Goal: Task Accomplishment & Management: Manage account settings

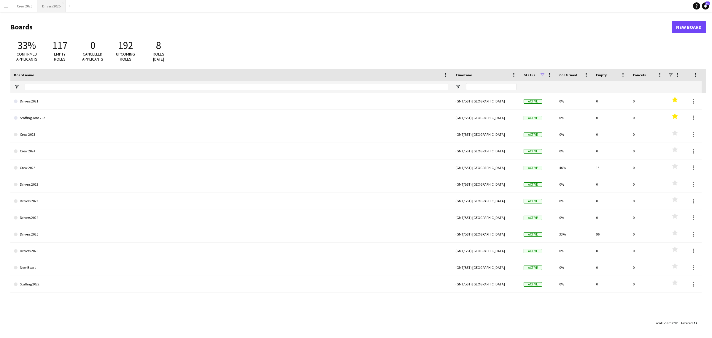
click at [49, 7] on button "Drivers 2025 Close" at bounding box center [51, 6] width 28 height 12
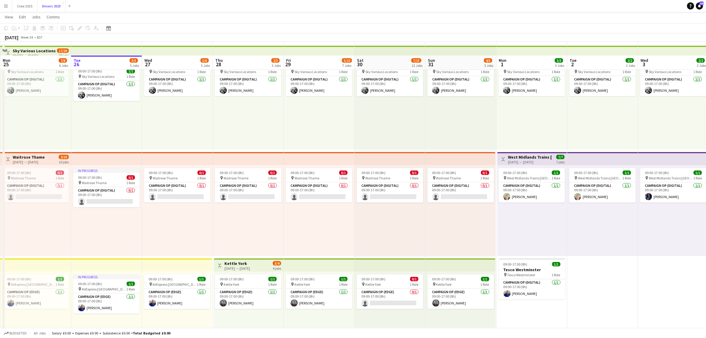
scroll to position [37, 0]
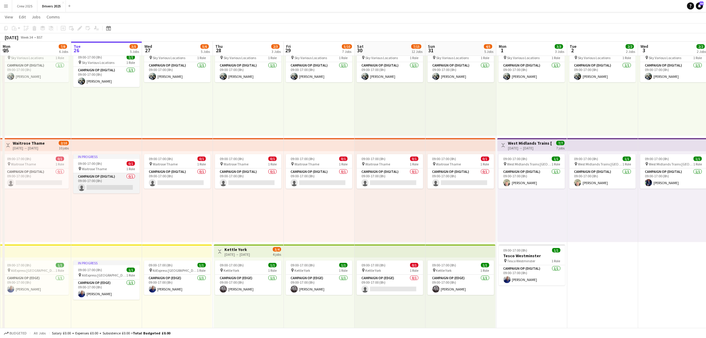
click at [122, 185] on app-card-role "Campaign Op (Digital) 0/1 09:00-17:00 (8h) single-neutral-actions" at bounding box center [106, 183] width 66 height 20
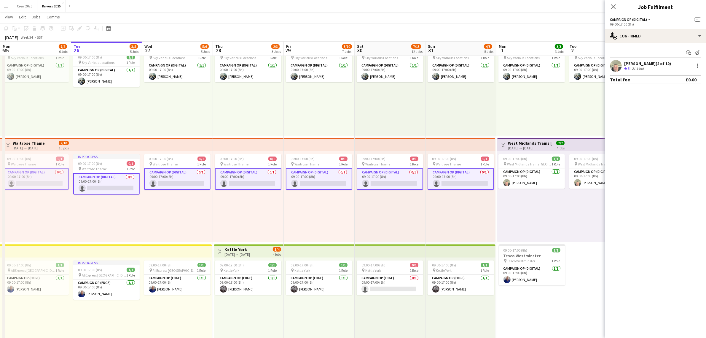
click at [107, 187] on app-card-role "Campaign Op (Digital) 0/1 09:00-17:00 (8h) single-neutral-actions" at bounding box center [106, 183] width 66 height 21
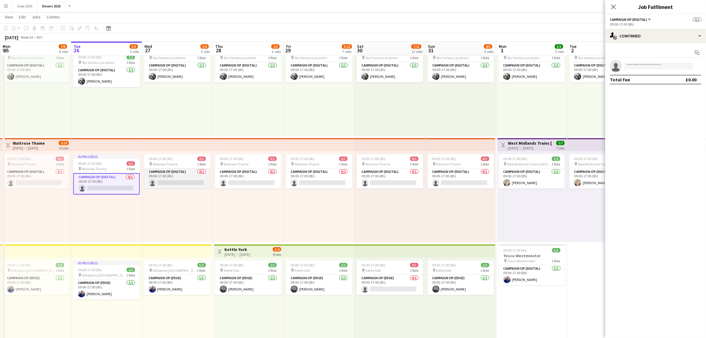
click at [173, 182] on app-card-role "Campaign Op (Digital) 0/1 09:00-17:00 (8h) single-neutral-actions" at bounding box center [177, 178] width 66 height 20
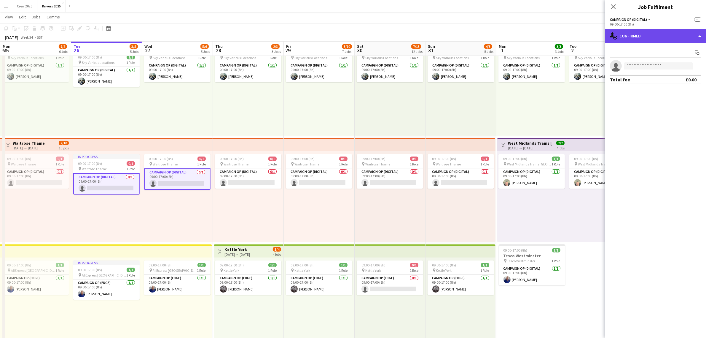
click at [639, 35] on div "single-neutral-actions-check-2 Confirmed" at bounding box center [656, 36] width 101 height 14
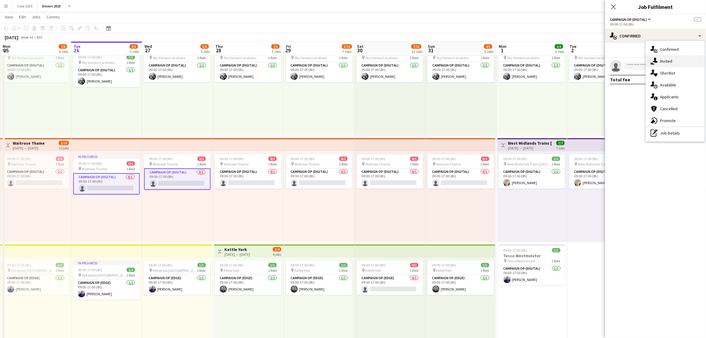
click at [659, 61] on div "single-neutral-actions-share-1 Invited" at bounding box center [675, 61] width 59 height 12
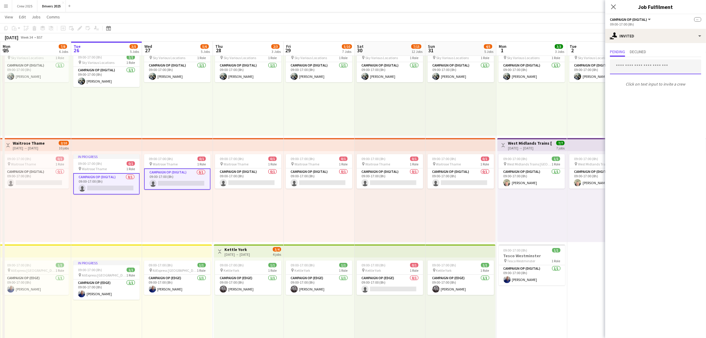
click at [654, 67] on input "text" at bounding box center [655, 66] width 91 height 15
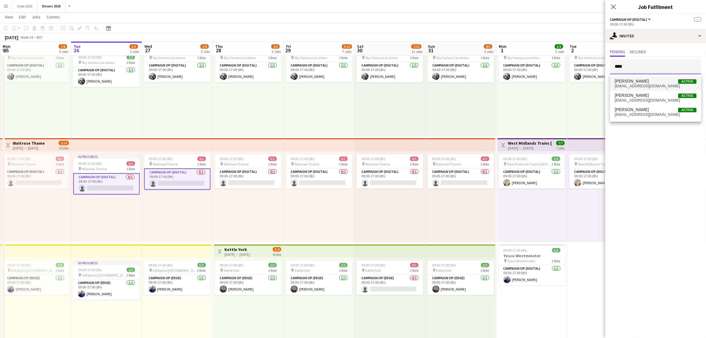
type input "****"
click at [648, 79] on span "Henry Burgess Active" at bounding box center [656, 81] width 82 height 5
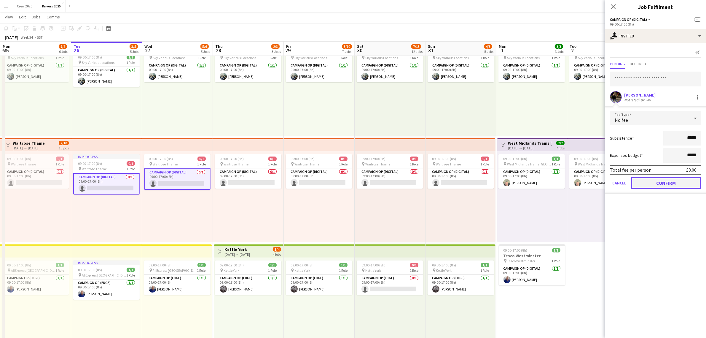
click at [677, 179] on button "Confirm" at bounding box center [666, 183] width 70 height 12
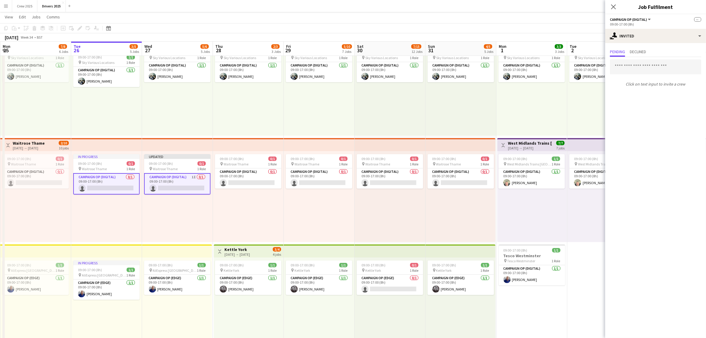
click at [326, 105] on div "09:00-17:00 (8h) 1/1 pin Sky Various Locations 1 Role Campaign Op (Digital) 1/1…" at bounding box center [319, 90] width 71 height 91
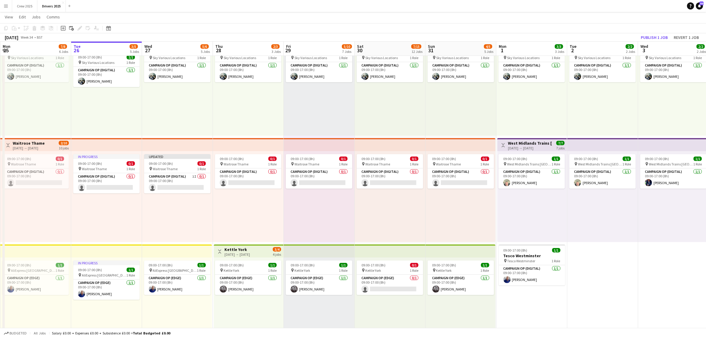
click at [41, 146] on div "[DATE] → [DATE]" at bounding box center [29, 148] width 32 height 4
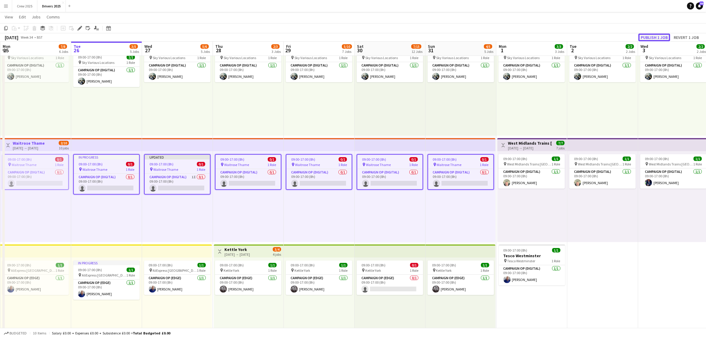
click at [659, 36] on button "Publish 1 job" at bounding box center [655, 38] width 32 height 8
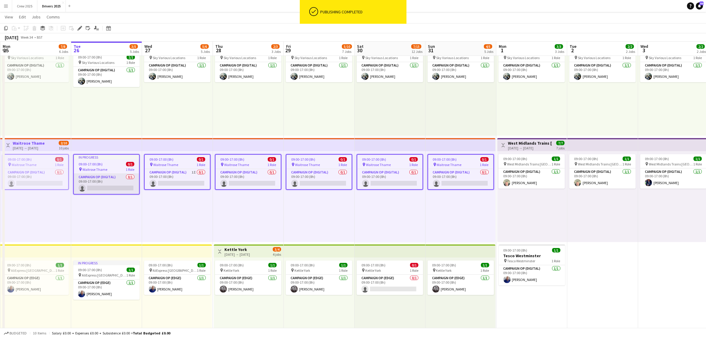
click at [110, 185] on app-card-role "Campaign Op (Digital) 0/1 09:00-17:00 (8h) single-neutral-actions" at bounding box center [106, 184] width 65 height 20
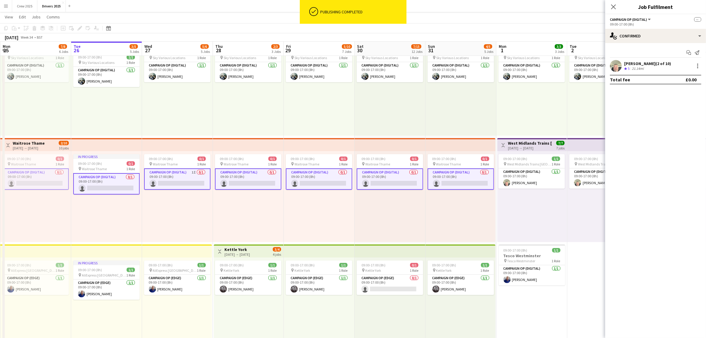
click at [109, 186] on app-card-role "Campaign Op (Digital) 0/1 09:00-17:00 (8h) single-neutral-actions" at bounding box center [106, 183] width 66 height 21
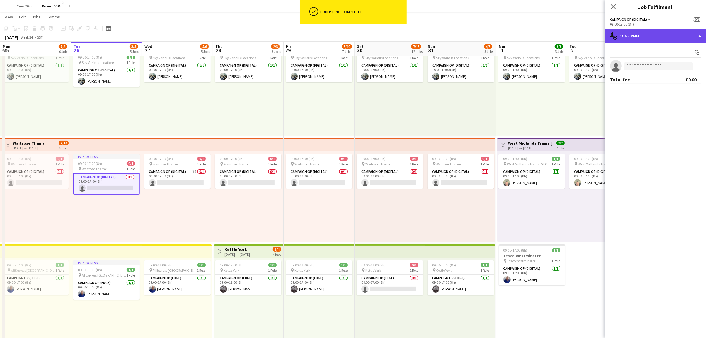
click at [646, 38] on div "single-neutral-actions-check-2 Confirmed" at bounding box center [656, 36] width 101 height 14
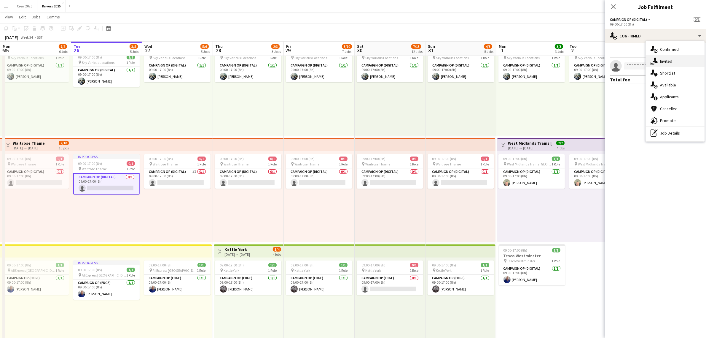
click at [656, 60] on icon "single-neutral-actions-share-1" at bounding box center [654, 61] width 7 height 7
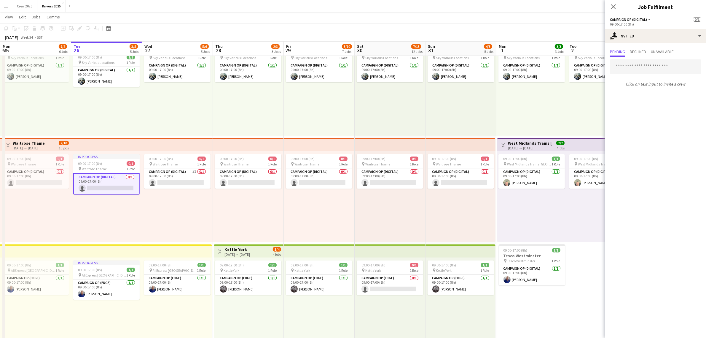
click at [640, 69] on input "text" at bounding box center [655, 66] width 91 height 15
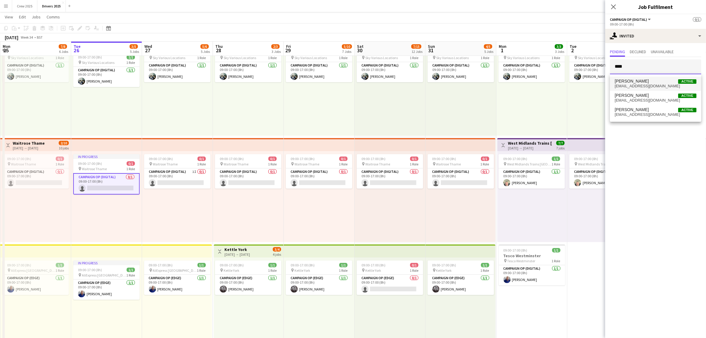
type input "****"
click at [634, 85] on span "hburgess@mobilemedia.co.uk" at bounding box center [656, 86] width 82 height 5
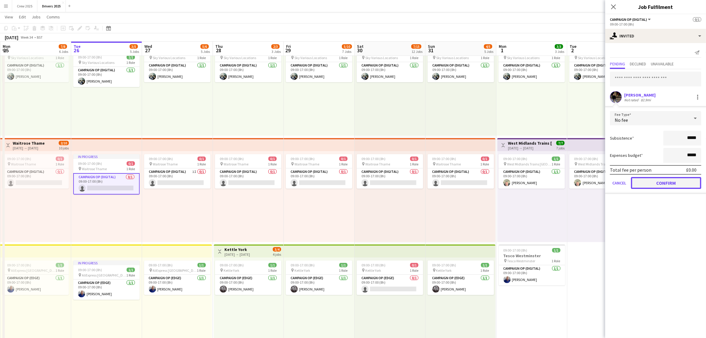
click at [683, 182] on button "Confirm" at bounding box center [666, 183] width 70 height 12
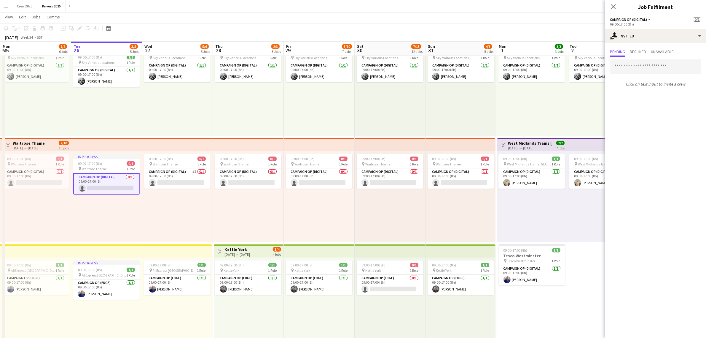
click at [322, 122] on div "09:00-17:00 (8h) 1/1 pin Sky Various Locations 1 Role Campaign Op (Digital) 1/1…" at bounding box center [319, 90] width 71 height 91
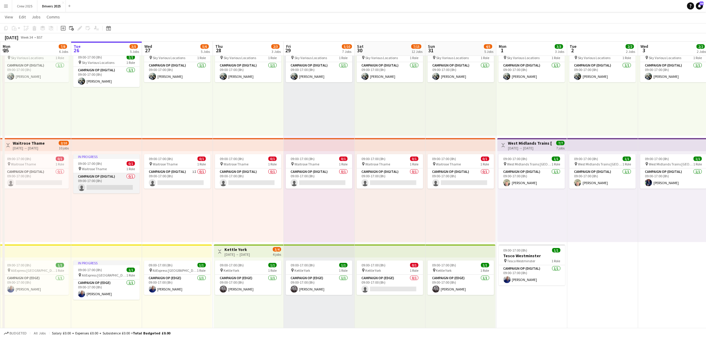
click at [116, 180] on app-card-role "Campaign Op (Digital) 0/1 09:00-17:00 (8h) single-neutral-actions" at bounding box center [106, 183] width 66 height 20
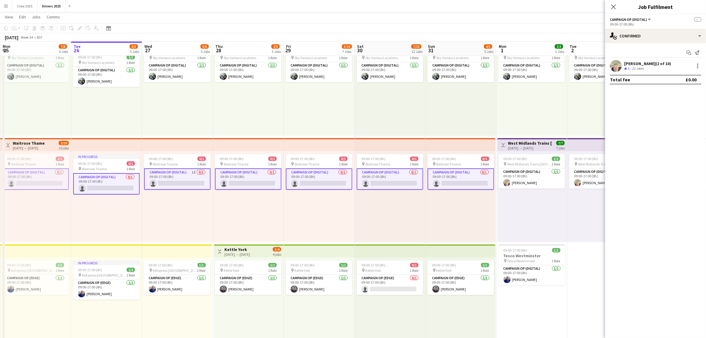
click at [101, 184] on app-card-role "Campaign Op (Digital) 0/1 09:00-17:00 (8h) single-neutral-actions" at bounding box center [106, 183] width 66 height 21
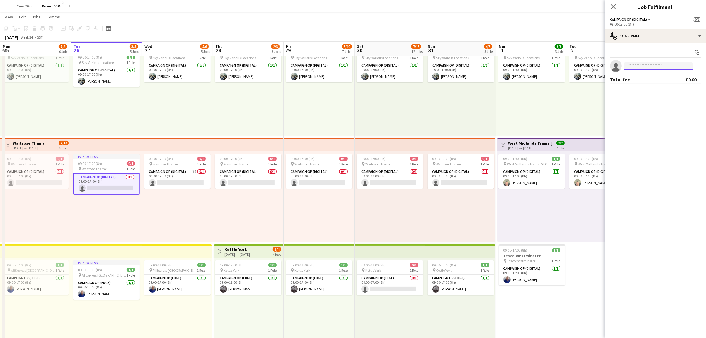
click at [634, 64] on input at bounding box center [659, 65] width 69 height 7
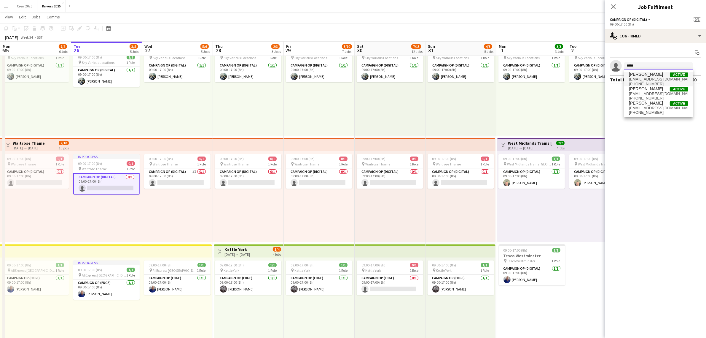
type input "*****"
click at [647, 81] on span "hburgess@mobilemedia.co.uk" at bounding box center [658, 79] width 59 height 5
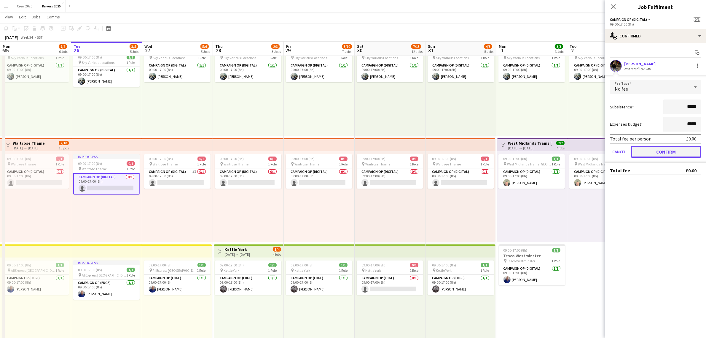
drag, startPoint x: 659, startPoint y: 150, endPoint x: 489, endPoint y: 126, distance: 172.0
click at [659, 150] on button "Confirm" at bounding box center [666, 152] width 70 height 12
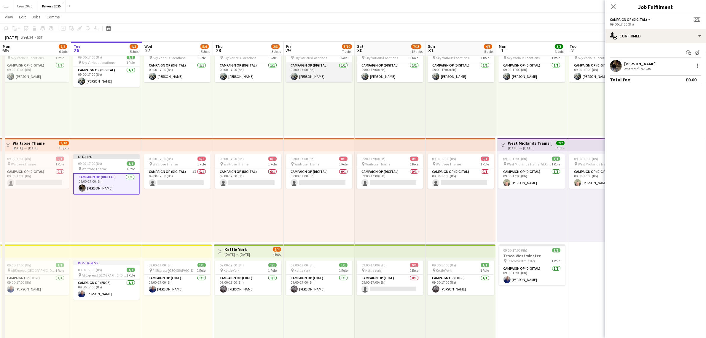
click at [293, 77] on app-user-avatar at bounding box center [294, 76] width 7 height 7
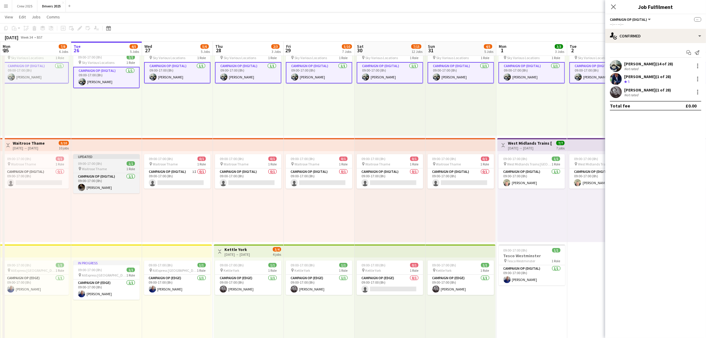
click at [104, 156] on div "Updated" at bounding box center [106, 156] width 66 height 5
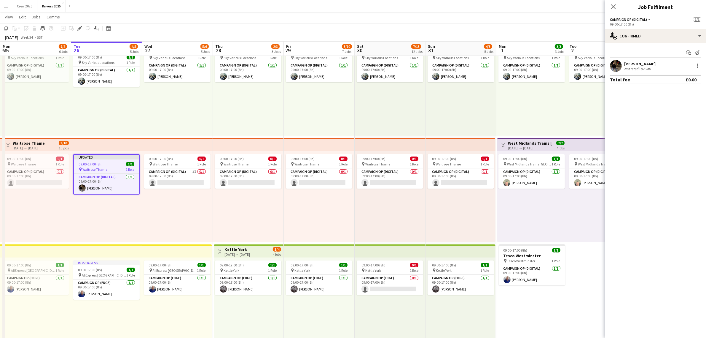
click at [113, 143] on app-top-bar at bounding box center [106, 144] width 71 height 13
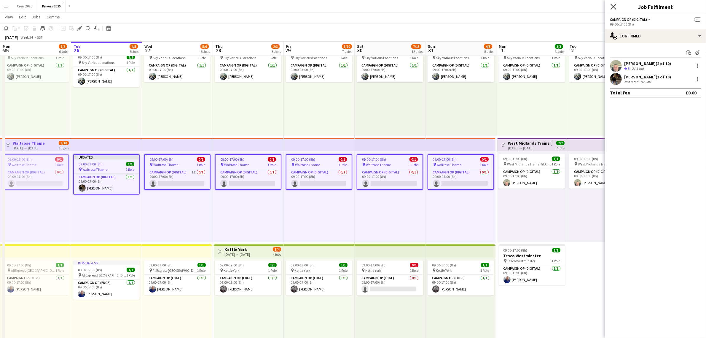
click at [615, 7] on icon "Close pop-in" at bounding box center [614, 7] width 6 height 6
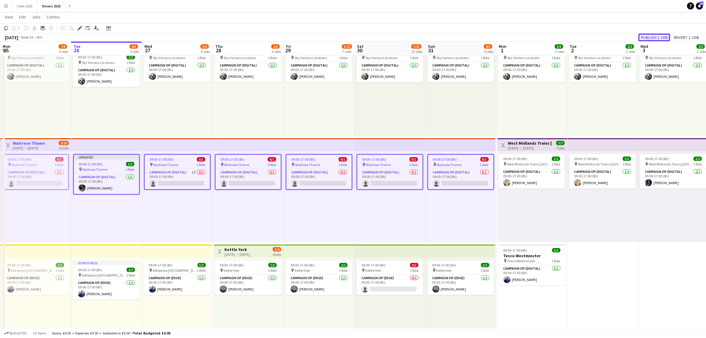
click at [646, 35] on button "Publish 1 job" at bounding box center [655, 38] width 32 height 8
click at [243, 201] on div "09:00-17:00 (8h) 0/1 pin Waitrose Thame 1 Role Campaign Op (Digital) 0/1 09:00-…" at bounding box center [248, 196] width 71 height 91
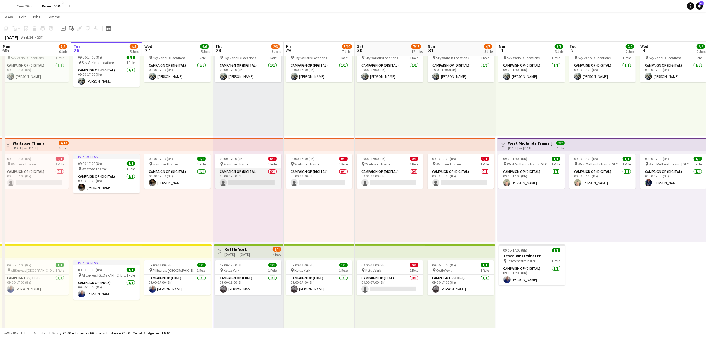
click at [256, 180] on app-card-role "Campaign Op (Digital) 0/1 09:00-17:00 (8h) single-neutral-actions" at bounding box center [248, 178] width 66 height 20
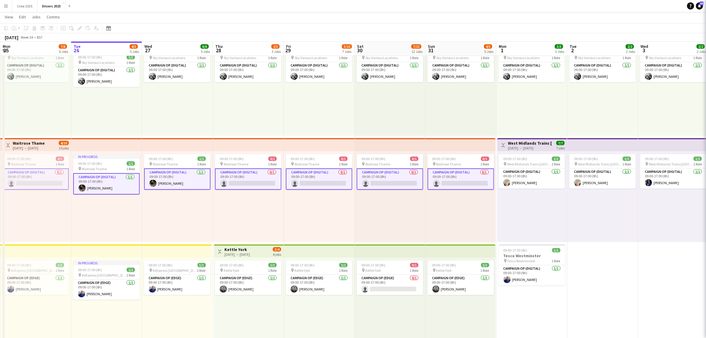
click at [239, 181] on app-card-role "Campaign Op (Digital) 0/1 09:00-17:00 (8h) single-neutral-actions" at bounding box center [248, 178] width 66 height 21
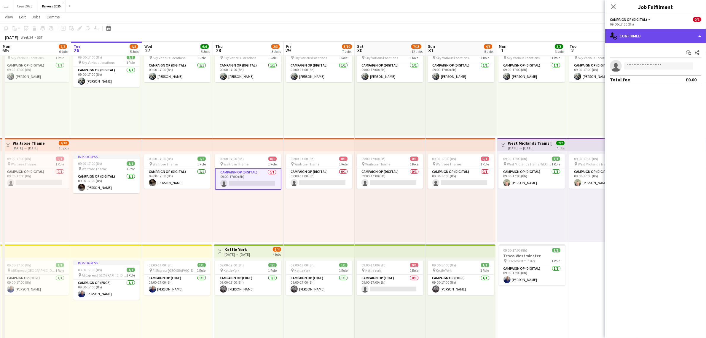
click at [629, 38] on div "single-neutral-actions-check-2 Confirmed" at bounding box center [656, 36] width 101 height 14
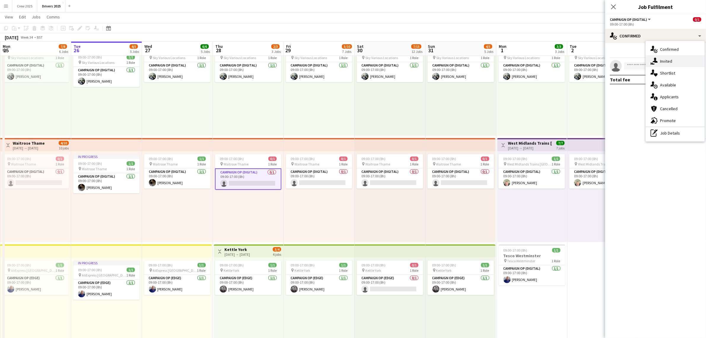
click at [659, 62] on div "single-neutral-actions-share-1 Invited" at bounding box center [675, 61] width 59 height 12
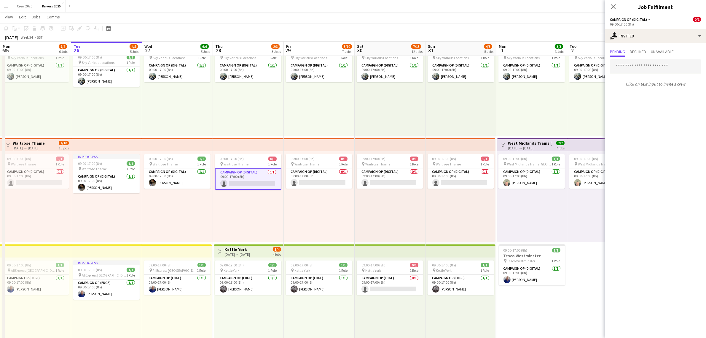
click at [636, 69] on input "text" at bounding box center [655, 66] width 91 height 15
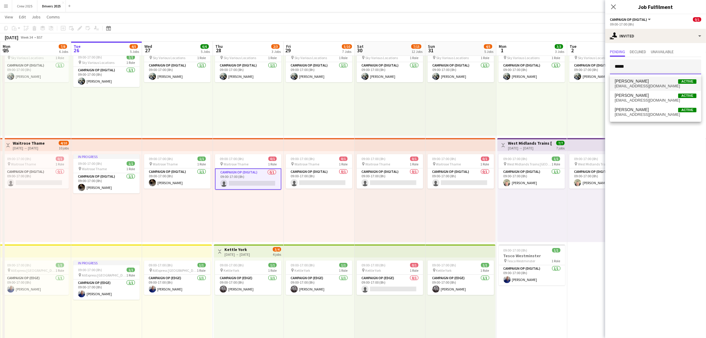
type input "*****"
click at [654, 76] on div "Henry Burgess Active hburgess@mobilemedia.co.uk Henry Okona Irabor Active henri…" at bounding box center [655, 97] width 91 height 47
click at [653, 82] on span "Henry Burgess Active" at bounding box center [656, 81] width 82 height 5
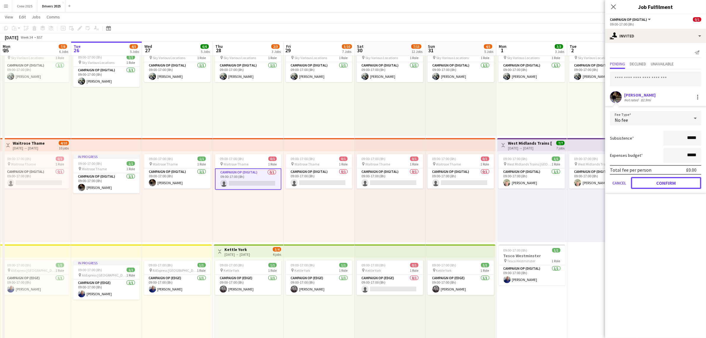
click at [664, 183] on button "Confirm" at bounding box center [666, 183] width 70 height 12
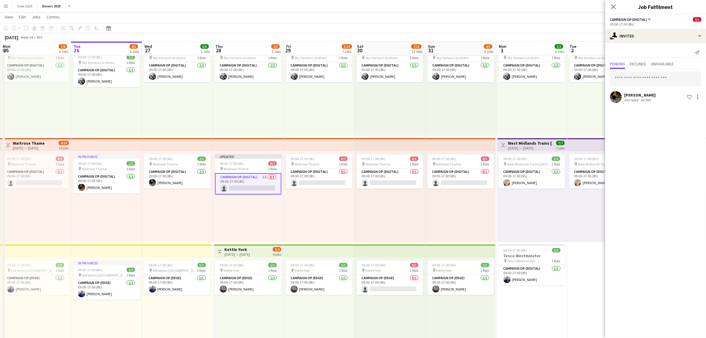
click at [386, 108] on div "09:00-17:00 (8h) 1/1 pin Sky Various Locations 1 Role Campaign Op (Digital) 1/1…" at bounding box center [390, 90] width 71 height 91
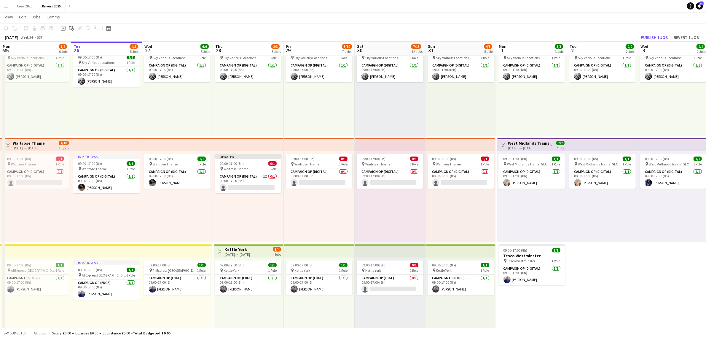
click at [32, 146] on div "[DATE] → [DATE]" at bounding box center [29, 148] width 32 height 4
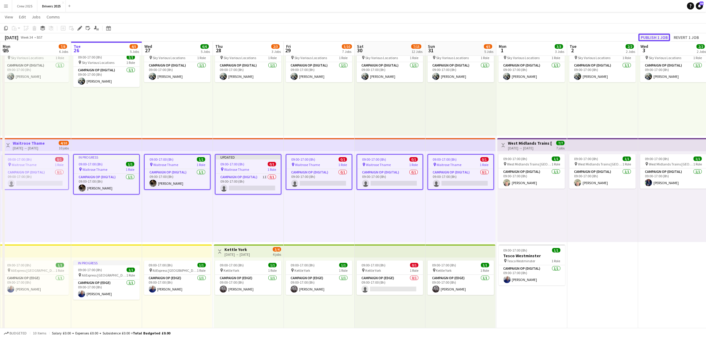
click at [656, 36] on button "Publish 1 job" at bounding box center [655, 38] width 32 height 8
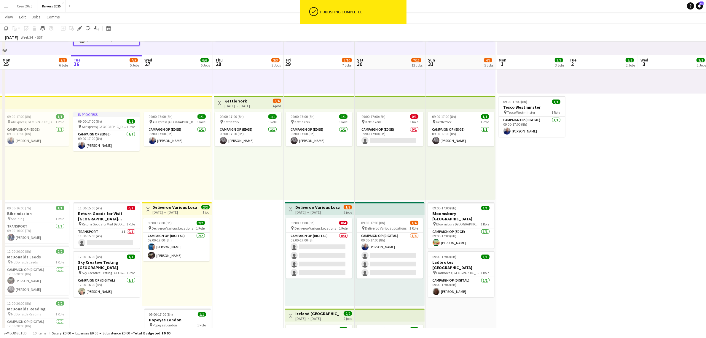
scroll to position [223, 0]
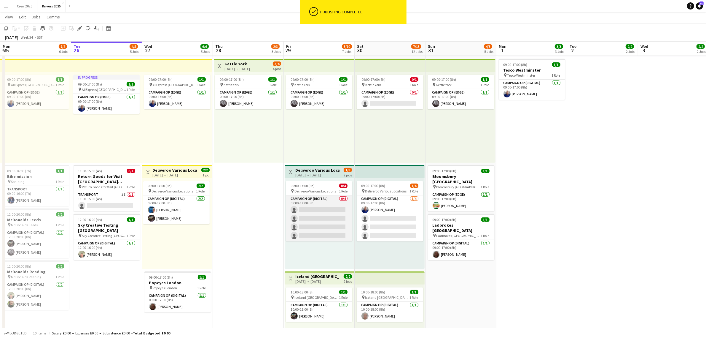
click at [327, 230] on app-card-role "Campaign Op (Digital) 0/4 09:00-17:00 (8h) single-neutral-actions single-neutra…" at bounding box center [319, 218] width 66 height 46
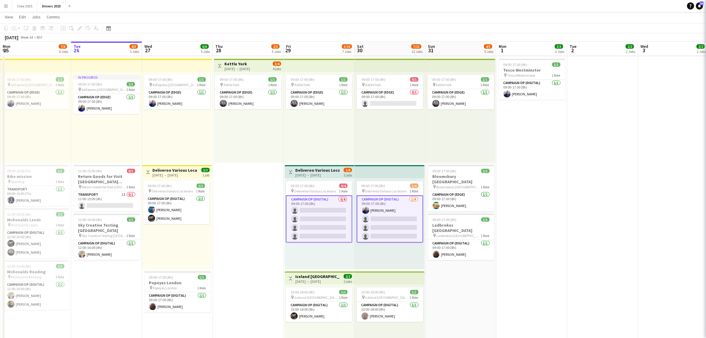
click at [309, 220] on app-card-role "Campaign Op (Digital) 0/4 09:00-17:00 (8h) single-neutral-actions single-neutra…" at bounding box center [319, 218] width 66 height 47
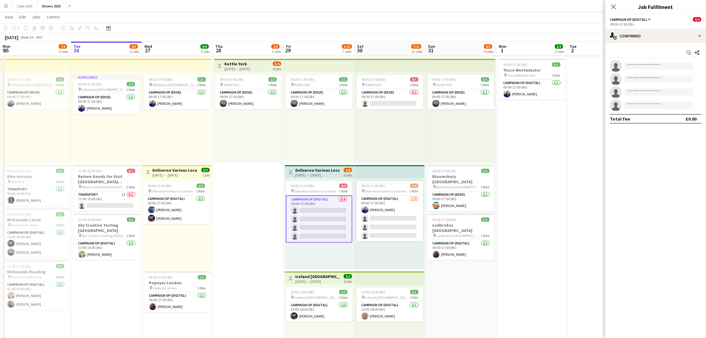
scroll to position [0, 141]
click at [654, 36] on div "single-neutral-actions-check-2 Confirmed" at bounding box center [656, 36] width 101 height 14
click at [672, 61] on div "single-neutral-actions-share-1 Invited" at bounding box center [675, 61] width 59 height 12
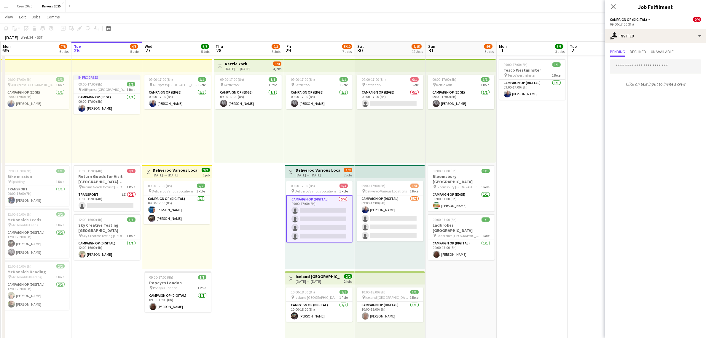
click at [637, 67] on input "text" at bounding box center [655, 66] width 91 height 15
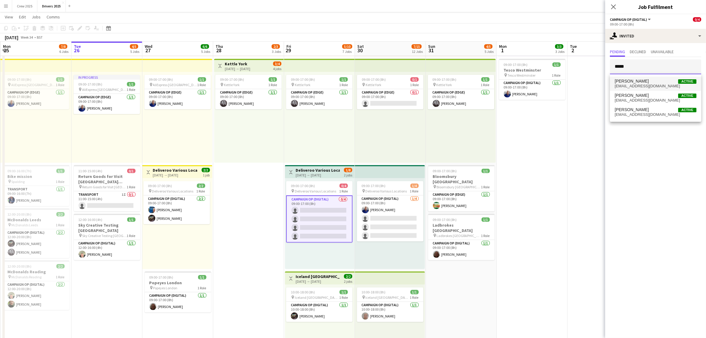
type input "*****"
click at [646, 82] on span "Henry Burgess Active" at bounding box center [656, 81] width 82 height 5
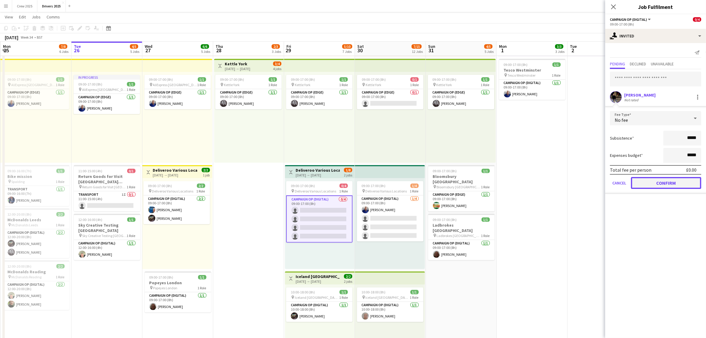
click at [674, 182] on button "Confirm" at bounding box center [666, 183] width 70 height 12
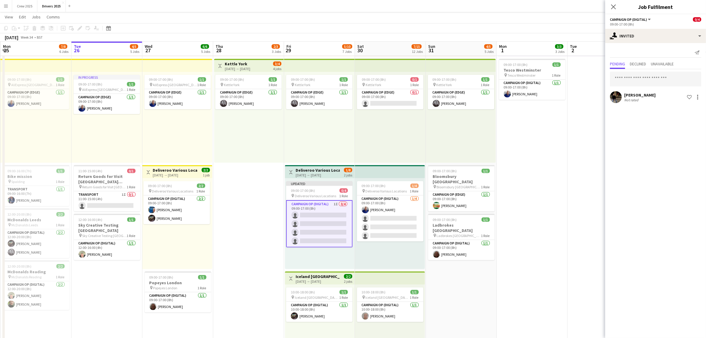
drag, startPoint x: 567, startPoint y: 172, endPoint x: 545, endPoint y: 174, distance: 22.6
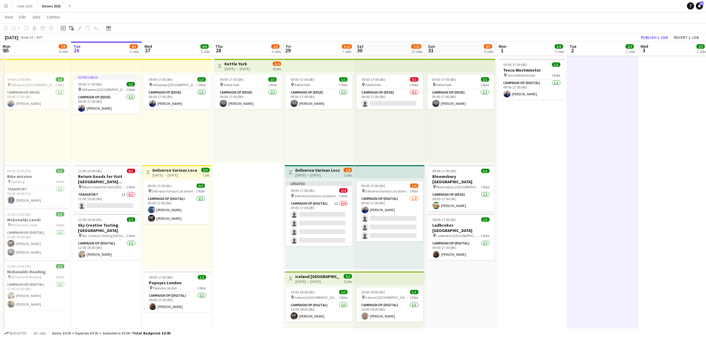
click at [315, 169] on h3 "Deliveroo Various Locations" at bounding box center [318, 169] width 44 height 5
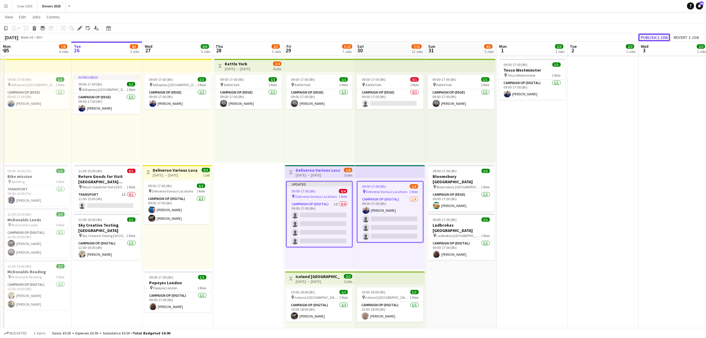
click at [655, 36] on button "Publish 1 job" at bounding box center [655, 38] width 32 height 8
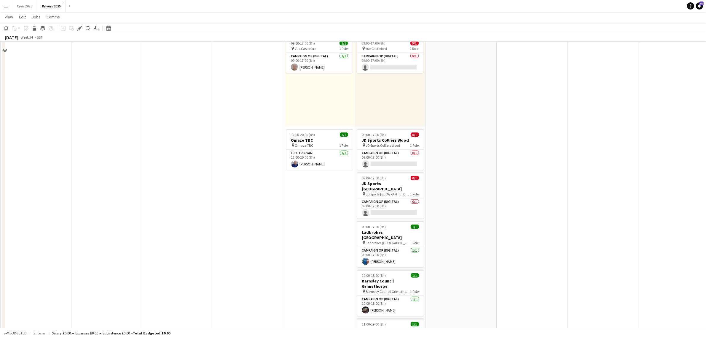
scroll to position [593, 0]
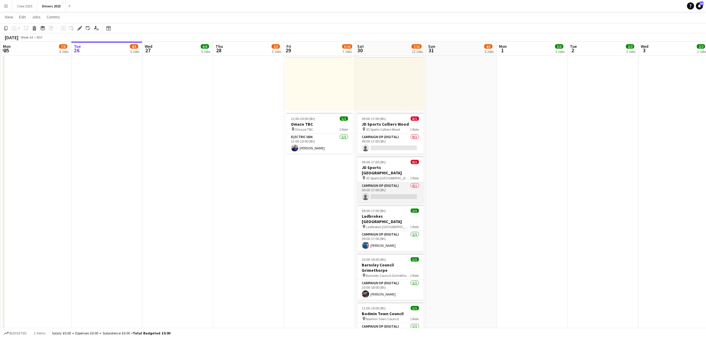
click at [393, 188] on app-card-role "Campaign Op (Digital) 0/1 09:00-17:00 (8h) single-neutral-actions" at bounding box center [391, 192] width 66 height 20
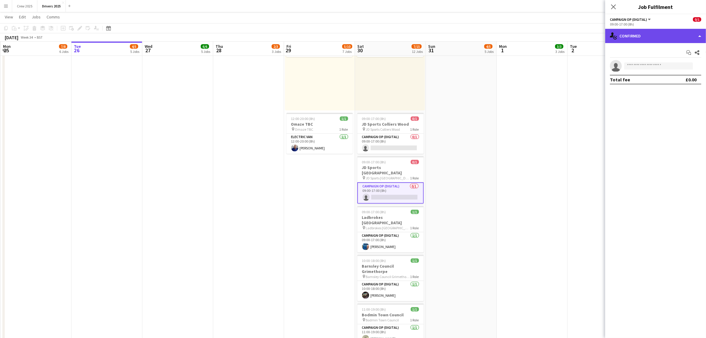
click at [637, 34] on div "single-neutral-actions-check-2 Confirmed" at bounding box center [656, 36] width 101 height 14
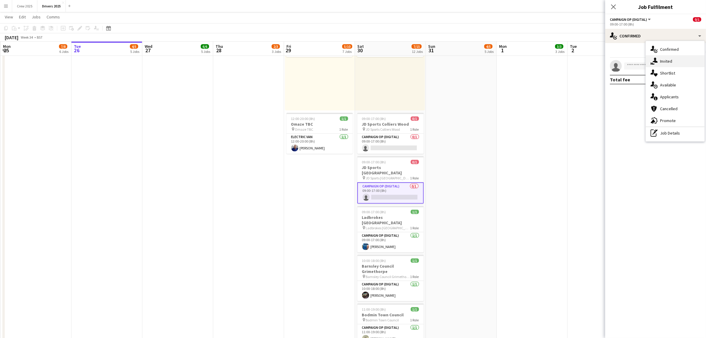
click at [668, 57] on div "single-neutral-actions-share-1 Invited" at bounding box center [675, 61] width 59 height 12
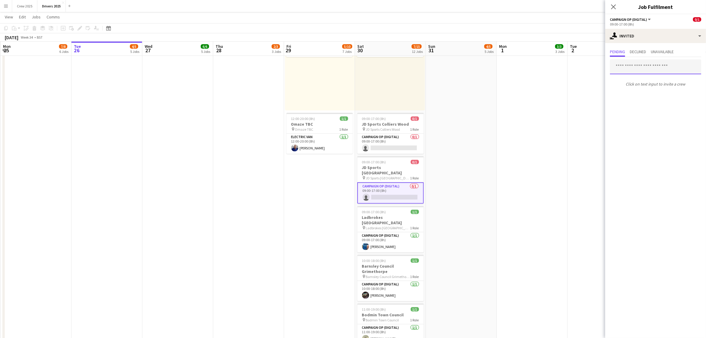
click at [636, 68] on input "text" at bounding box center [655, 66] width 91 height 15
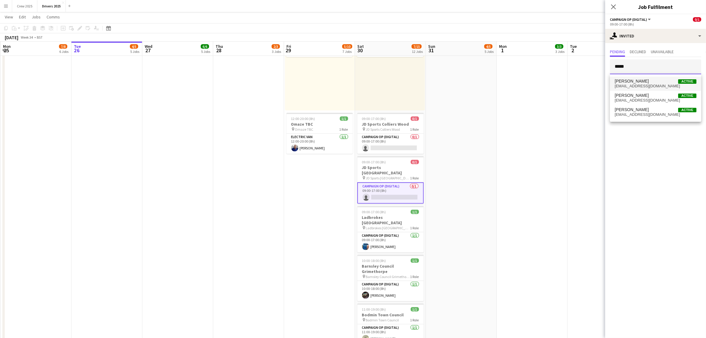
type input "*****"
click at [639, 82] on span "[PERSON_NAME]" at bounding box center [632, 81] width 34 height 5
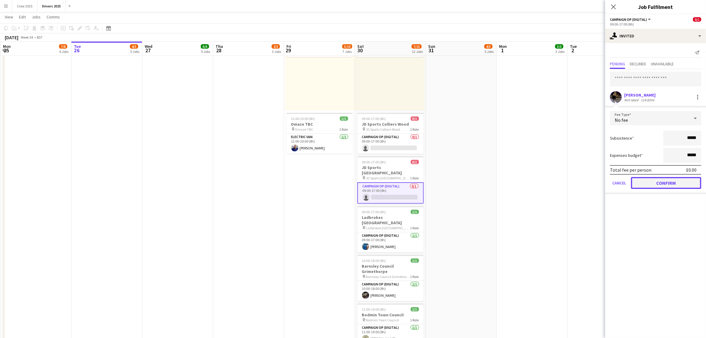
click at [668, 182] on button "Confirm" at bounding box center [666, 183] width 70 height 12
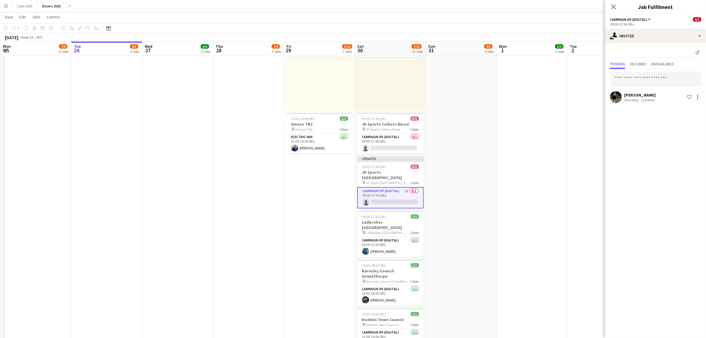
click at [551, 163] on app-date-cell "09:00-17:00 (8h) 1/1 pin Sky Various Locations 1 Role Campaign Op (Digital) [DA…" at bounding box center [532, 262] width 71 height 1579
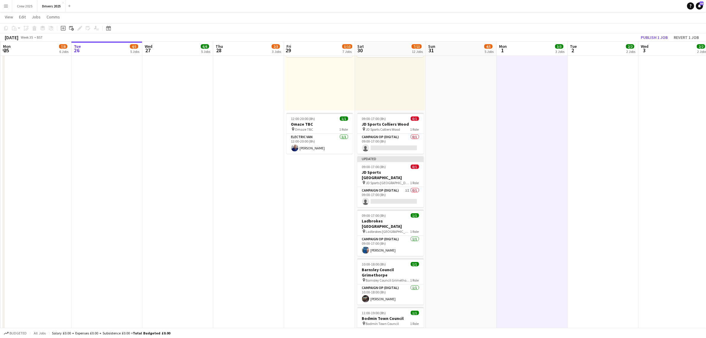
scroll to position [0, 142]
click at [387, 159] on div "Updated" at bounding box center [390, 158] width 66 height 5
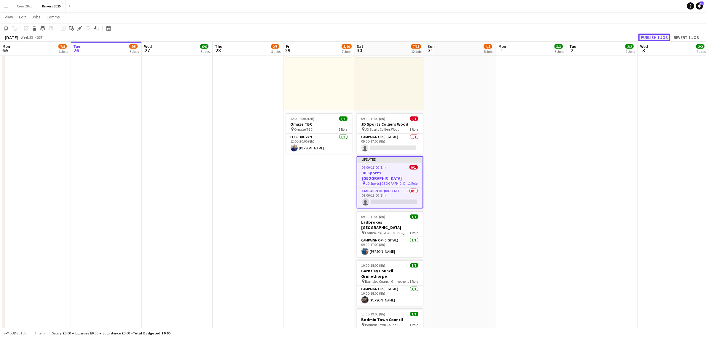
click at [651, 38] on button "Publish 1 job" at bounding box center [655, 38] width 32 height 8
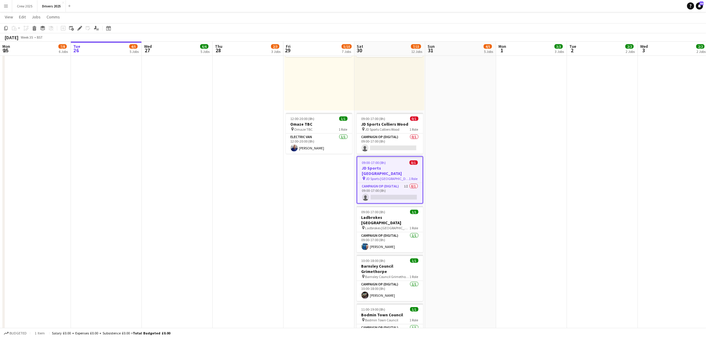
click at [458, 230] on app-date-cell "09:00-17:00 (8h) 1/1 pin Sky Various Locations 1 Role Campaign Op (Digital) [DA…" at bounding box center [460, 262] width 71 height 1579
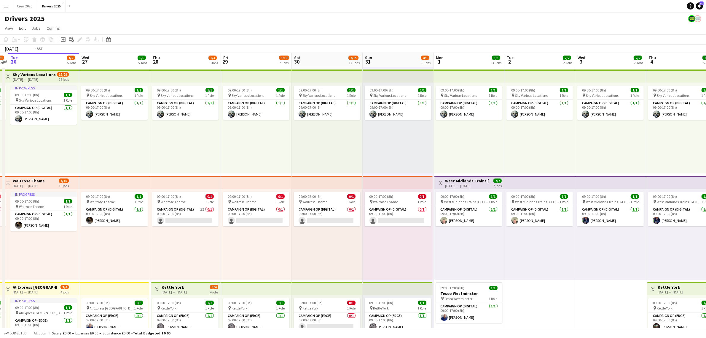
scroll to position [0, 131]
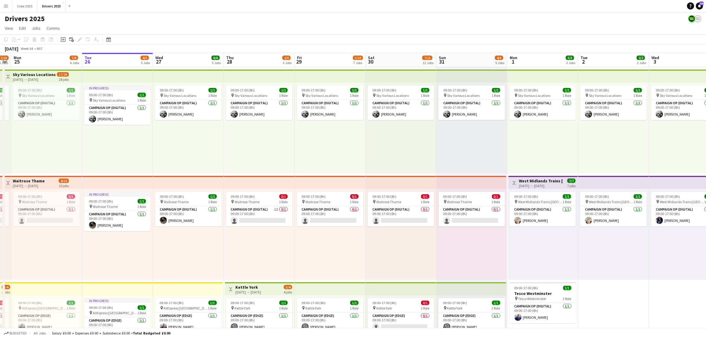
drag, startPoint x: 183, startPoint y: 137, endPoint x: 454, endPoint y: 144, distance: 271.6
click at [254, 217] on app-card-role "Campaign Op (Digital) 1I 0/1 09:00-17:00 (8h) single-neutral-actions" at bounding box center [259, 216] width 66 height 20
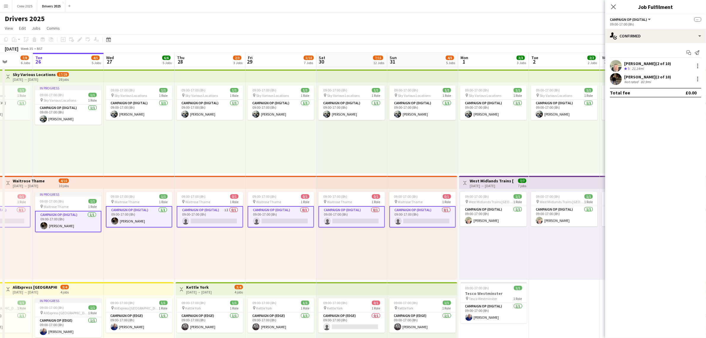
scroll to position [0, 204]
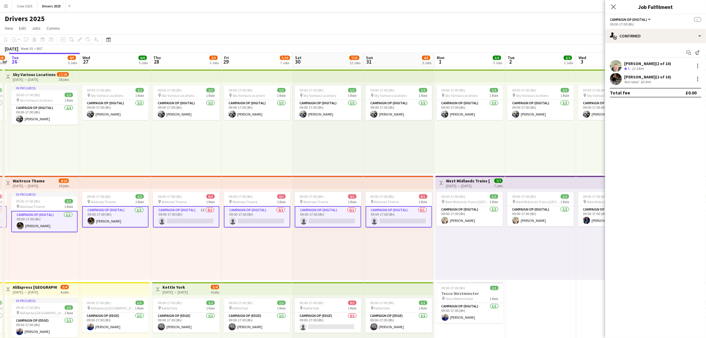
drag, startPoint x: 349, startPoint y: 248, endPoint x: 276, endPoint y: 247, distance: 73.0
click at [244, 226] on app-card-role "Campaign Op (Digital) 0/1 09:00-17:00 (8h) single-neutral-actions" at bounding box center [257, 216] width 66 height 21
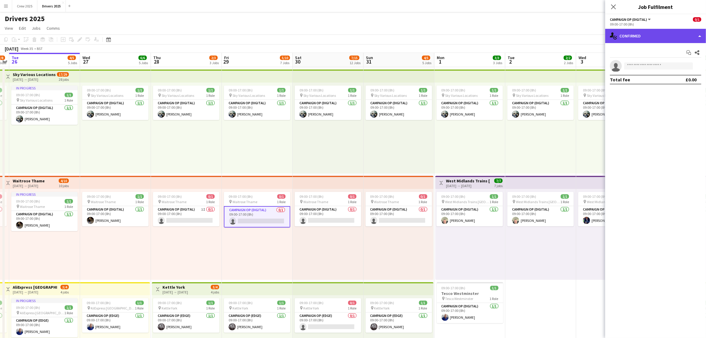
click at [640, 40] on div "single-neutral-actions-check-2 Confirmed" at bounding box center [656, 36] width 101 height 14
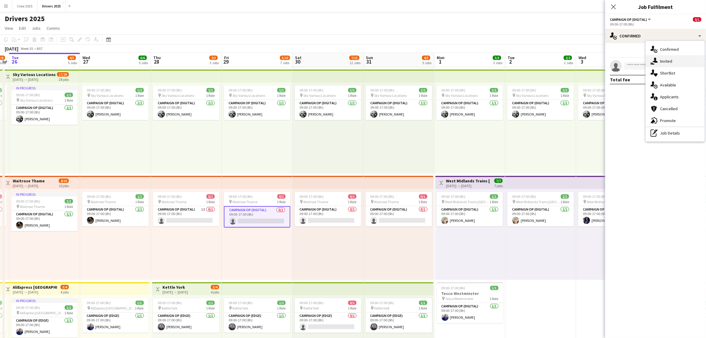
click at [675, 64] on div "single-neutral-actions-share-1 Invited" at bounding box center [675, 61] width 59 height 12
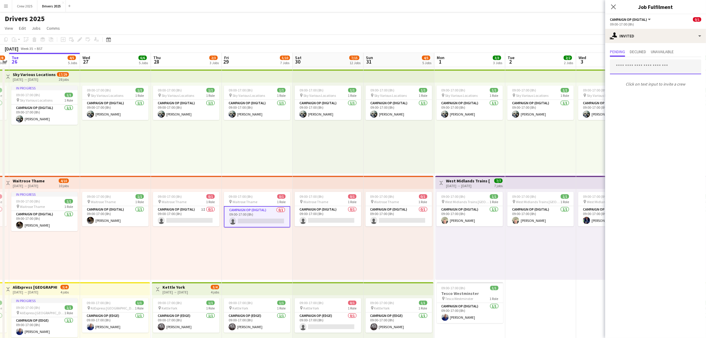
click at [644, 70] on input "text" at bounding box center [655, 66] width 91 height 15
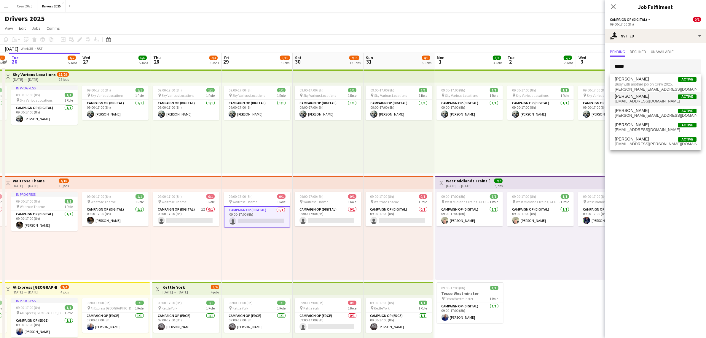
type input "*****"
click at [658, 101] on span "shenman@mmediagroup.co.uk" at bounding box center [656, 101] width 82 height 5
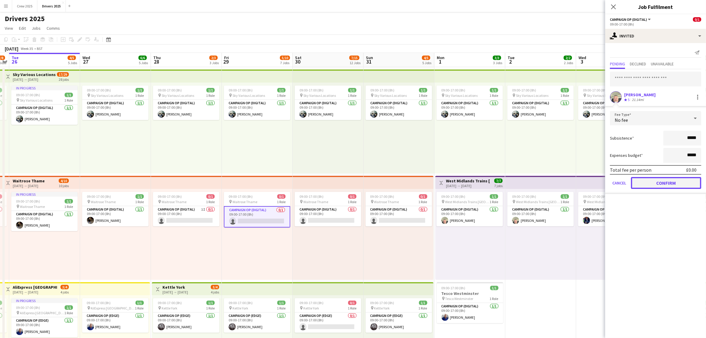
click at [677, 186] on button "Confirm" at bounding box center [666, 183] width 70 height 12
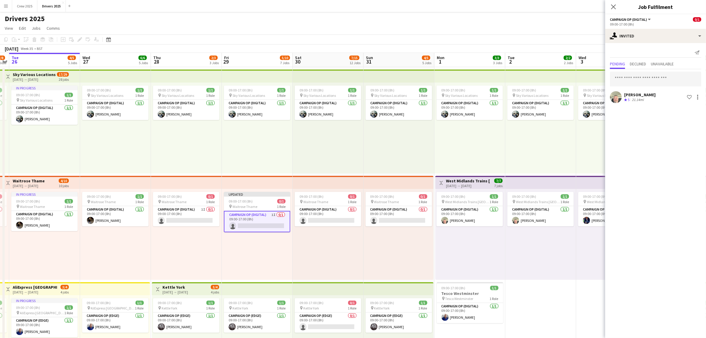
click at [383, 139] on div "09:00-17:00 (8h) 1/1 pin Sky Various Locations 1 Role Campaign Op (Digital) 1/1…" at bounding box center [399, 127] width 71 height 91
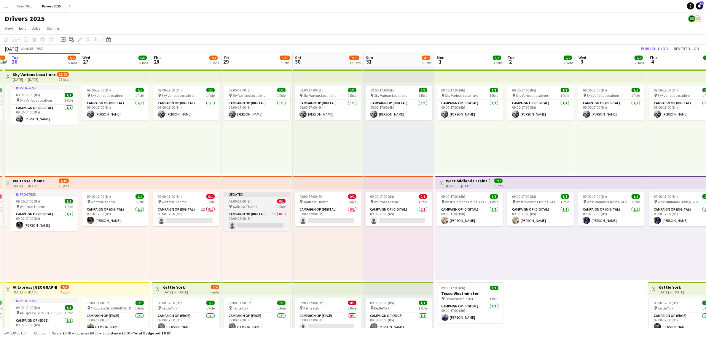
click at [244, 199] on span "09:00-17:00 (8h)" at bounding box center [241, 201] width 24 height 4
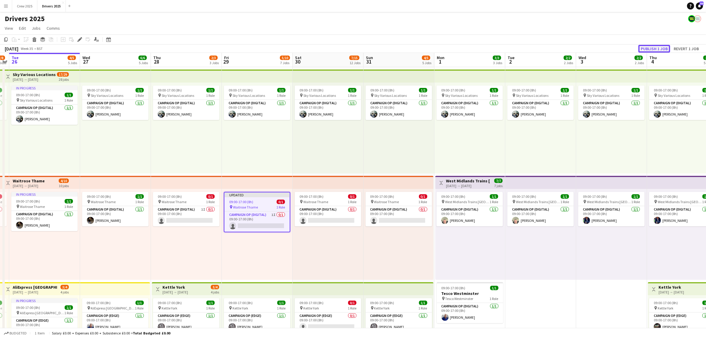
click at [655, 48] on button "Publish 1 job" at bounding box center [655, 49] width 32 height 8
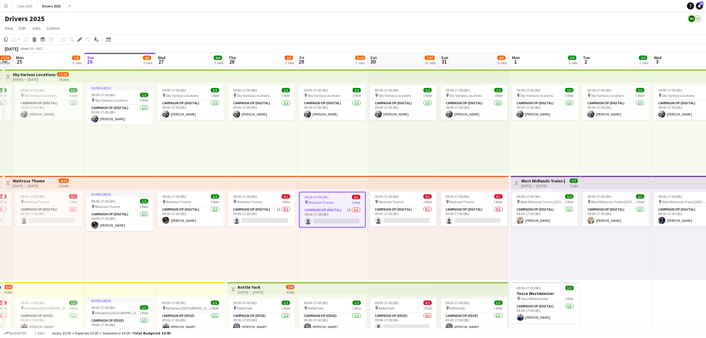
scroll to position [0, 120]
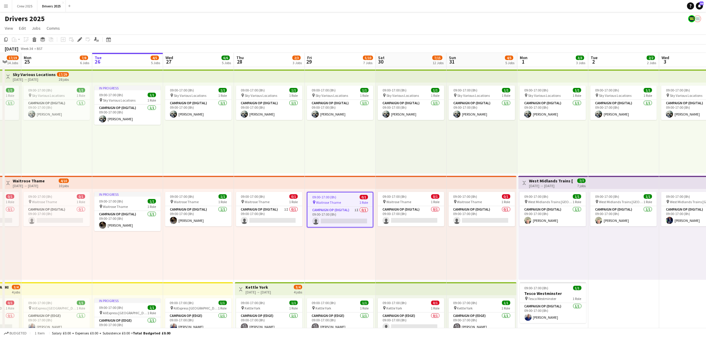
drag, startPoint x: 316, startPoint y: 254, endPoint x: 399, endPoint y: 251, distance: 83.1
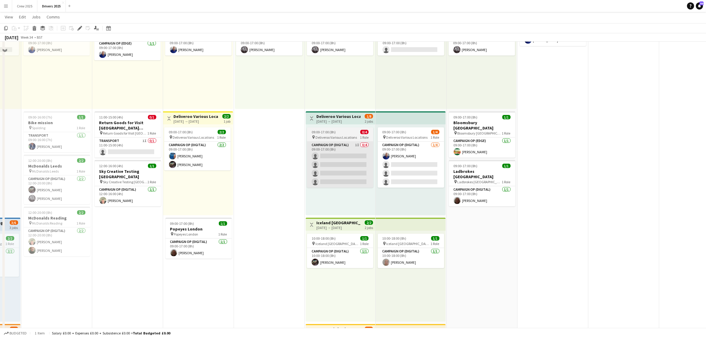
scroll to position [260, 0]
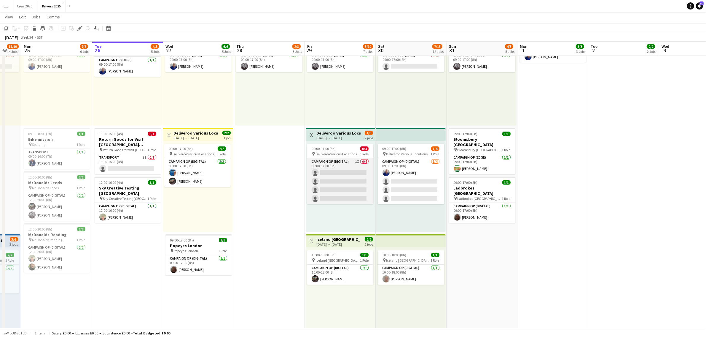
click at [329, 177] on app-card-role "Campaign Op (Digital) 1I 0/4 09:00-17:00 (8h) single-neutral-actions single-neu…" at bounding box center [340, 181] width 66 height 46
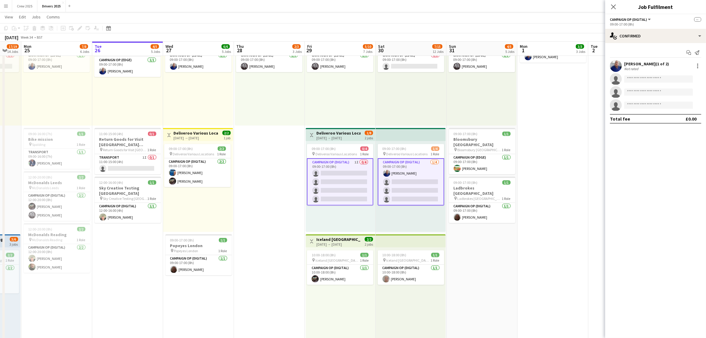
click at [331, 180] on app-card-role "Campaign Op (Digital) 1I 0/4 09:00-17:00 (8h) single-neutral-actions single-neu…" at bounding box center [340, 181] width 66 height 47
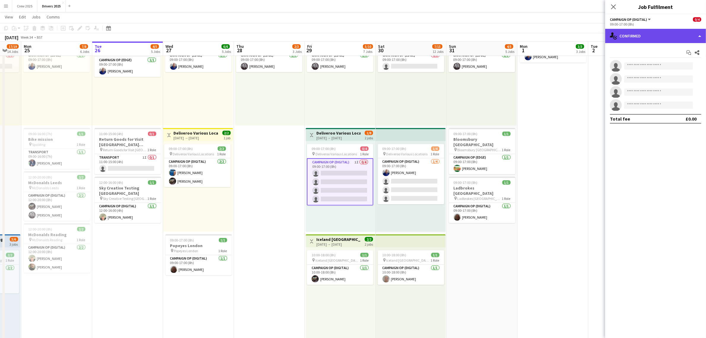
click at [647, 40] on div "single-neutral-actions-check-2 Confirmed" at bounding box center [656, 36] width 101 height 14
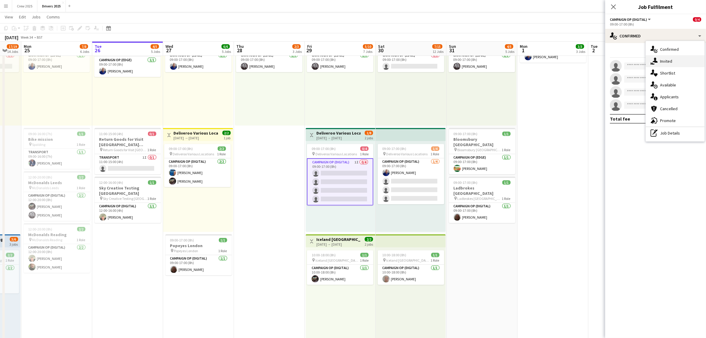
click at [675, 60] on div "single-neutral-actions-share-1 Invited" at bounding box center [675, 61] width 59 height 12
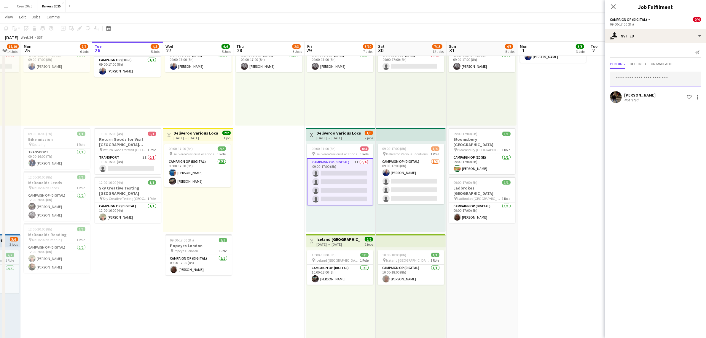
click at [633, 77] on input "text" at bounding box center [655, 79] width 91 height 15
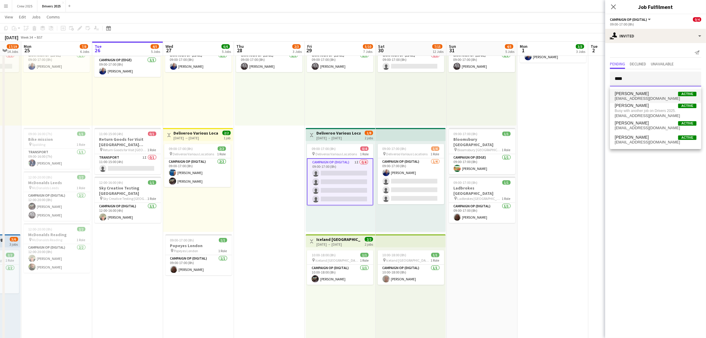
type input "****"
click at [643, 96] on span "petejbrit@googlemail.com" at bounding box center [656, 98] width 82 height 5
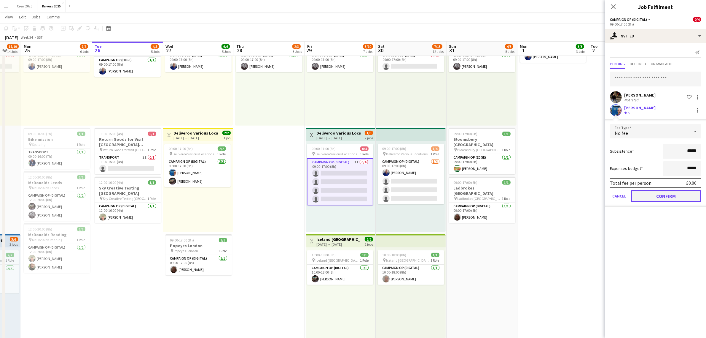
click at [671, 197] on button "Confirm" at bounding box center [666, 196] width 70 height 12
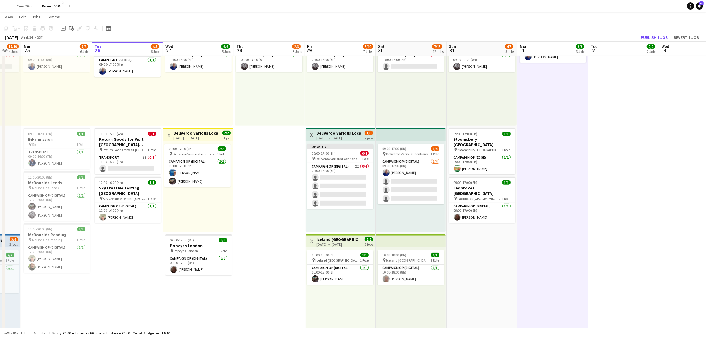
click at [343, 136] on div "[DATE] → [DATE]" at bounding box center [339, 138] width 44 height 4
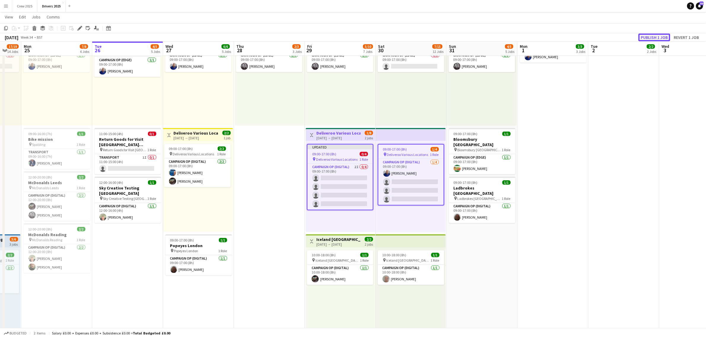
click at [655, 36] on button "Publish 1 job" at bounding box center [655, 38] width 32 height 8
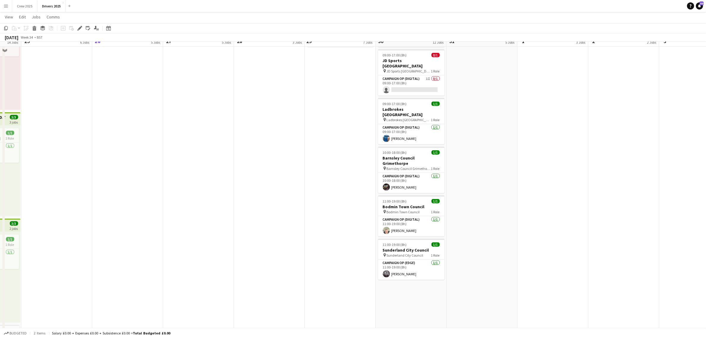
scroll to position [705, 0]
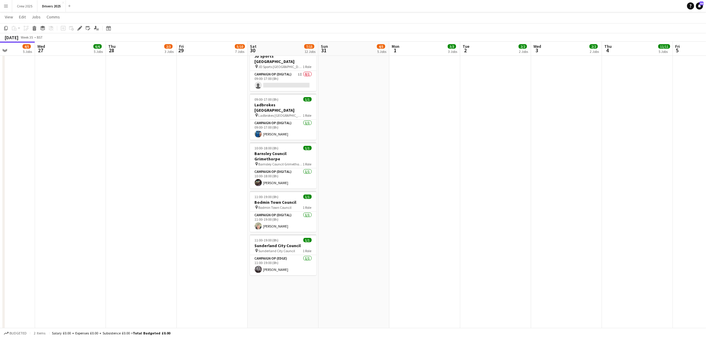
drag, startPoint x: 542, startPoint y: 247, endPoint x: 394, endPoint y: 278, distance: 151.0
click at [395, 278] on app-calendar-viewport "Sat 23 19/30 18 Jobs Sun 24 17/19 14 Jobs Mon 25 7/8 6 Jobs Tue 26 4/5 5 Jobs W…" at bounding box center [353, 129] width 706 height 1622
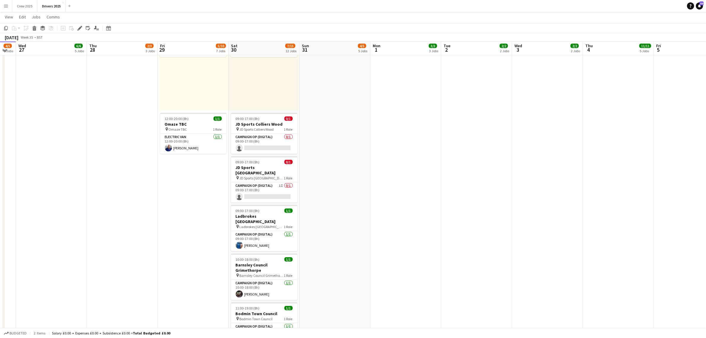
scroll to position [556, 0]
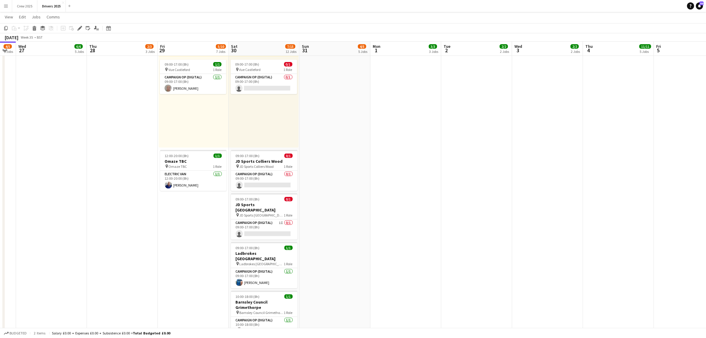
click at [354, 237] on app-date-cell "09:00-17:00 (8h) 1/1 pin Sky Various Locations 1 Role Campaign Op (Digital) [DA…" at bounding box center [335, 299] width 71 height 1579
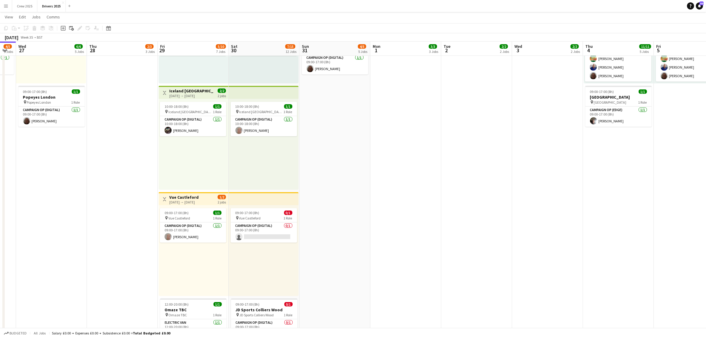
scroll to position [0, 0]
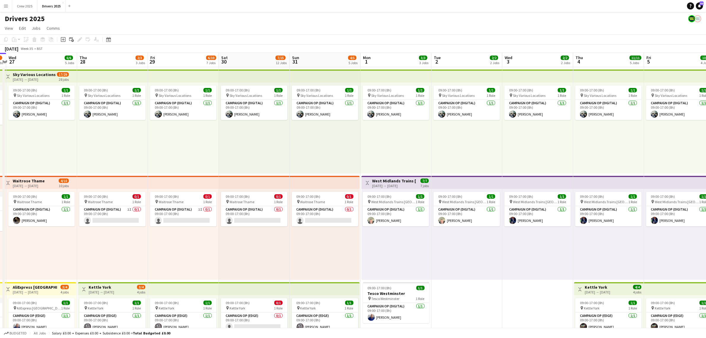
drag, startPoint x: 513, startPoint y: 271, endPoint x: 503, endPoint y: 272, distance: 9.6
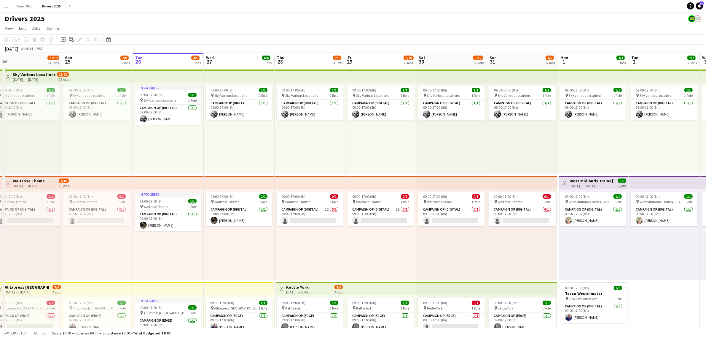
drag, startPoint x: 239, startPoint y: 278, endPoint x: 438, endPoint y: 275, distance: 199.4
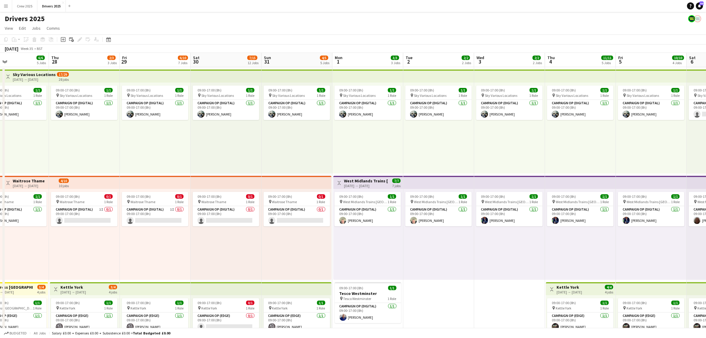
drag, startPoint x: 424, startPoint y: 258, endPoint x: 196, endPoint y: 260, distance: 228.2
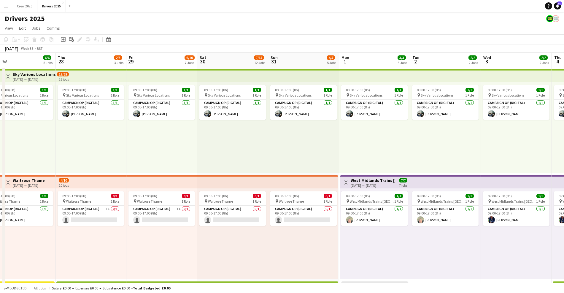
scroll to position [0, 168]
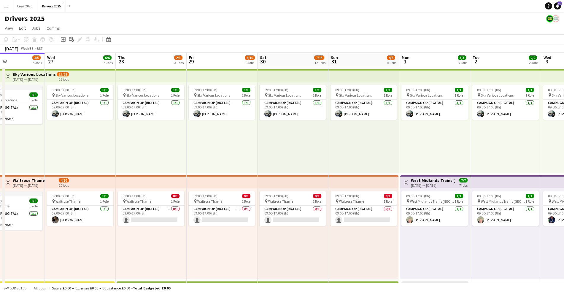
drag, startPoint x: 143, startPoint y: 161, endPoint x: 418, endPoint y: 154, distance: 274.9
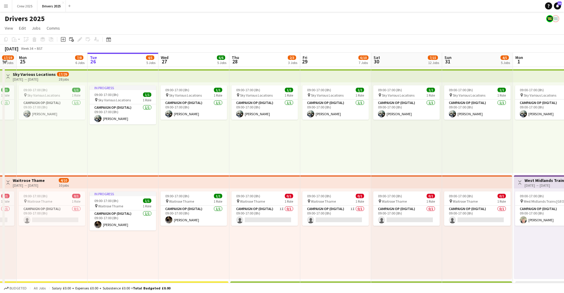
scroll to position [0, 180]
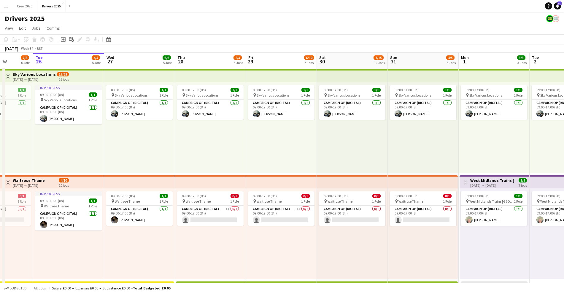
drag, startPoint x: 164, startPoint y: 154, endPoint x: 294, endPoint y: 151, distance: 130.3
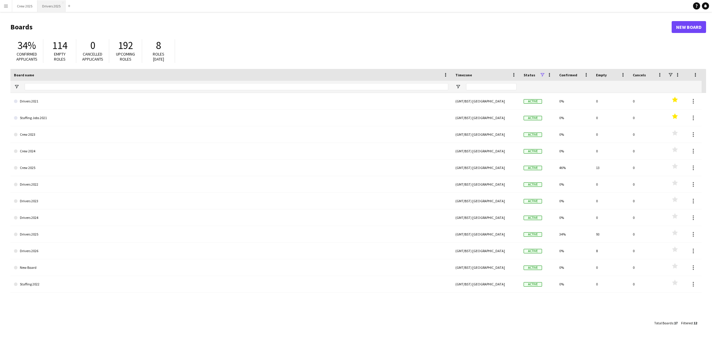
click at [47, 5] on button "Drivers 2025 Close" at bounding box center [51, 6] width 28 height 12
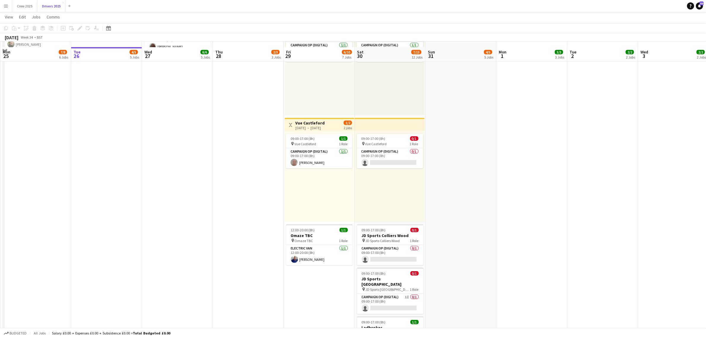
scroll to position [519, 0]
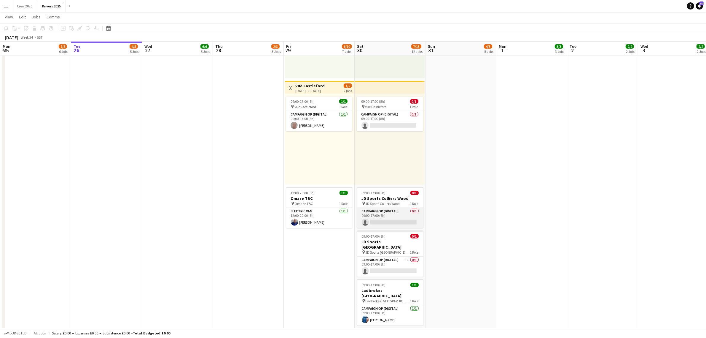
click at [393, 210] on app-card-role "Campaign Op (Digital) 0/1 09:00-17:00 (8h) single-neutral-actions" at bounding box center [390, 218] width 66 height 20
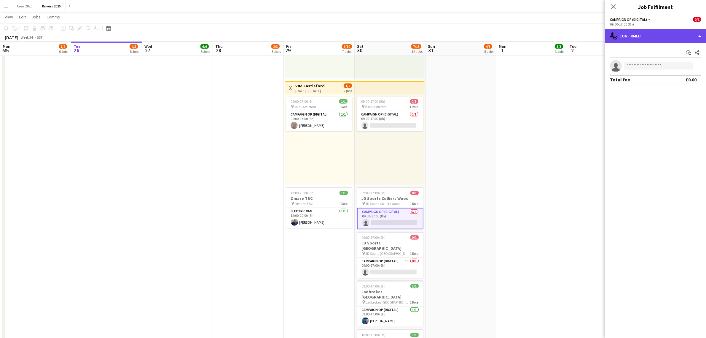
click at [637, 34] on div "single-neutral-actions-check-2 Confirmed" at bounding box center [656, 36] width 101 height 14
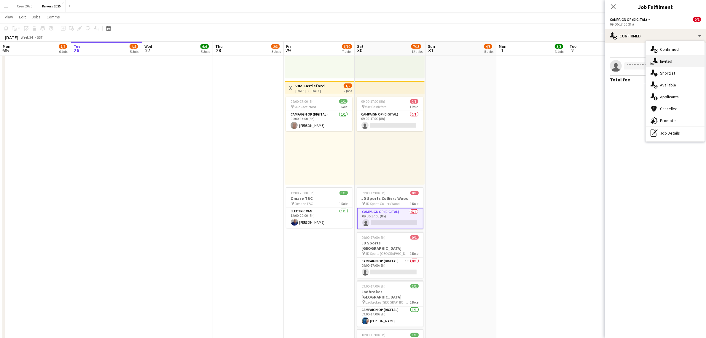
click at [669, 61] on div "single-neutral-actions-share-1 Invited" at bounding box center [675, 61] width 59 height 12
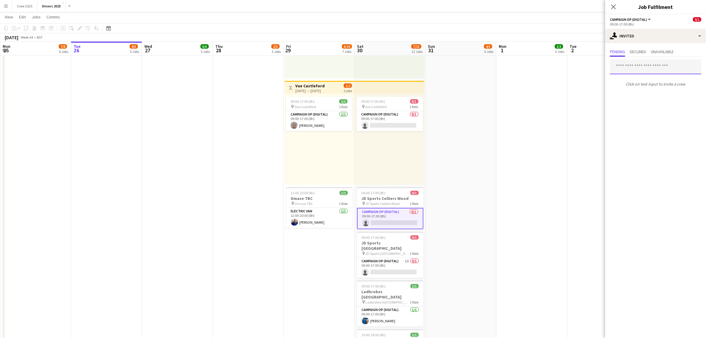
click at [634, 67] on input "text" at bounding box center [655, 66] width 91 height 15
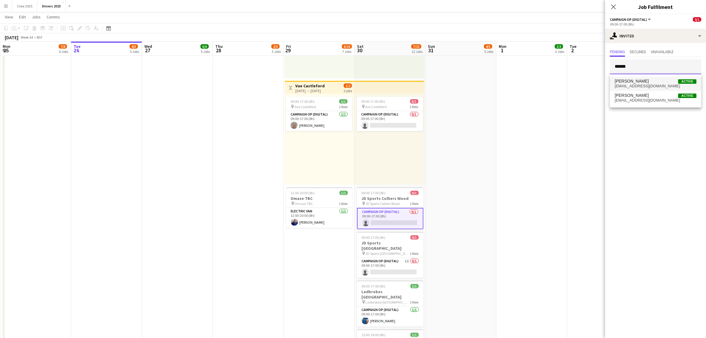
type input "******"
click at [633, 81] on span "[PERSON_NAME]" at bounding box center [632, 81] width 34 height 5
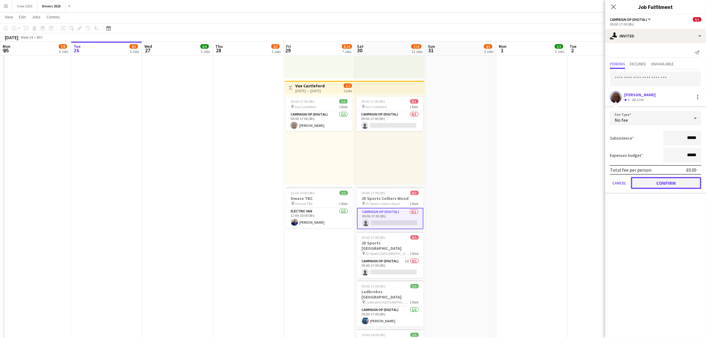
click at [655, 180] on button "Confirm" at bounding box center [666, 183] width 70 height 12
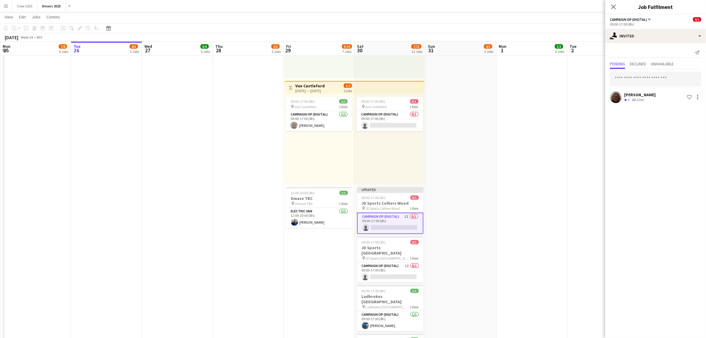
click at [524, 203] on app-date-cell "09:00-17:00 (8h) 1/1 pin Sky Various Locations 1 Role Campaign Op (Digital) [DA…" at bounding box center [532, 336] width 71 height 1579
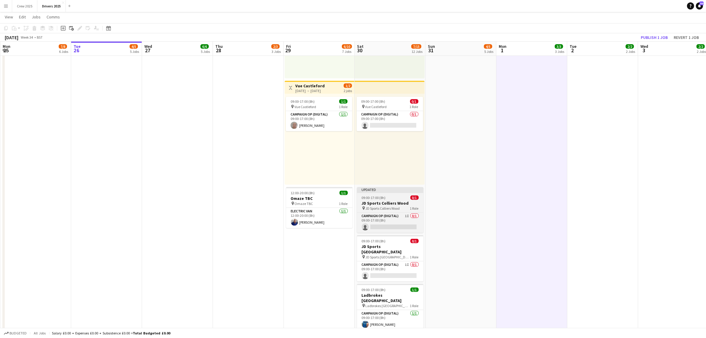
click at [394, 200] on h3 "JD Sports Colliers Wood" at bounding box center [390, 202] width 66 height 5
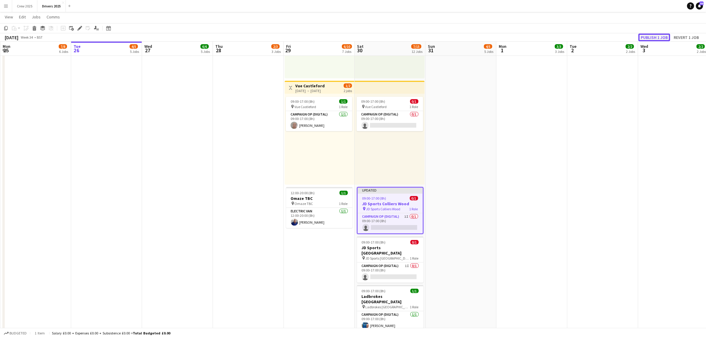
click at [656, 34] on button "Publish 1 job" at bounding box center [655, 38] width 32 height 8
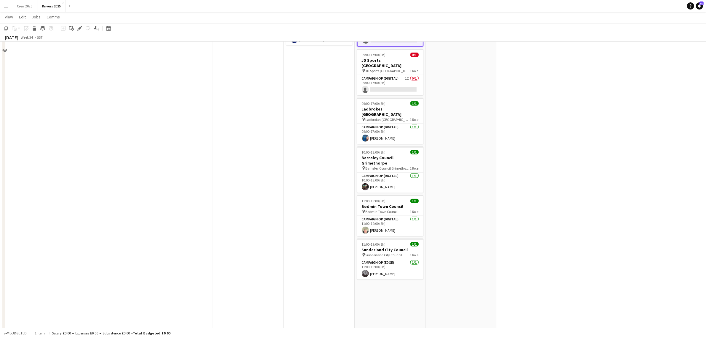
scroll to position [705, 0]
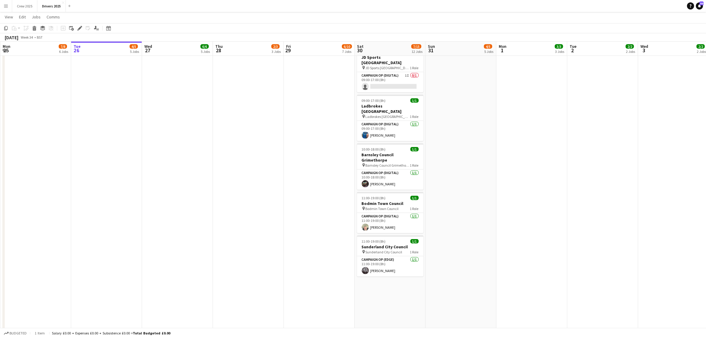
click at [486, 252] on app-date-cell "09:00-17:00 (8h) 1/1 pin Sky Various Locations 1 Role Campaign Op (Digital) [DA…" at bounding box center [461, 151] width 71 height 1579
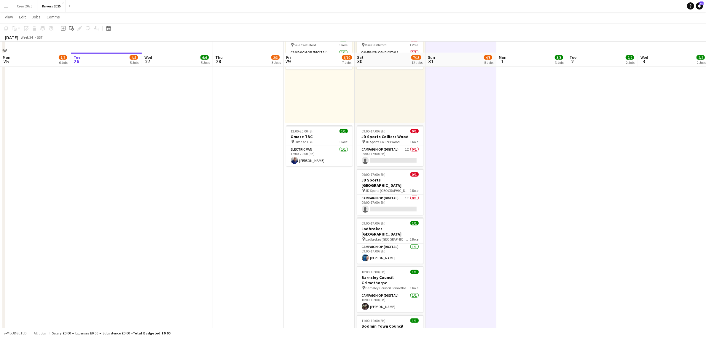
scroll to position [593, 0]
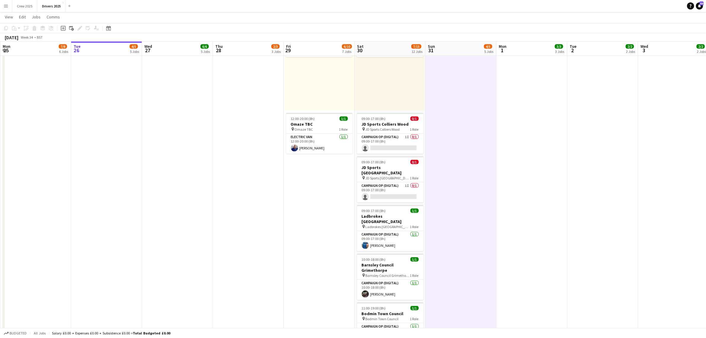
click at [318, 263] on app-date-cell "09:00-17:00 (8h) 1/1 pin Sky Various Locations 1 Role Campaign Op (Digital) [DA…" at bounding box center [319, 262] width 71 height 1579
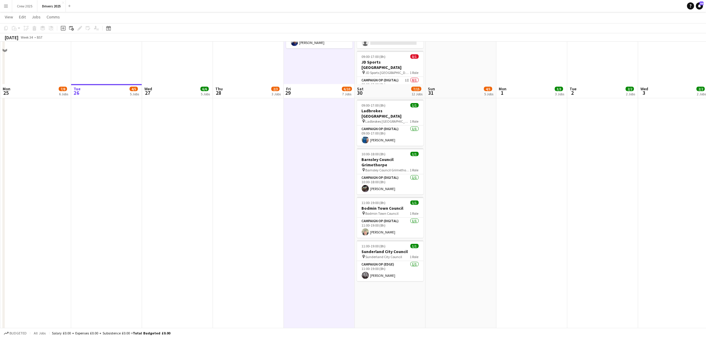
scroll to position [742, 0]
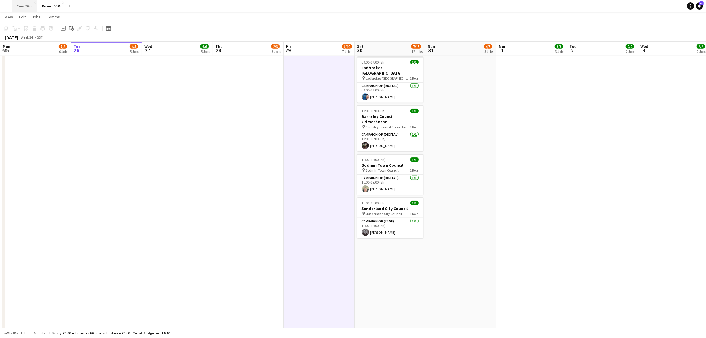
click at [18, 7] on button "Crew 2025 Close" at bounding box center [24, 6] width 25 height 12
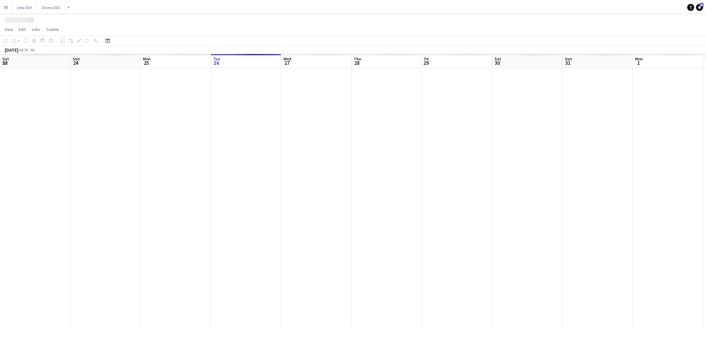
scroll to position [0, 142]
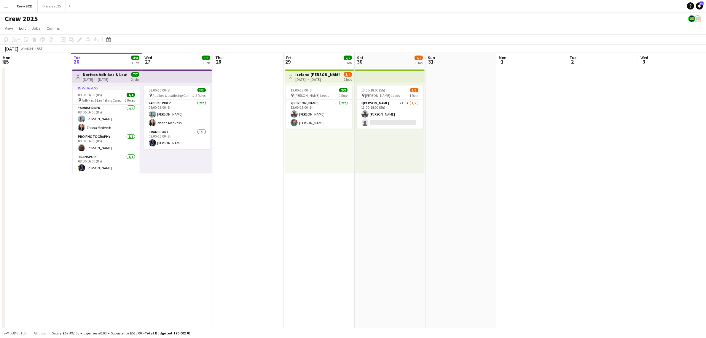
click at [269, 262] on app-date-cell at bounding box center [248, 227] width 71 height 321
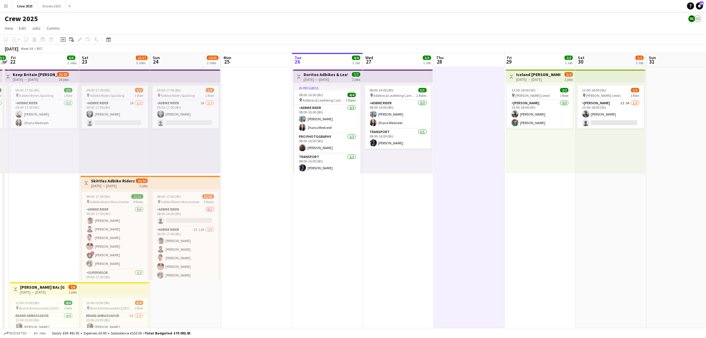
scroll to position [0, 220]
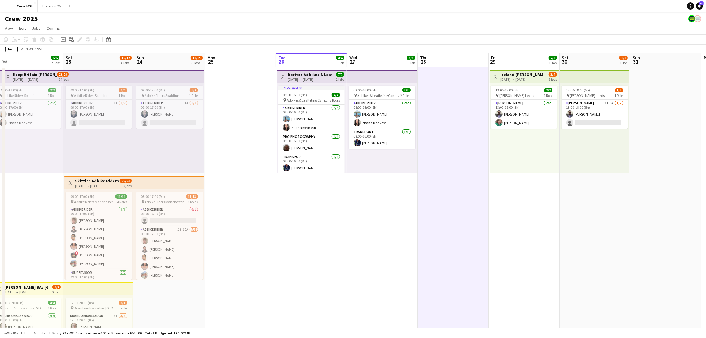
drag, startPoint x: 525, startPoint y: 272, endPoint x: 342, endPoint y: 271, distance: 182.8
click at [342, 271] on app-calendar-viewport "Tue 19 2/2 1 Job Wed 20 2/2 1 Job Thu 21 2/2 1 Job Fri 22 6/6 2 Jobs Sat 23 15/…" at bounding box center [353, 220] width 706 height 335
click at [304, 231] on app-date-cell "Toggle View Doritos Adbikes & Leafleting Camden [DATE] → [DATE] 7/7 2 jobs In p…" at bounding box center [311, 227] width 71 height 321
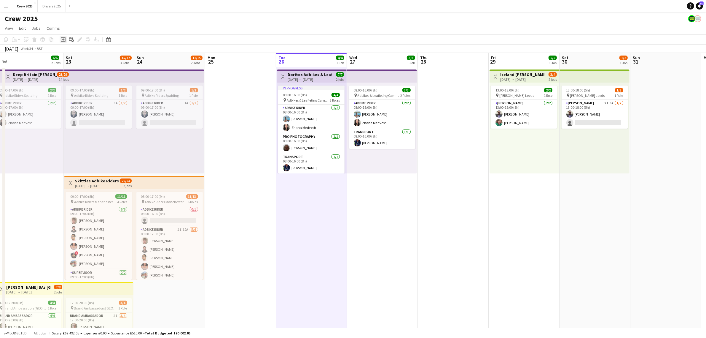
click at [64, 37] on icon "Add job" at bounding box center [63, 39] width 5 height 5
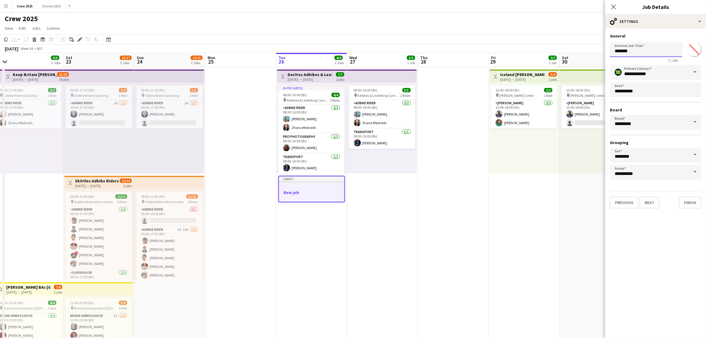
click at [660, 51] on input "*******" at bounding box center [646, 49] width 72 height 15
type input "**********"
click at [651, 202] on button "Next" at bounding box center [650, 202] width 20 height 12
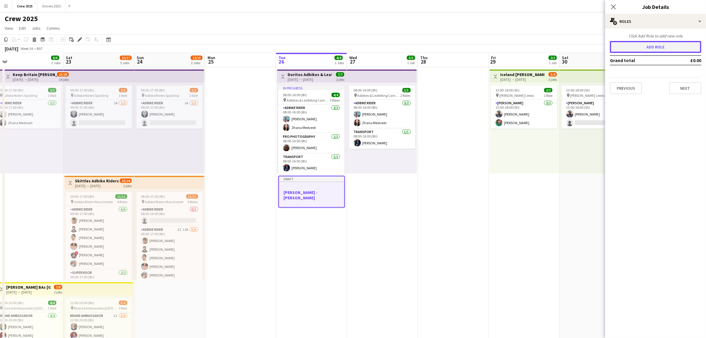
click at [639, 44] on button "Add role" at bounding box center [655, 47] width 91 height 12
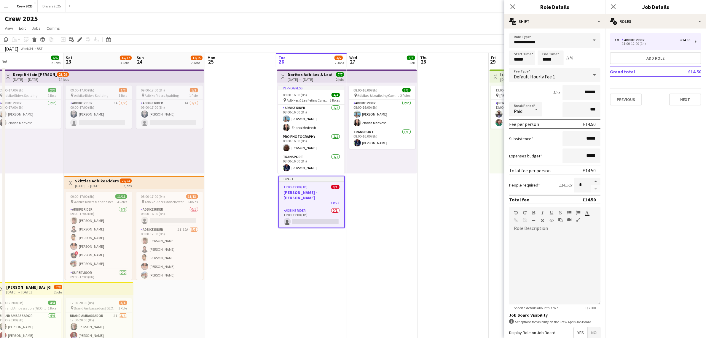
click at [590, 39] on span at bounding box center [594, 40] width 12 height 14
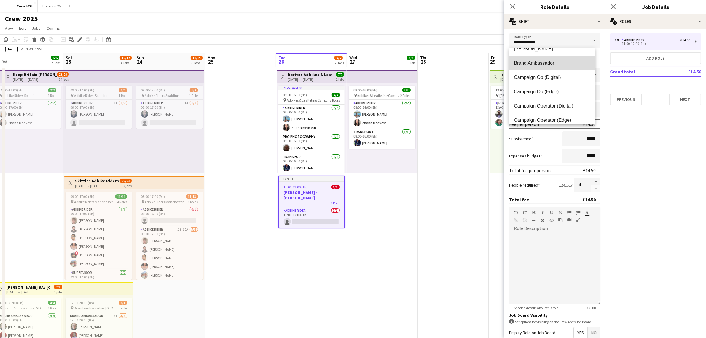
click at [561, 60] on mat-option "Brand Ambassador" at bounding box center [552, 63] width 86 height 14
type input "**********"
type input "******"
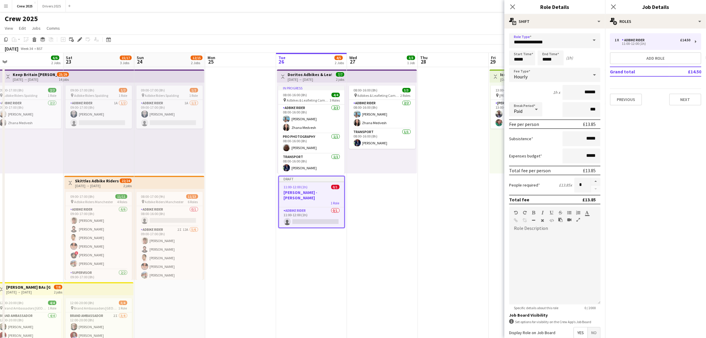
drag, startPoint x: 263, startPoint y: 280, endPoint x: 260, endPoint y: 279, distance: 3.0
click at [263, 279] on app-date-cell at bounding box center [240, 227] width 71 height 321
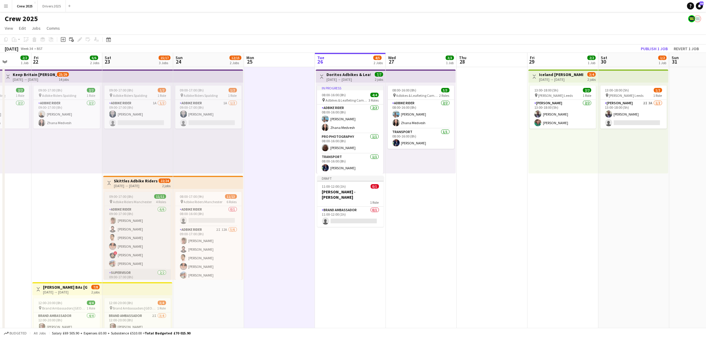
scroll to position [0, 215]
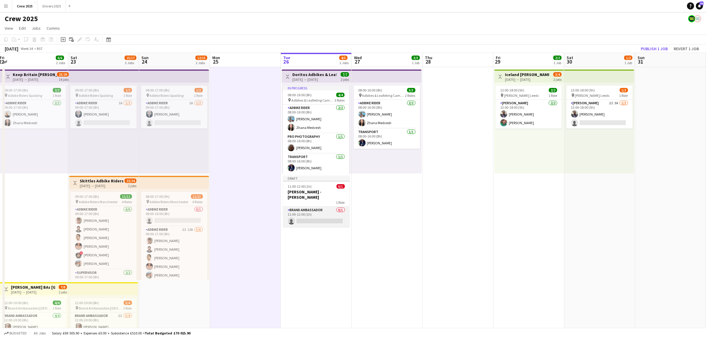
click at [312, 210] on app-card-role "Brand Ambassador 0/1 11:00-12:00 (1h) single-neutral-actions" at bounding box center [316, 217] width 66 height 20
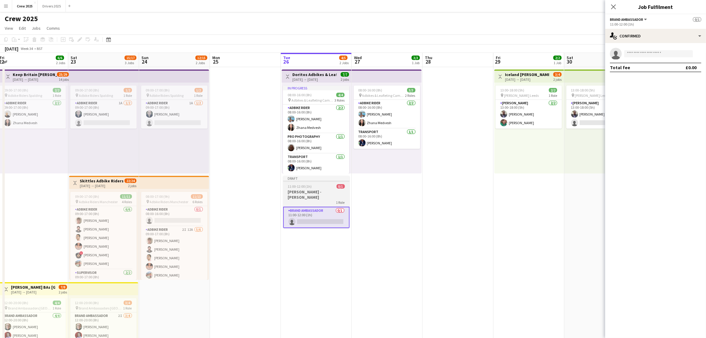
click at [318, 186] on div "11:00-12:00 (1h) 0/1" at bounding box center [316, 186] width 66 height 4
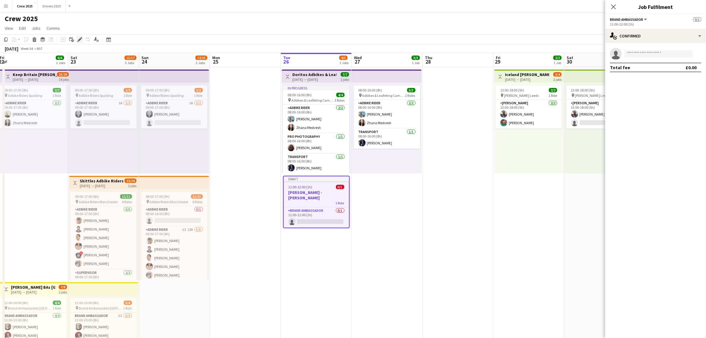
click at [77, 39] on icon "Edit" at bounding box center [79, 39] width 5 height 5
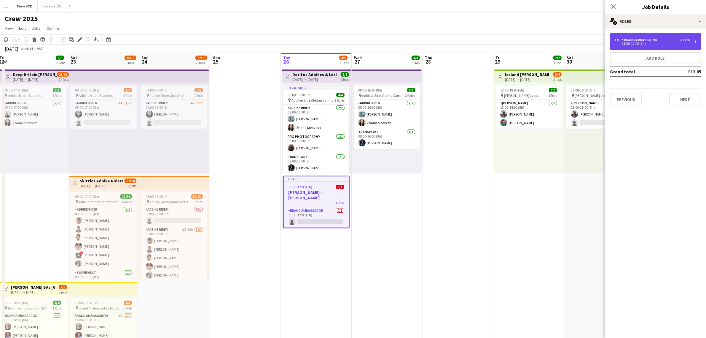
click at [642, 44] on div "11:00-12:00 (1h)" at bounding box center [653, 43] width 76 height 3
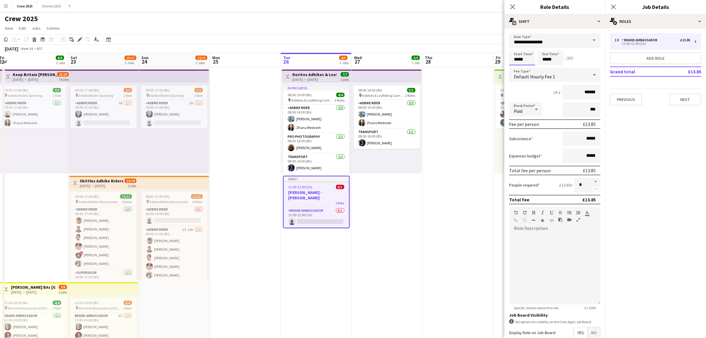
click at [523, 53] on input "*****" at bounding box center [522, 57] width 26 height 15
type input "*****"
click at [518, 47] on div at bounding box center [517, 48] width 12 height 6
click at [546, 57] on input "*****" at bounding box center [551, 57] width 26 height 15
click at [544, 48] on div at bounding box center [545, 48] width 12 height 6
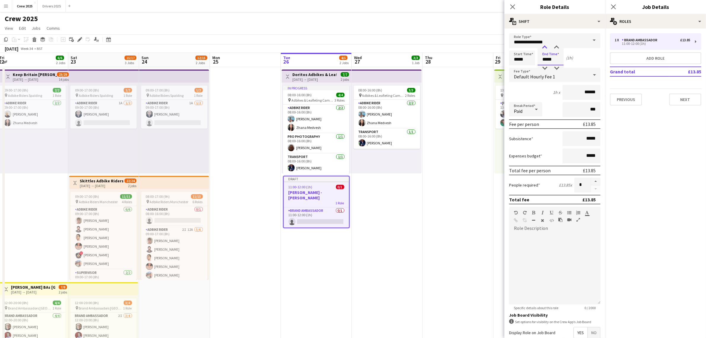
click at [544, 48] on div at bounding box center [545, 48] width 12 height 6
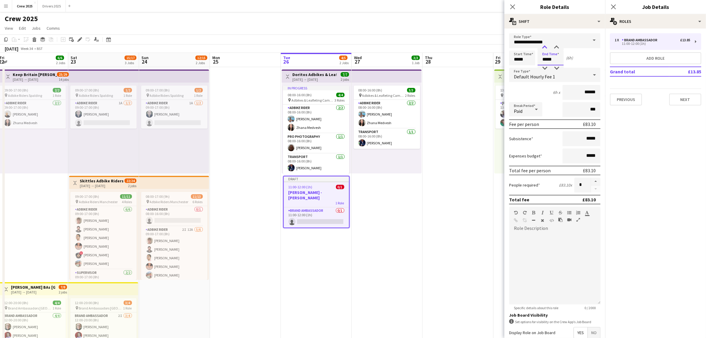
click at [544, 48] on div at bounding box center [545, 48] width 12 height 6
type input "*****"
click at [544, 48] on div at bounding box center [545, 48] width 12 height 6
click at [529, 75] on span "Default Hourly Fee 1" at bounding box center [534, 77] width 41 height 6
click at [530, 115] on mat-option "No fee" at bounding box center [552, 120] width 86 height 15
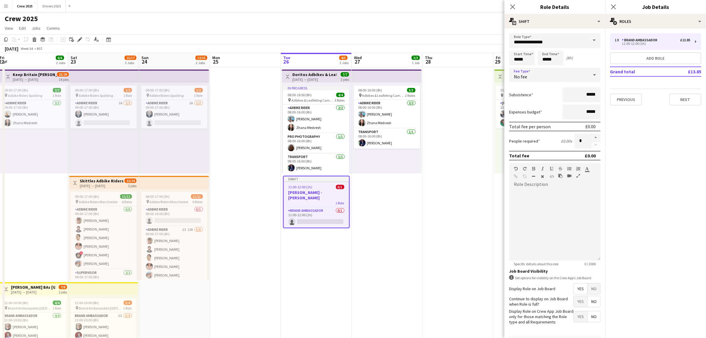
click at [588, 288] on span "No" at bounding box center [594, 288] width 12 height 11
click at [578, 96] on input "*****" at bounding box center [582, 94] width 38 height 15
drag, startPoint x: 578, startPoint y: 96, endPoint x: 601, endPoint y: 94, distance: 22.9
click at [601, 94] on input "*****" at bounding box center [582, 94] width 38 height 15
type input "******"
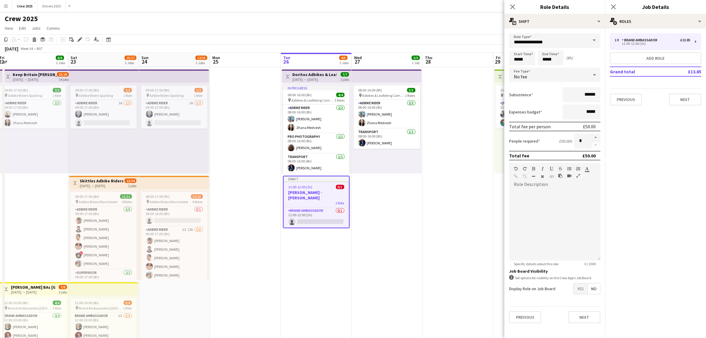
click at [633, 150] on mat-expansion-panel "pencil3 General details 1 x Brand Ambassador £13.85 11:00-12:00 (1h) Add role G…" at bounding box center [656, 182] width 101 height 309
click at [472, 210] on app-date-cell at bounding box center [458, 227] width 71 height 321
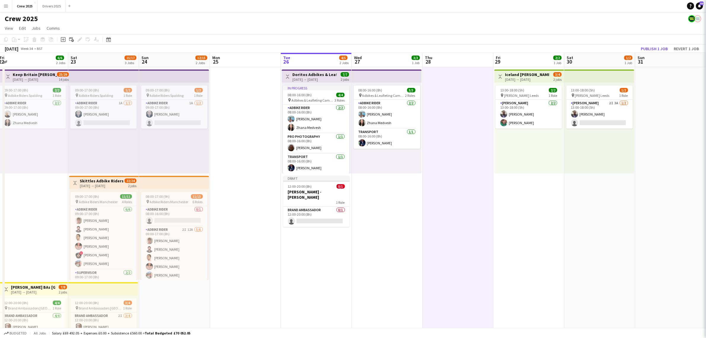
scroll to position [0, 215]
click at [323, 212] on app-card-role "Brand Ambassador 0/1 12:00-20:00 (8h) single-neutral-actions" at bounding box center [317, 217] width 66 height 20
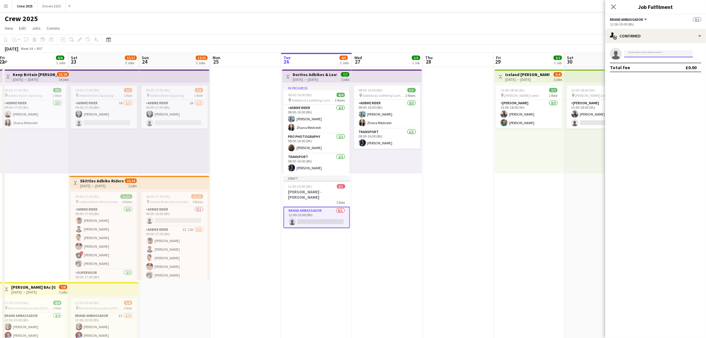
click at [641, 54] on input at bounding box center [659, 53] width 69 height 7
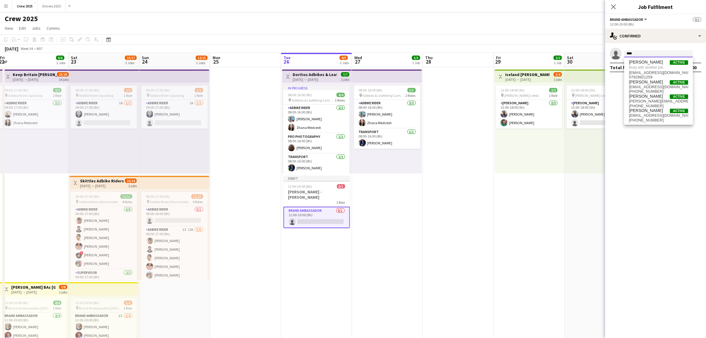
type input "****"
click at [383, 202] on app-date-cell "08:00-16:00 (8h) 3/3 pin Adbikes & Leafleting Camden 2 Roles Adbike Rider [DATE…" at bounding box center [387, 227] width 71 height 321
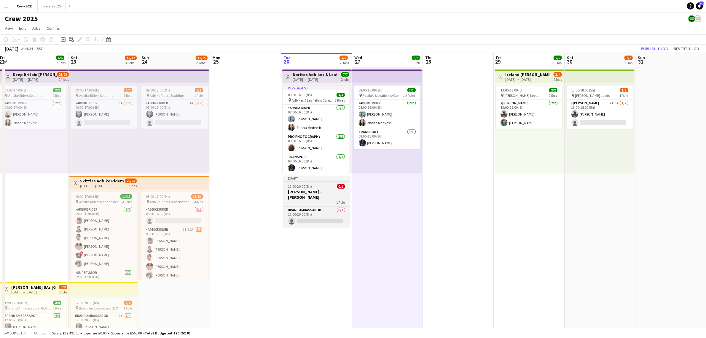
click at [299, 185] on span "12:00-20:00 (8h)" at bounding box center [300, 186] width 24 height 4
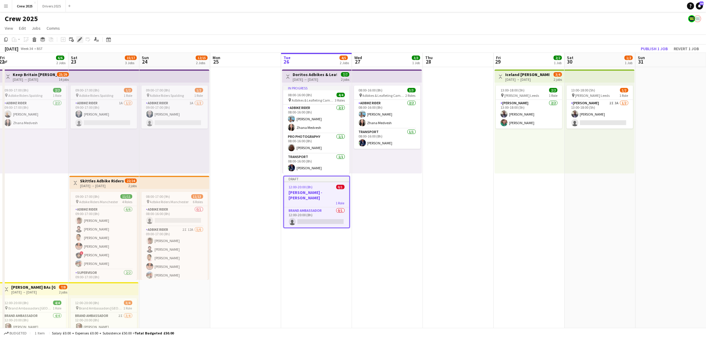
click at [79, 39] on icon at bounding box center [79, 39] width 3 height 3
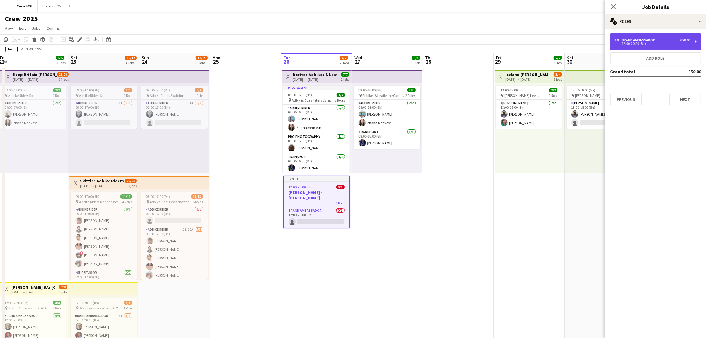
click at [659, 43] on div "12:00-20:00 (8h)" at bounding box center [653, 43] width 76 height 3
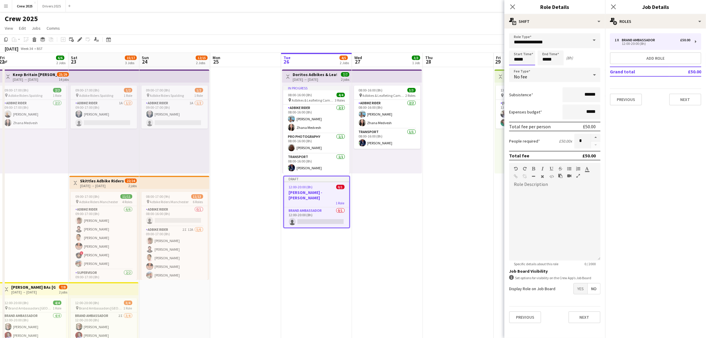
click at [520, 60] on input "*****" at bounding box center [522, 57] width 26 height 15
click at [515, 47] on div at bounding box center [517, 48] width 12 height 6
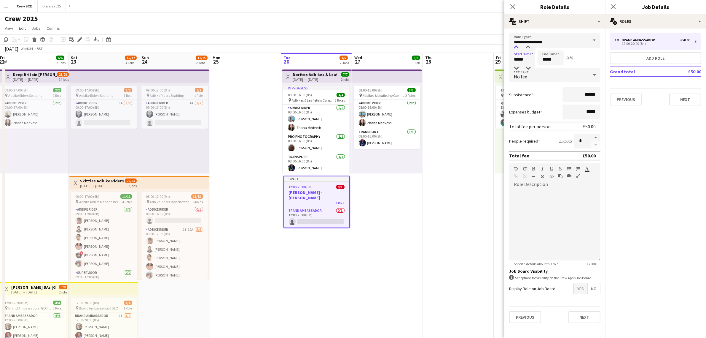
click at [515, 47] on div at bounding box center [517, 48] width 12 height 6
type input "*****"
click at [515, 47] on div at bounding box center [517, 48] width 12 height 6
click at [546, 57] on input "*****" at bounding box center [551, 57] width 26 height 15
click at [545, 49] on div at bounding box center [545, 48] width 12 height 6
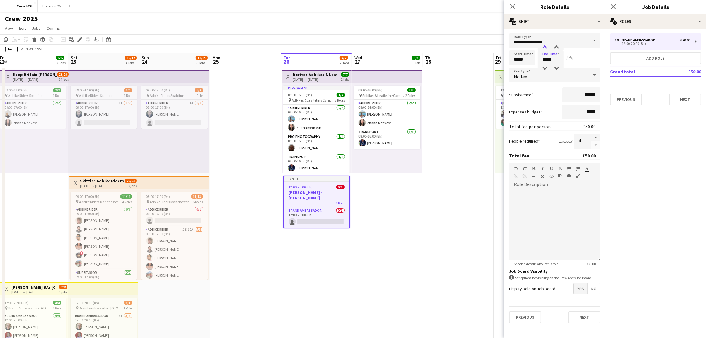
click at [545, 49] on div at bounding box center [545, 48] width 12 height 6
type input "*****"
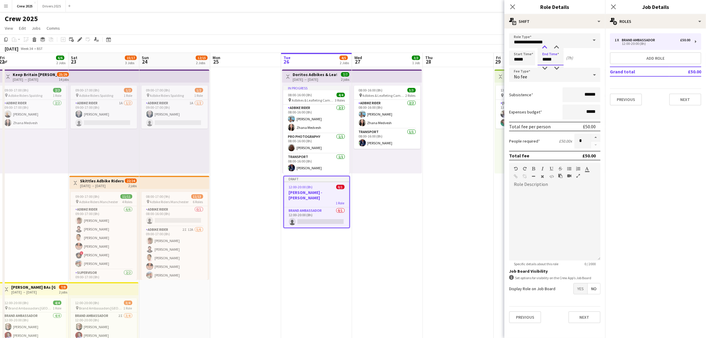
click at [545, 49] on div at bounding box center [545, 48] width 12 height 6
click at [431, 222] on app-date-cell at bounding box center [458, 227] width 71 height 321
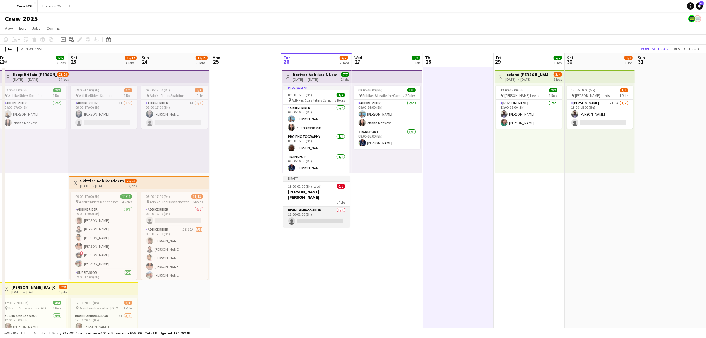
click at [307, 211] on app-card-role "Brand Ambassador 0/1 18:00-02:00 (8h) single-neutral-actions" at bounding box center [317, 217] width 66 height 20
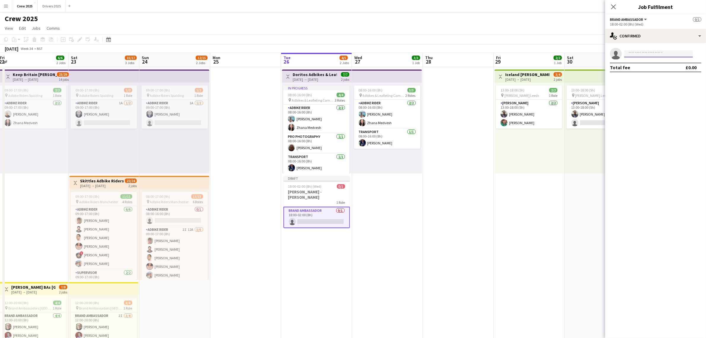
click at [649, 54] on input at bounding box center [659, 53] width 69 height 7
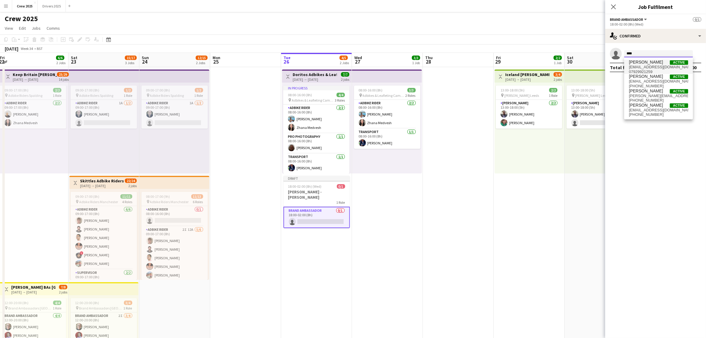
type input "****"
click at [652, 67] on span "[EMAIL_ADDRESS][DOMAIN_NAME]" at bounding box center [658, 67] width 59 height 5
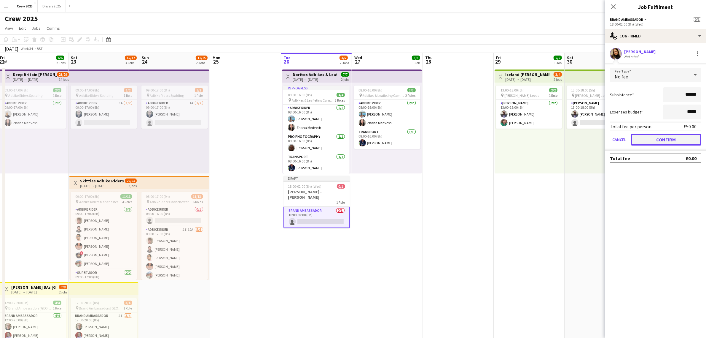
click at [666, 138] on button "Confirm" at bounding box center [666, 140] width 70 height 12
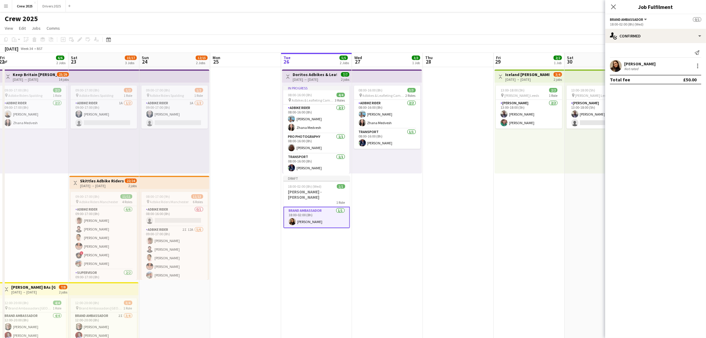
click at [470, 210] on app-date-cell at bounding box center [458, 227] width 71 height 321
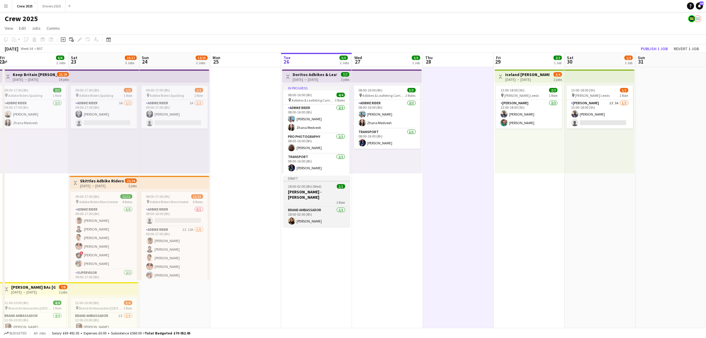
click at [307, 185] on span "18:00-02:00 (8h) (Wed)" at bounding box center [305, 186] width 34 height 4
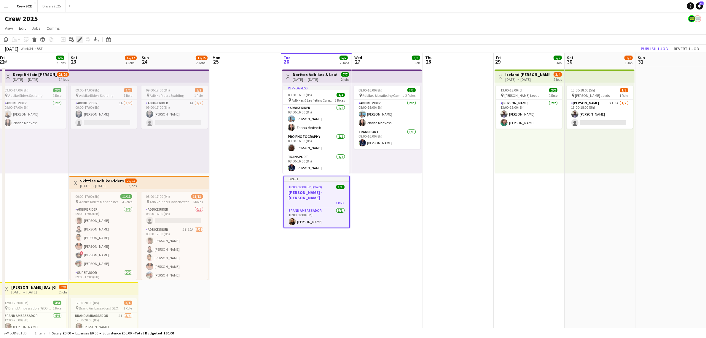
click at [79, 41] on icon at bounding box center [79, 39] width 3 height 3
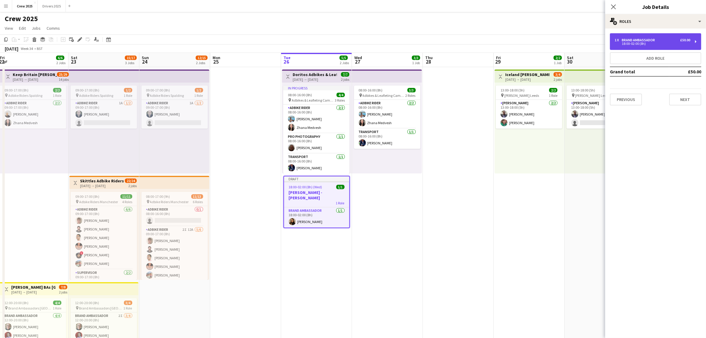
click at [657, 42] on div "18:00-02:00 (8h)" at bounding box center [653, 43] width 76 height 3
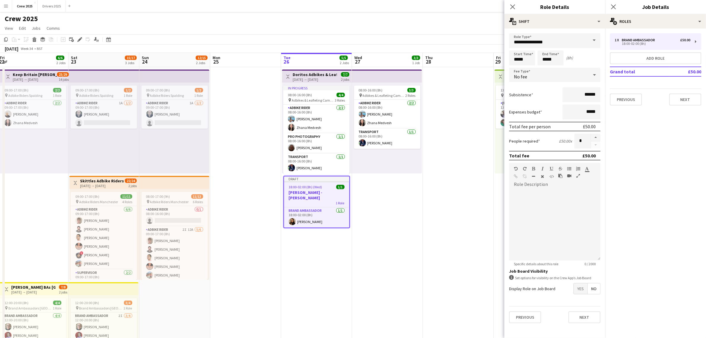
click at [411, 226] on app-date-cell "08:00-16:00 (8h) 3/3 pin Adbikes & Leafleting Camden 2 Roles Adbike Rider [DATE…" at bounding box center [387, 227] width 71 height 321
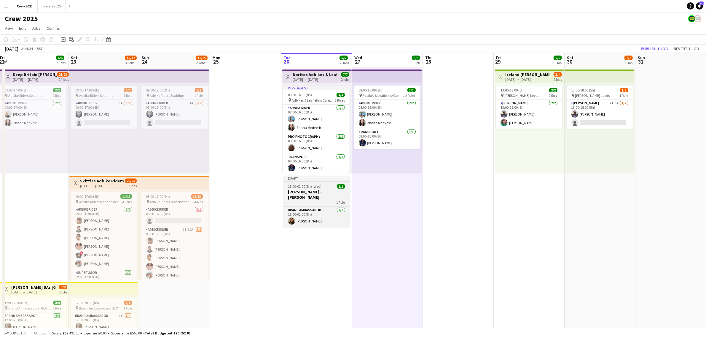
click at [315, 184] on span "18:00-02:00 (8h) (Wed)" at bounding box center [305, 186] width 34 height 4
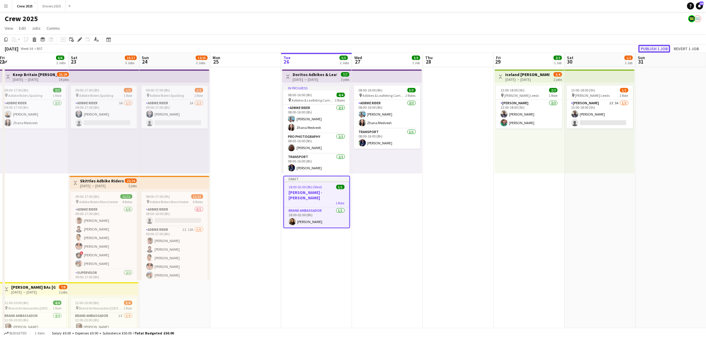
click at [659, 45] on button "Publish 1 job" at bounding box center [655, 49] width 32 height 8
drag, startPoint x: 247, startPoint y: 212, endPoint x: 304, endPoint y: 186, distance: 63.6
click at [247, 212] on app-date-cell at bounding box center [245, 227] width 71 height 321
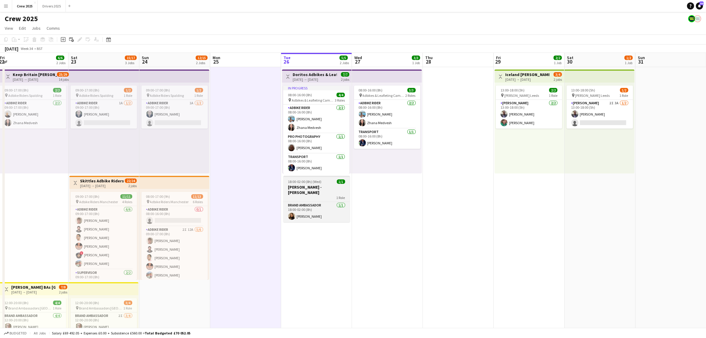
click at [312, 180] on span "18:00-02:00 (8h) (Wed)" at bounding box center [305, 181] width 34 height 4
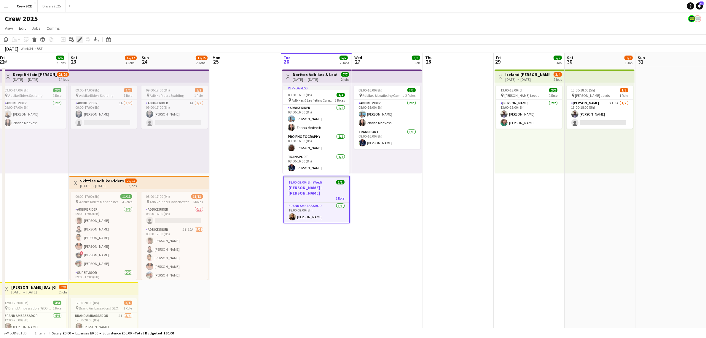
click at [81, 38] on icon "Edit" at bounding box center [79, 39] width 5 height 5
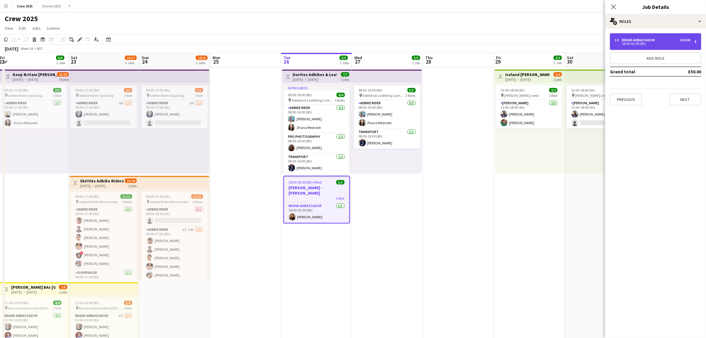
click at [633, 40] on div "Brand Ambassador" at bounding box center [640, 40] width 36 height 4
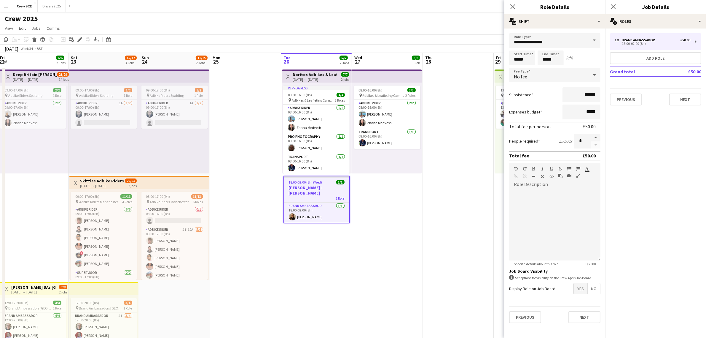
click at [404, 207] on app-date-cell "08:00-16:00 (8h) 3/3 pin Adbikes & Leafleting Camden 2 Roles Adbike Rider [DATE…" at bounding box center [387, 227] width 71 height 321
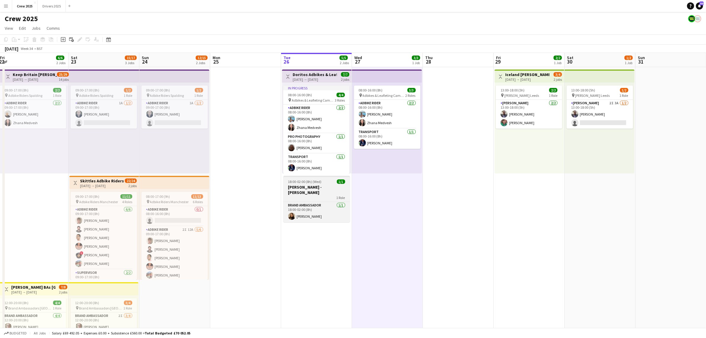
click at [313, 183] on span "18:00-02:00 (8h) (Wed)" at bounding box center [305, 181] width 34 height 4
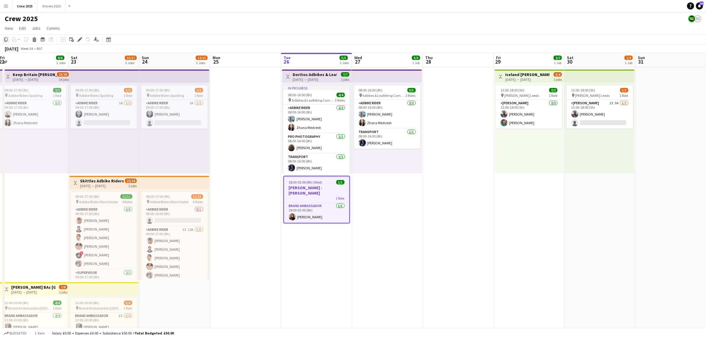
click at [6, 39] on icon "Copy" at bounding box center [6, 39] width 5 height 5
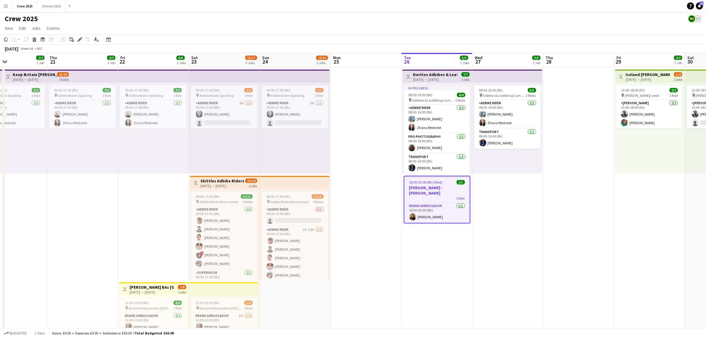
scroll to position [0, 151]
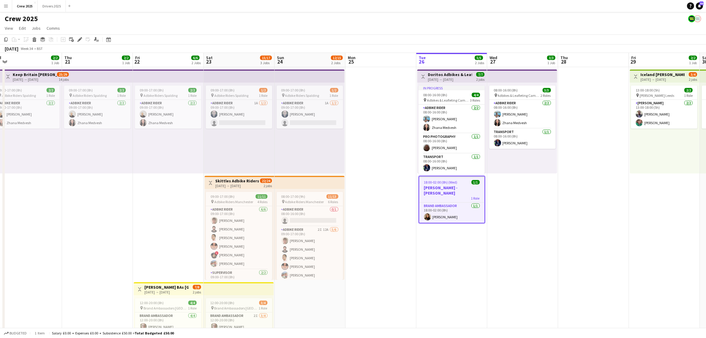
drag, startPoint x: 54, startPoint y: 163, endPoint x: 189, endPoint y: 173, distance: 135.4
click at [189, 173] on app-calendar-viewport "Mon 18 1/2 1 Job Tue 19 2/2 1 Job Wed 20 2/2 1 Job Thu 21 2/2 1 Job Fri 22 6/6 …" at bounding box center [353, 220] width 706 height 335
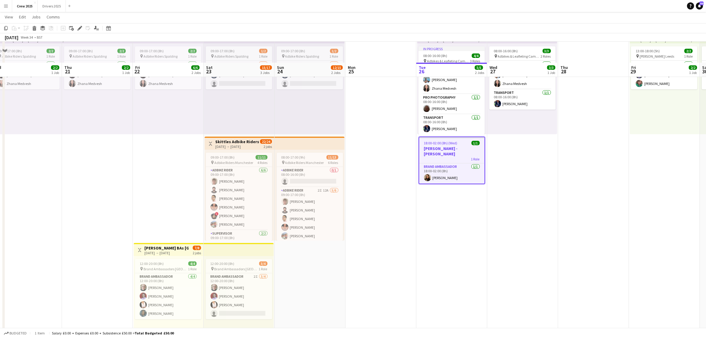
scroll to position [60, 0]
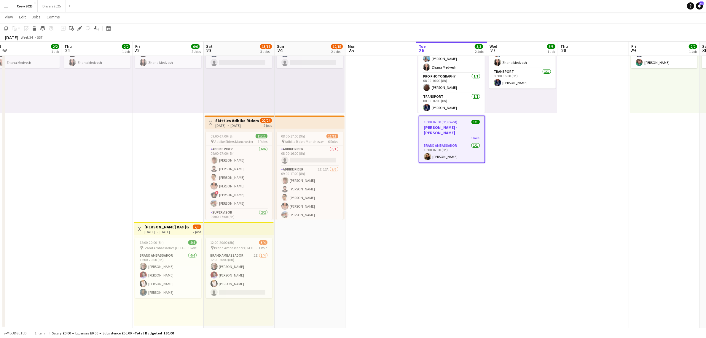
click at [291, 295] on app-date-cell "09:00-17:00 (8h) 1/2 pin Adbike Riders Spalding 1 Role Adbike Rider 1A [DATE] 0…" at bounding box center [310, 167] width 71 height 321
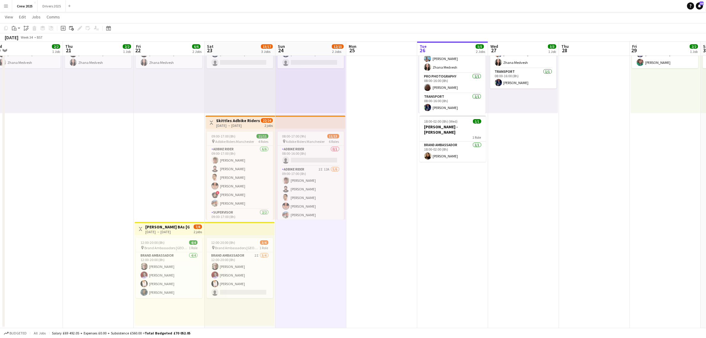
click at [236, 315] on div "12:00-20:00 (8h) 3/4 pin Brand Ambassadors Edinburgh 1 Role Brand Ambassador 2I…" at bounding box center [240, 280] width 70 height 91
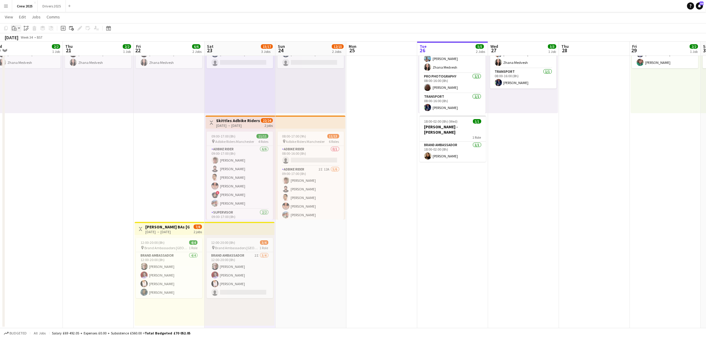
click at [12, 29] on icon "Paste" at bounding box center [14, 28] width 5 height 5
click at [26, 38] on link "Paste Ctrl+V" at bounding box center [44, 39] width 56 height 5
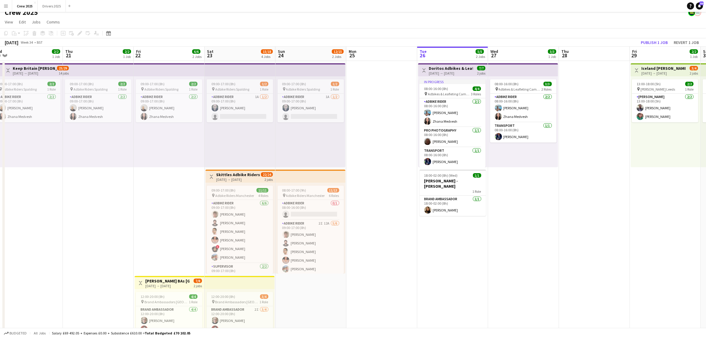
scroll to position [109, 0]
click at [444, 173] on span "18:00-02:00 (8h) (Wed)" at bounding box center [442, 175] width 34 height 4
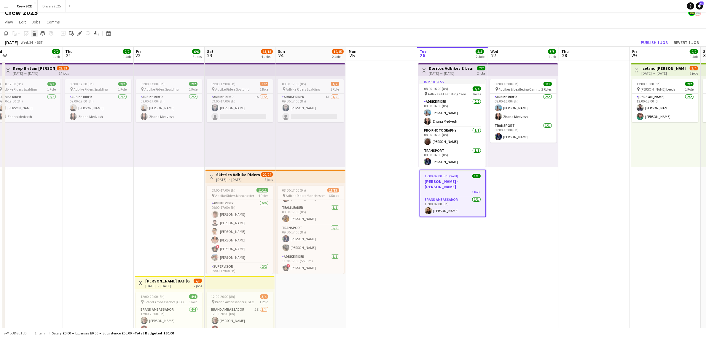
click at [34, 33] on icon at bounding box center [34, 34] width 3 height 3
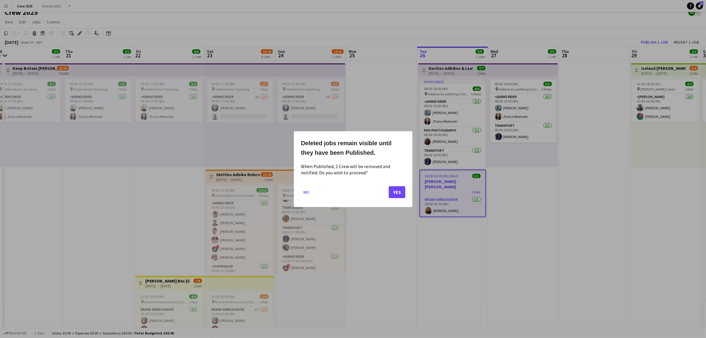
scroll to position [0, 0]
click at [392, 191] on button "Yes" at bounding box center [397, 192] width 17 height 12
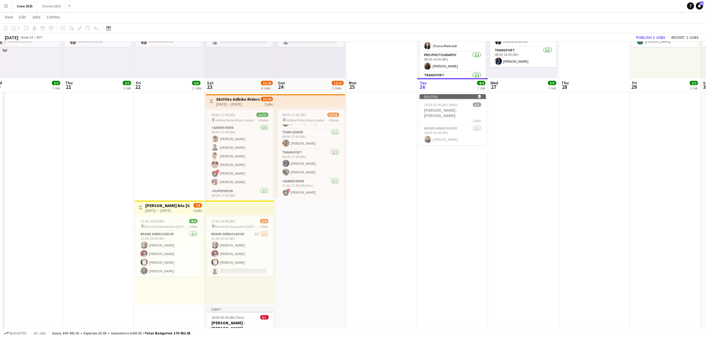
scroll to position [117, 0]
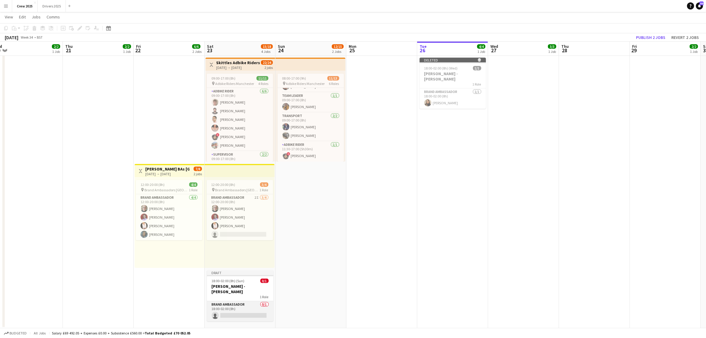
click at [246, 303] on app-card-role "Brand Ambassador 0/1 18:00-02:00 (8h) single-neutral-actions" at bounding box center [240, 311] width 66 height 20
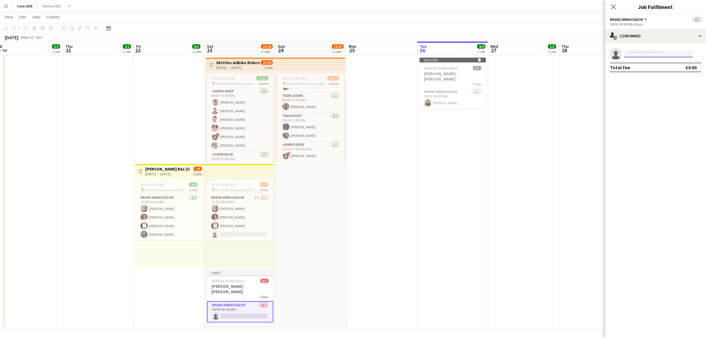
click at [642, 53] on input at bounding box center [659, 53] width 69 height 7
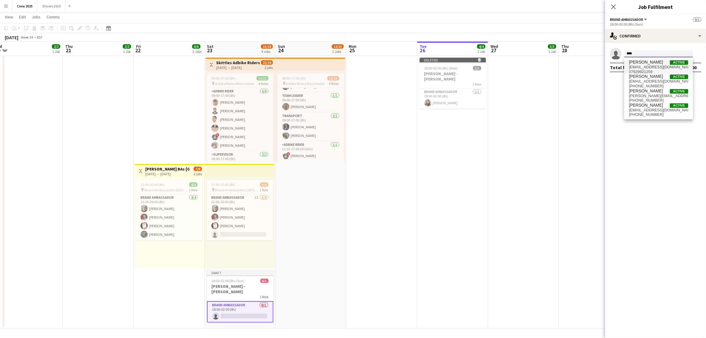
type input "****"
click at [646, 67] on span "[EMAIL_ADDRESS][DOMAIN_NAME]" at bounding box center [658, 67] width 59 height 5
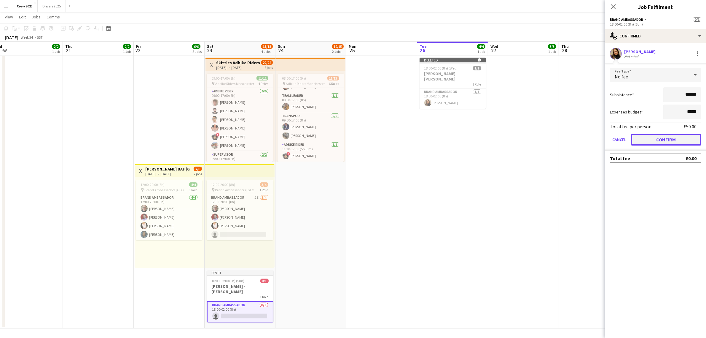
click at [667, 138] on button "Confirm" at bounding box center [666, 140] width 70 height 12
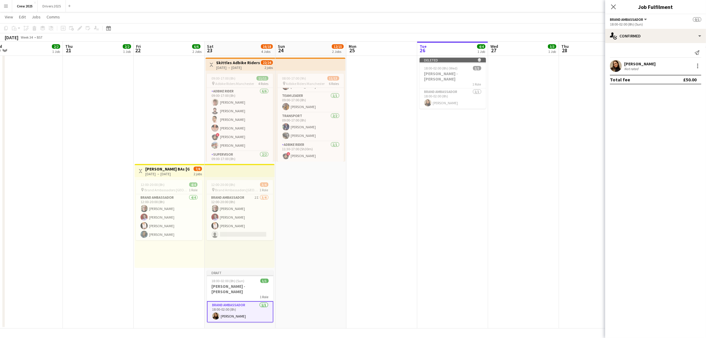
click at [498, 190] on app-date-cell "08:00-16:00 (8h) 3/3 pin Adbikes & Leafleting Camden 2 Roles Adbike Rider [DATE…" at bounding box center [523, 138] width 71 height 379
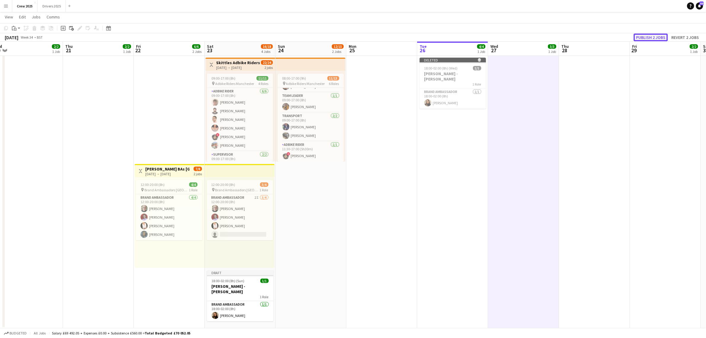
click at [646, 34] on button "Publish 2 jobs" at bounding box center [651, 38] width 34 height 8
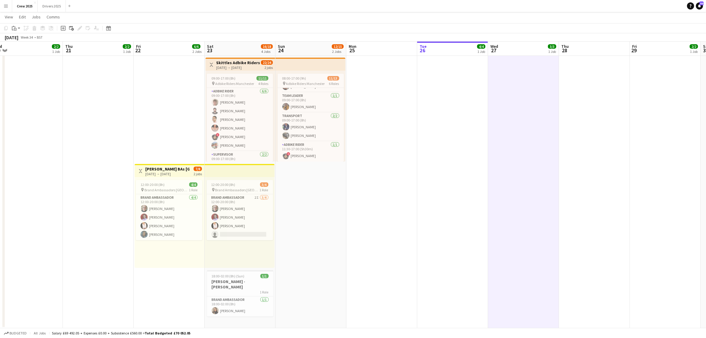
drag, startPoint x: 386, startPoint y: 223, endPoint x: 388, endPoint y: 233, distance: 10.9
click at [385, 222] on app-date-cell at bounding box center [382, 138] width 71 height 379
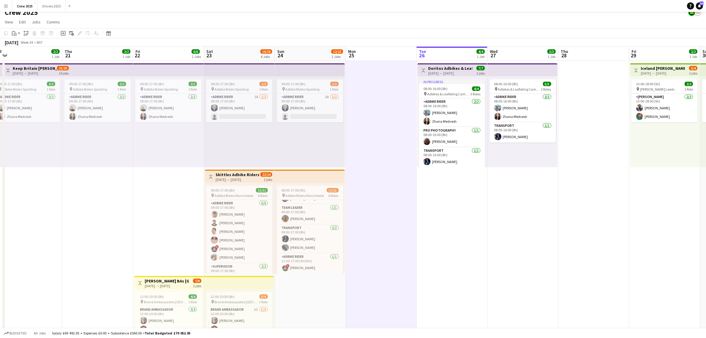
scroll to position [0, 0]
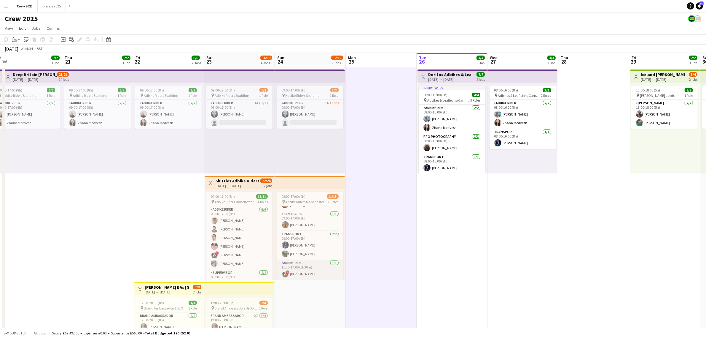
click at [304, 269] on app-card-role "Adbike Rider [DATE] 11:30-17:00 (5h30m) ! [PERSON_NAME]" at bounding box center [310, 269] width 66 height 20
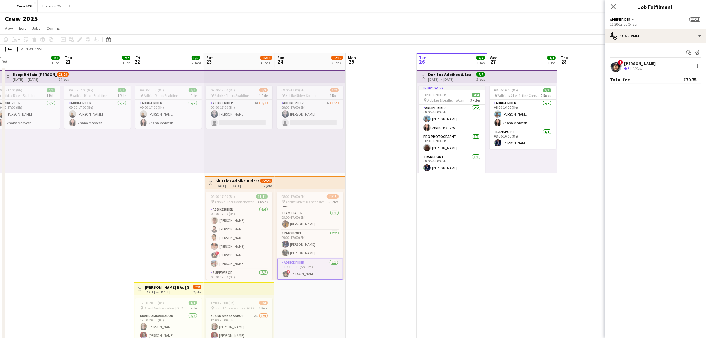
click at [490, 238] on app-date-cell "08:00-16:00 (8h) 3/3 pin Adbikes & Leafleting Camden 2 Roles Adbike Rider [DATE…" at bounding box center [523, 256] width 71 height 379
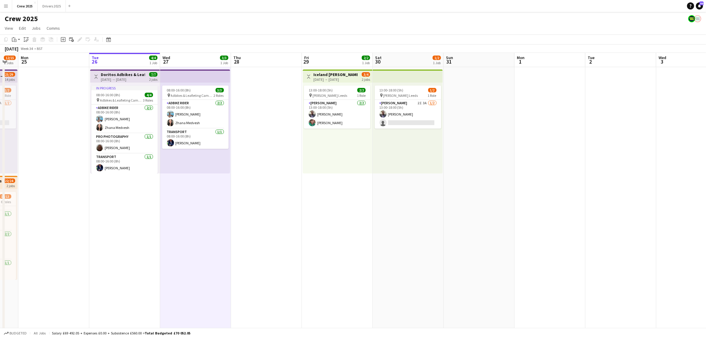
drag, startPoint x: 626, startPoint y: 229, endPoint x: 298, endPoint y: 237, distance: 328.0
click at [298, 238] on app-calendar-viewport "Fri 22 6/6 2 Jobs Sat 23 16/18 4 Jobs Sun 24 12/15 2 Jobs Mon 25 Tue 26 4/4 1 J…" at bounding box center [353, 249] width 706 height 393
click at [415, 105] on app-card-role "Advert Walkers 2I 3A [DATE] 13:00-18:00 (5h) [PERSON_NAME] single-neutral-actio…" at bounding box center [408, 114] width 66 height 29
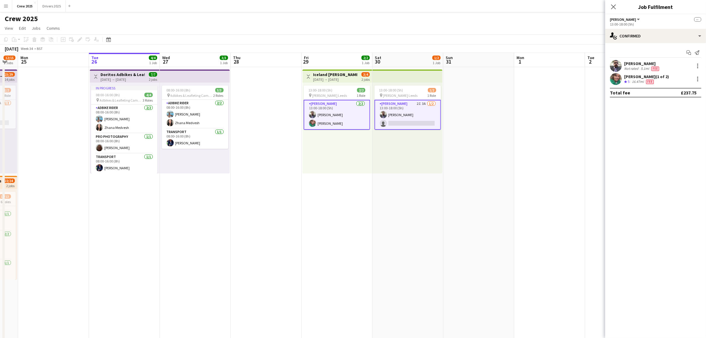
click at [391, 113] on app-card-role "Advert Walkers 2I 3A [DATE] 13:00-18:00 (5h) [PERSON_NAME] single-neutral-actio…" at bounding box center [408, 115] width 66 height 30
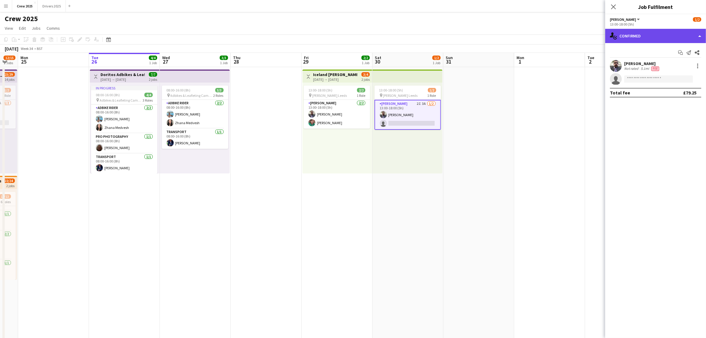
click at [657, 31] on div "single-neutral-actions-check-2 Confirmed" at bounding box center [656, 36] width 101 height 14
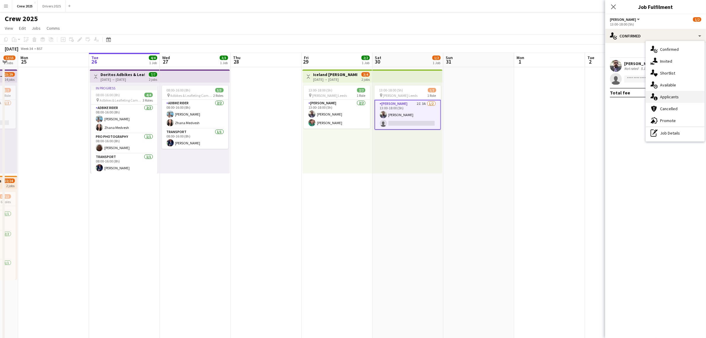
click at [683, 96] on div "single-neutral-actions-information Applicants" at bounding box center [675, 97] width 59 height 12
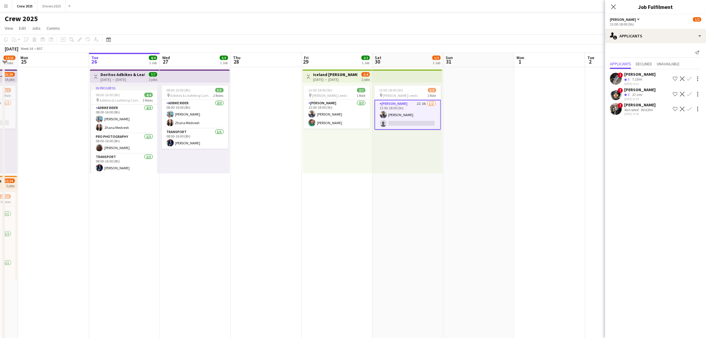
click at [685, 93] on button "Decline" at bounding box center [682, 93] width 7 height 7
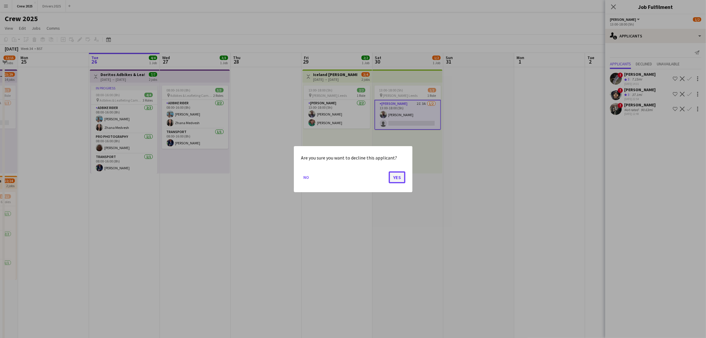
click at [394, 180] on button "Yes" at bounding box center [397, 177] width 17 height 12
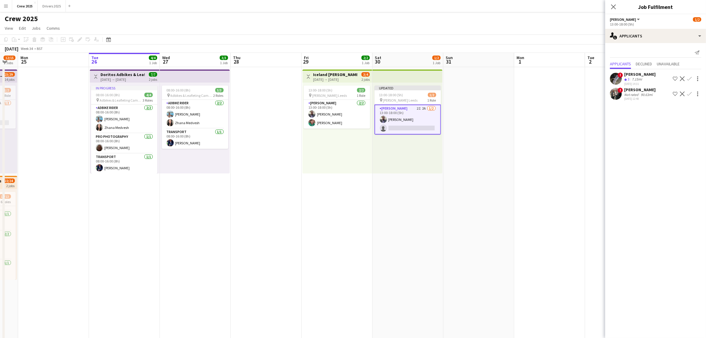
click at [684, 94] on app-icon "Decline" at bounding box center [682, 93] width 5 height 5
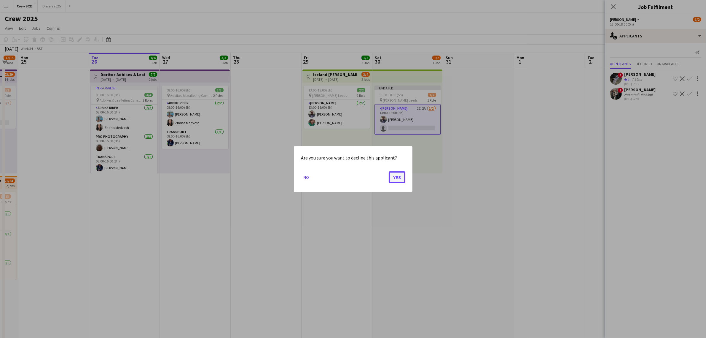
click at [396, 177] on button "Yes" at bounding box center [397, 177] width 17 height 12
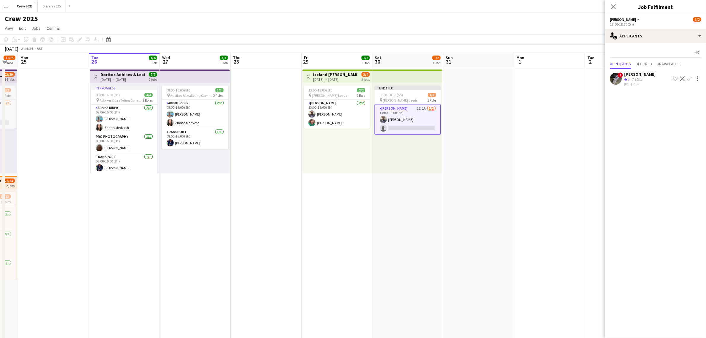
click at [683, 79] on app-icon "Decline" at bounding box center [682, 78] width 5 height 5
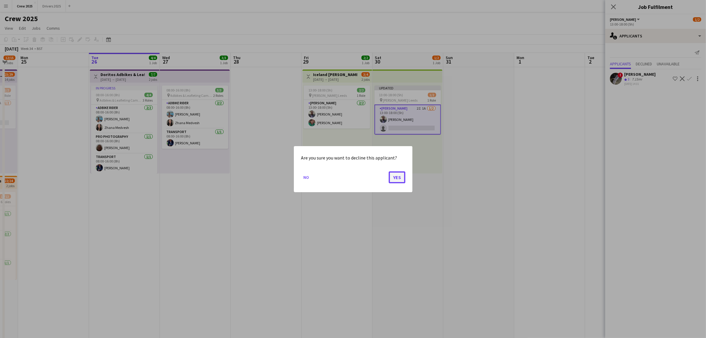
click at [397, 177] on button "Yes" at bounding box center [397, 177] width 17 height 12
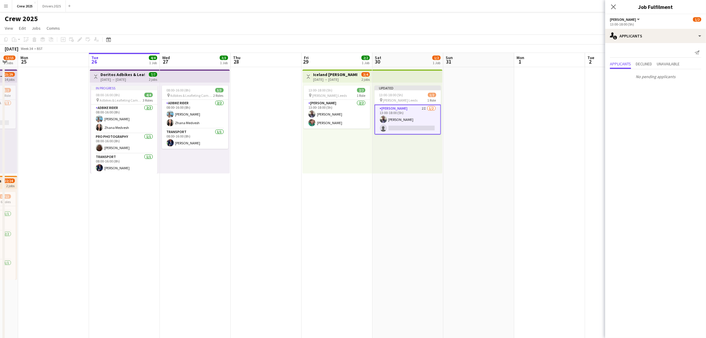
click at [548, 88] on app-date-cell at bounding box center [550, 256] width 71 height 379
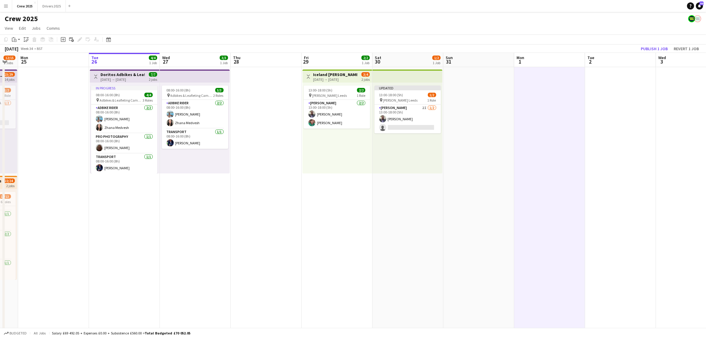
click at [332, 60] on app-board-header-date "Fri 29 2/2 1 Job" at bounding box center [337, 60] width 71 height 14
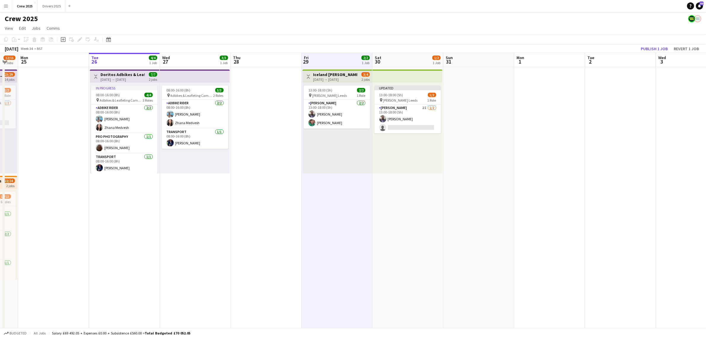
drag, startPoint x: 329, startPoint y: 76, endPoint x: 332, endPoint y: 79, distance: 4.3
click at [329, 78] on div "Iceland [PERSON_NAME] [GEOGRAPHIC_DATA] [DATE] → [DATE]" at bounding box center [335, 77] width 44 height 10
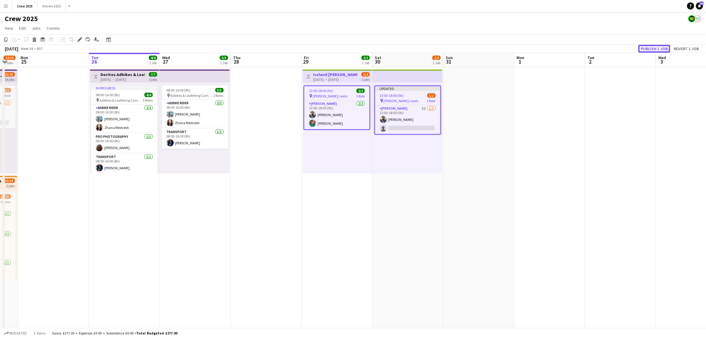
click at [650, 45] on button "Publish 1 job" at bounding box center [655, 49] width 32 height 8
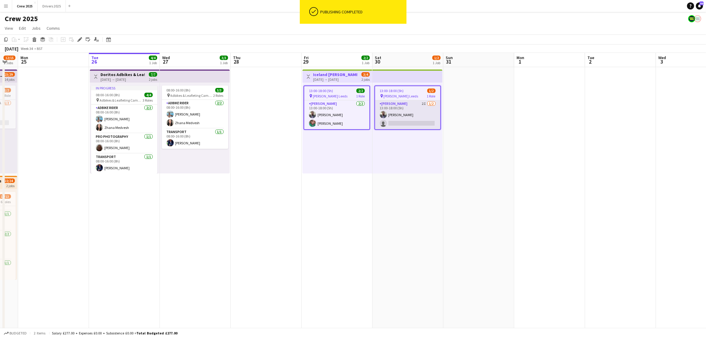
click at [405, 118] on app-card-role "Advert Walkers 2I [DATE] 13:00-18:00 (5h) [PERSON_NAME] single-neutral-actions" at bounding box center [407, 114] width 65 height 29
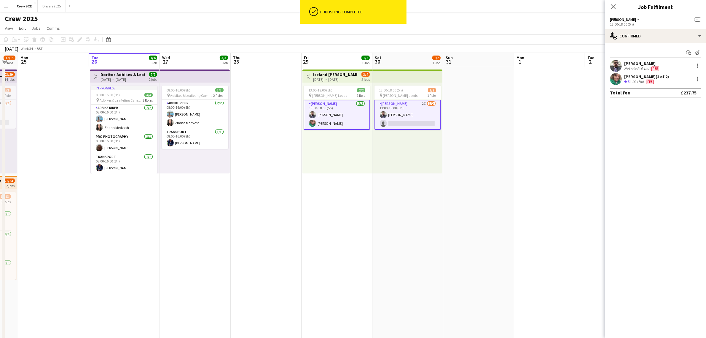
click at [405, 118] on app-card-role "Advert Walkers 2I [DATE] 13:00-18:00 (5h) [PERSON_NAME] single-neutral-actions" at bounding box center [408, 115] width 66 height 30
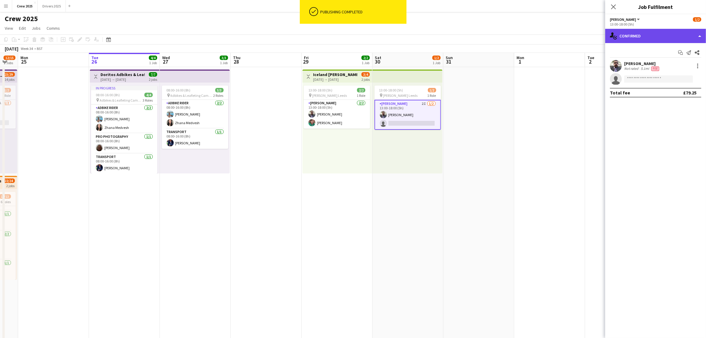
click at [635, 38] on div "single-neutral-actions-check-2 Confirmed" at bounding box center [656, 36] width 101 height 14
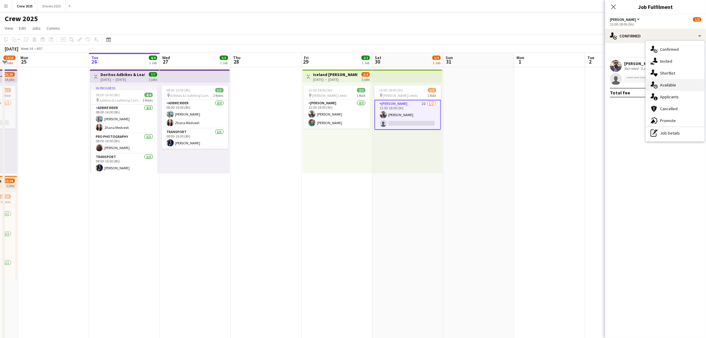
click at [679, 88] on div "single-neutral-actions-upload Available" at bounding box center [675, 85] width 59 height 12
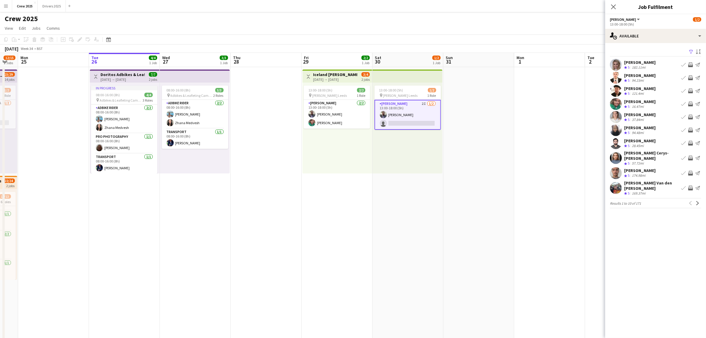
click at [692, 50] on app-icon "Filter" at bounding box center [691, 52] width 5 height 6
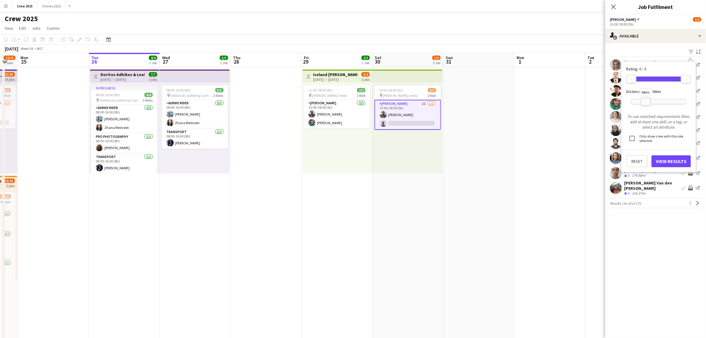
drag, startPoint x: 685, startPoint y: 100, endPoint x: 645, endPoint y: 104, distance: 40.3
click at [645, 104] on div at bounding box center [645, 102] width 9 height 8
click at [665, 161] on button "View Results" at bounding box center [671, 161] width 39 height 12
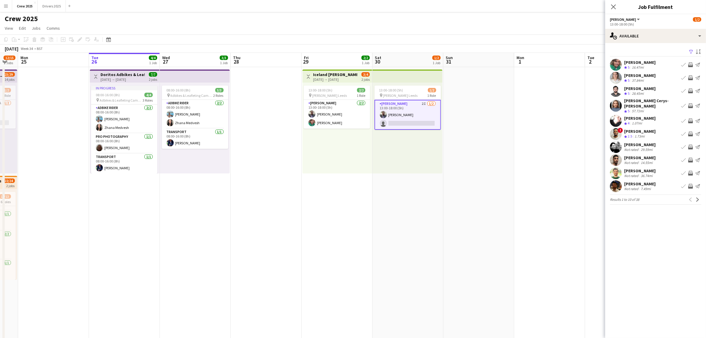
click at [636, 78] on div "37.84mi" at bounding box center [638, 80] width 14 height 5
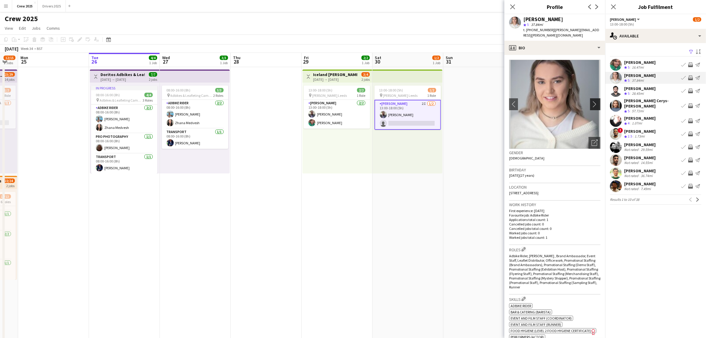
click at [592, 101] on app-icon "chevron-right" at bounding box center [596, 104] width 9 height 6
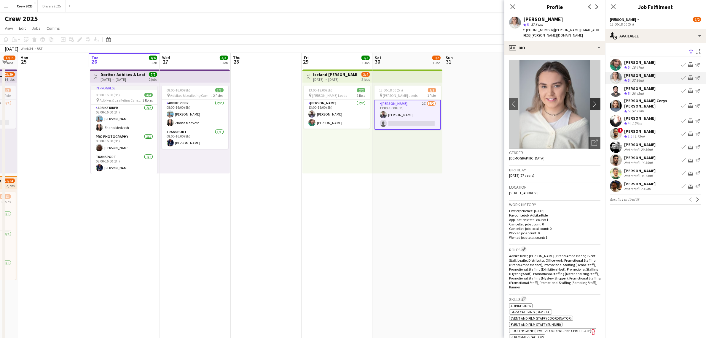
click at [592, 101] on app-icon "chevron-right" at bounding box center [596, 104] width 9 height 6
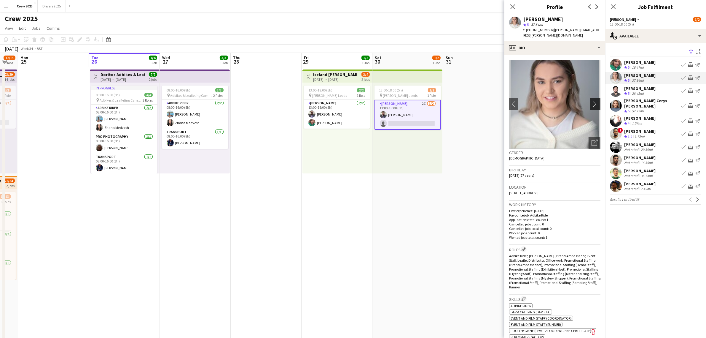
click at [592, 101] on app-icon "chevron-right" at bounding box center [596, 104] width 9 height 6
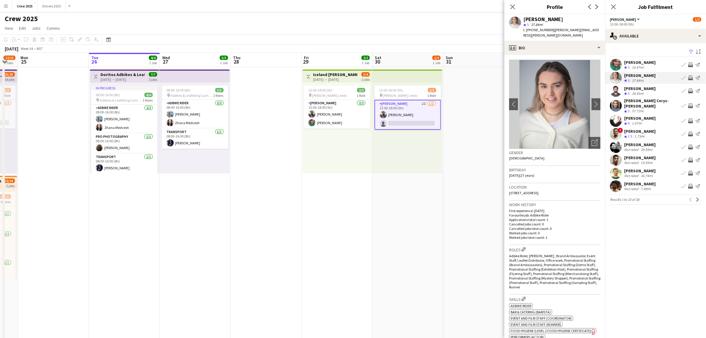
click at [636, 93] on div "28.45mi" at bounding box center [638, 93] width 14 height 5
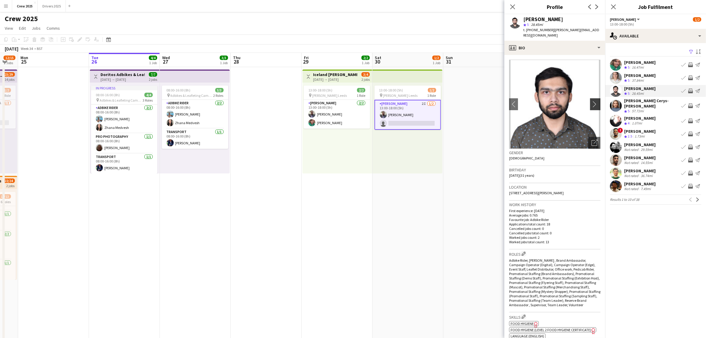
click at [592, 101] on app-icon "chevron-right" at bounding box center [596, 104] width 9 height 6
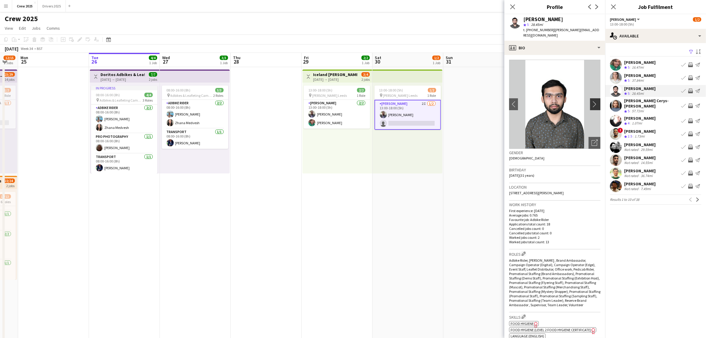
click at [592, 101] on app-icon "chevron-right" at bounding box center [596, 104] width 9 height 6
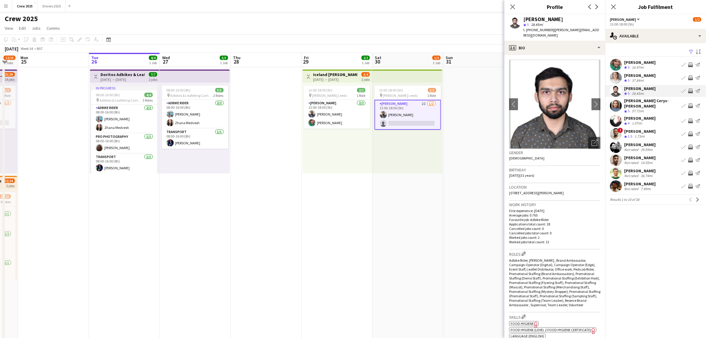
click at [625, 80] on icon "Crew rating" at bounding box center [626, 80] width 3 height 3
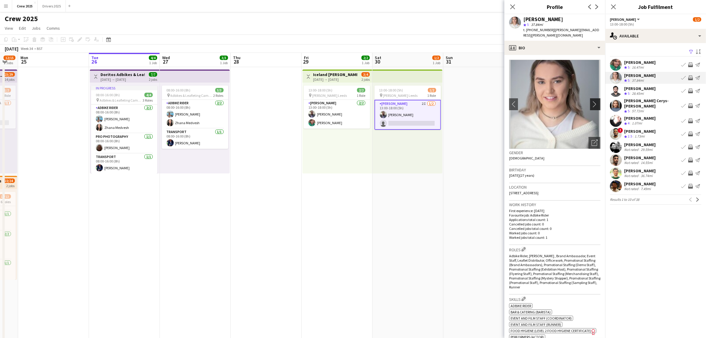
click at [592, 101] on app-icon "chevron-right" at bounding box center [596, 104] width 9 height 6
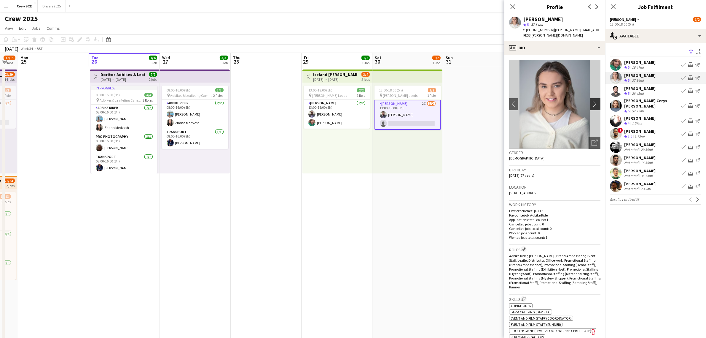
click at [592, 101] on app-icon "chevron-right" at bounding box center [596, 104] width 9 height 6
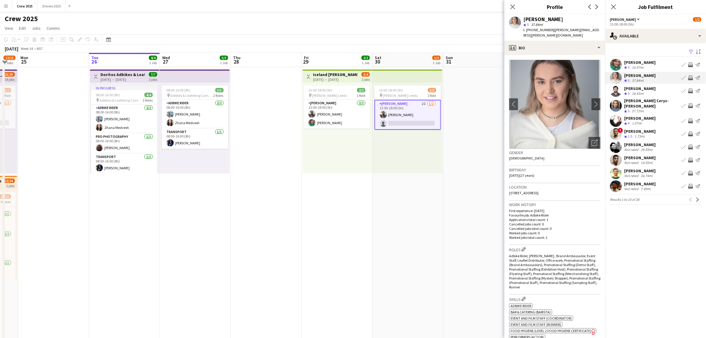
click at [685, 78] on app-icon "Book crew" at bounding box center [684, 77] width 5 height 5
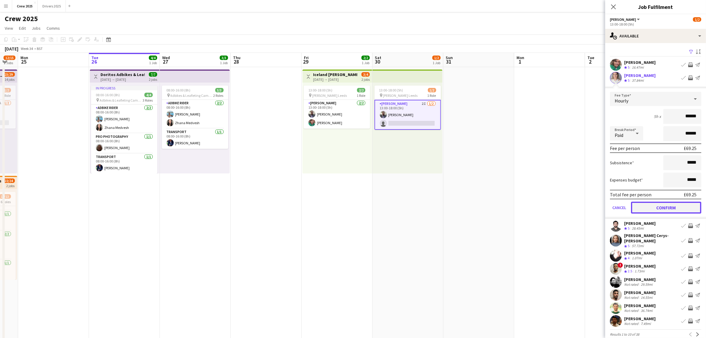
click at [663, 205] on button "Confirm" at bounding box center [666, 207] width 70 height 12
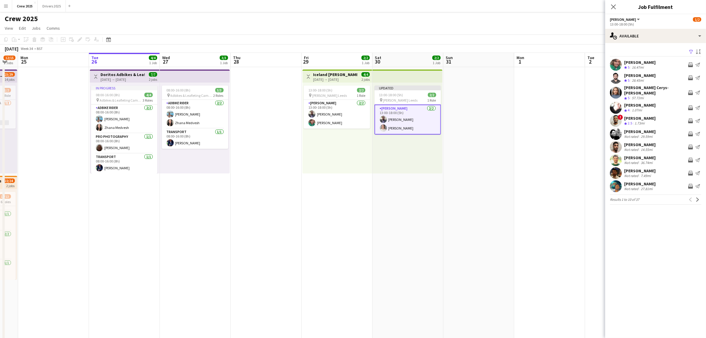
click at [544, 138] on app-date-cell at bounding box center [550, 256] width 71 height 379
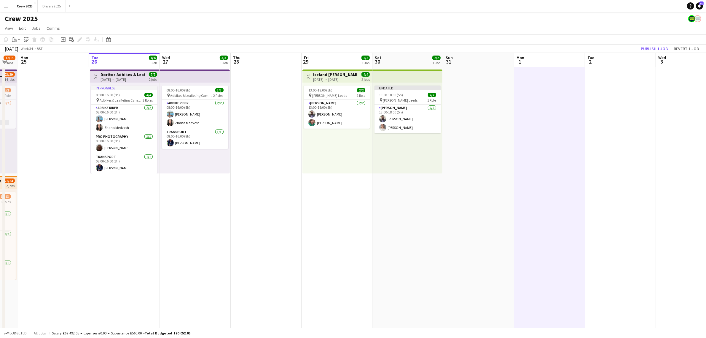
click at [334, 78] on div "[DATE] → [DATE]" at bounding box center [335, 79] width 44 height 4
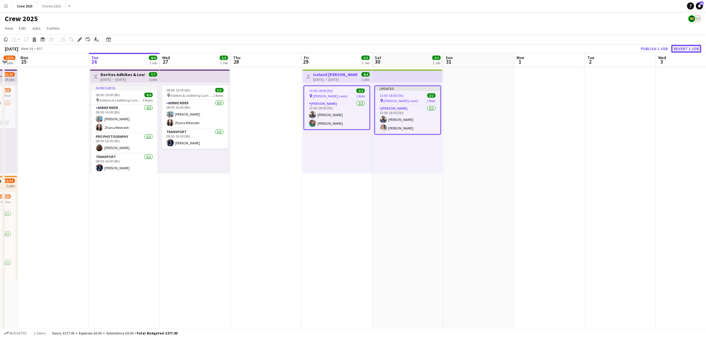
click at [683, 47] on button "Revert 1 job" at bounding box center [687, 49] width 30 height 8
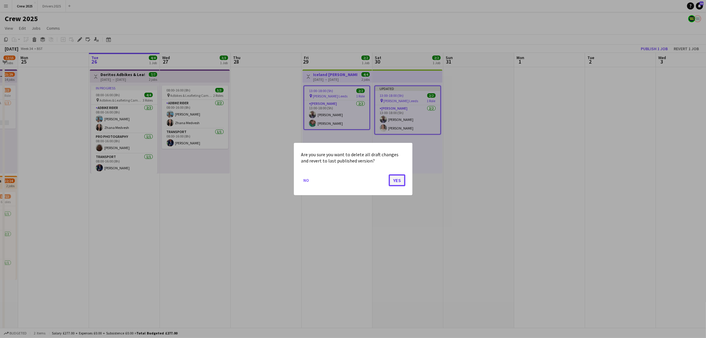
click at [397, 180] on button "Yes" at bounding box center [397, 180] width 17 height 12
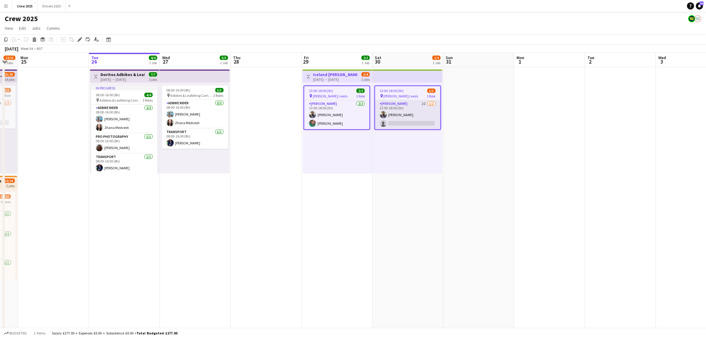
click at [405, 117] on app-card-role "Advert Walkers 2I [DATE] 13:00-18:00 (5h) [PERSON_NAME] single-neutral-actions" at bounding box center [407, 114] width 65 height 29
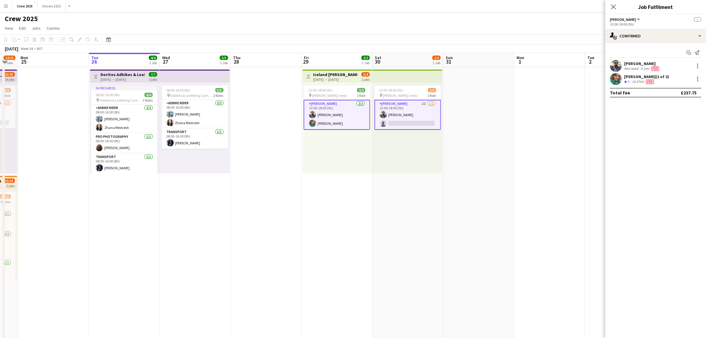
click at [405, 117] on app-card-role "Advert Walkers 2I [DATE] 13:00-18:00 (5h) [PERSON_NAME] single-neutral-actions" at bounding box center [408, 115] width 66 height 30
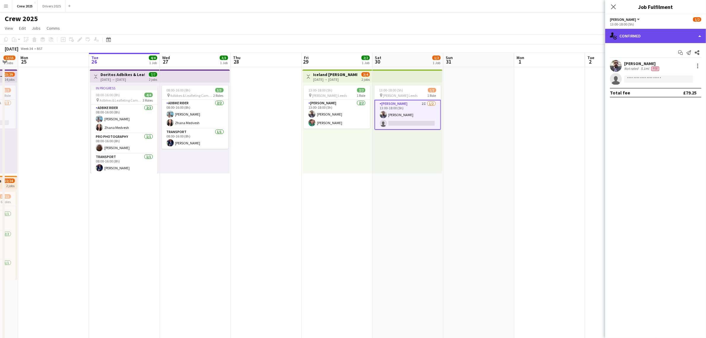
click at [628, 34] on div "single-neutral-actions-check-2 Confirmed" at bounding box center [656, 36] width 101 height 14
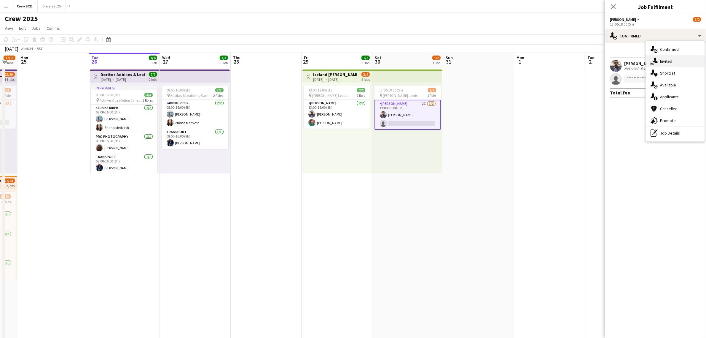
click at [658, 58] on icon "single-neutral-actions-share-1" at bounding box center [654, 61] width 7 height 7
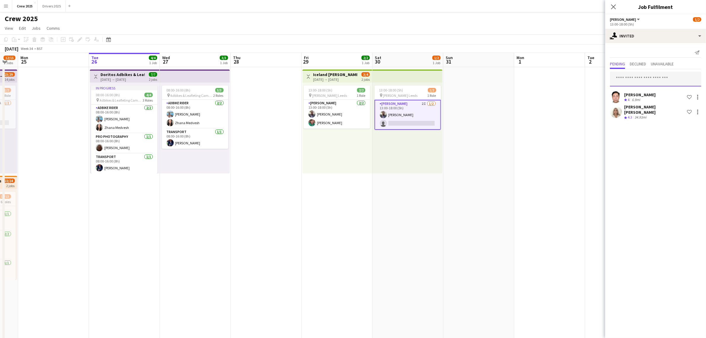
click at [660, 83] on input "text" at bounding box center [655, 79] width 91 height 15
click at [349, 198] on app-date-cell "Toggle View Iceland Advert Walkers Leeds [DATE] → [DATE] 3/4 2 jobs 13:00-18:00…" at bounding box center [337, 256] width 71 height 379
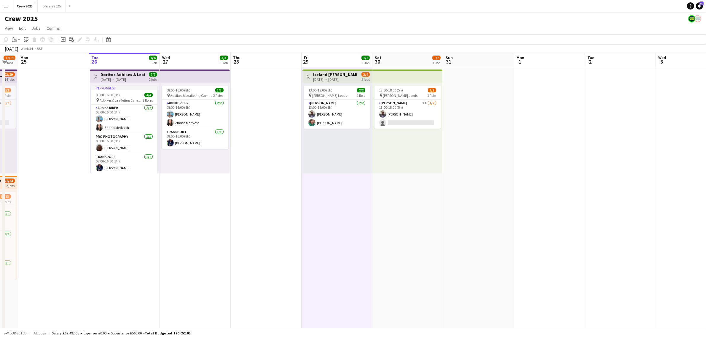
drag, startPoint x: 466, startPoint y: 191, endPoint x: 322, endPoint y: 201, distance: 144.2
click at [419, 195] on app-calendar-viewport "Fri 22 6/6 2 Jobs Sat 23 16/18 4 Jobs Sun 24 12/15 2 Jobs Mon 25 Tue 26 4/4 1 J…" at bounding box center [353, 249] width 706 height 393
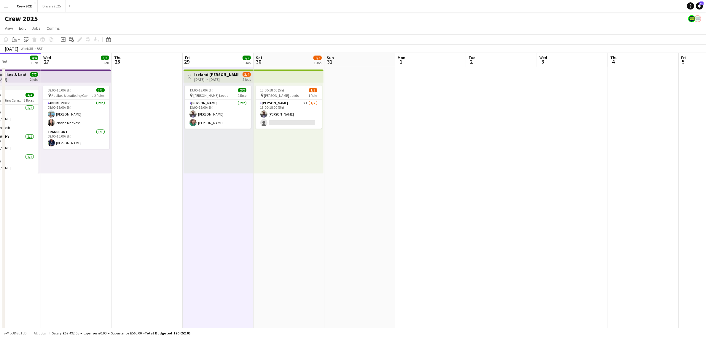
click at [254, 201] on app-date-cell "Toggle View Iceland Advert Walkers Leeds [DATE] → [DATE] 3/4 2 jobs 13:00-18:00…" at bounding box center [218, 256] width 71 height 379
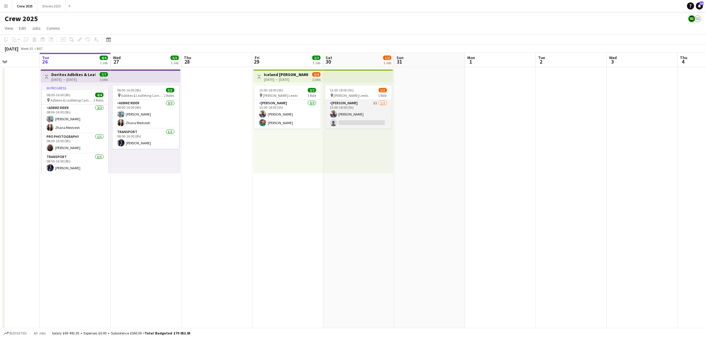
click at [361, 123] on app-card-role "Advert Walkers 2I [DATE] 13:00-18:00 (5h) [PERSON_NAME] single-neutral-actions" at bounding box center [358, 114] width 66 height 29
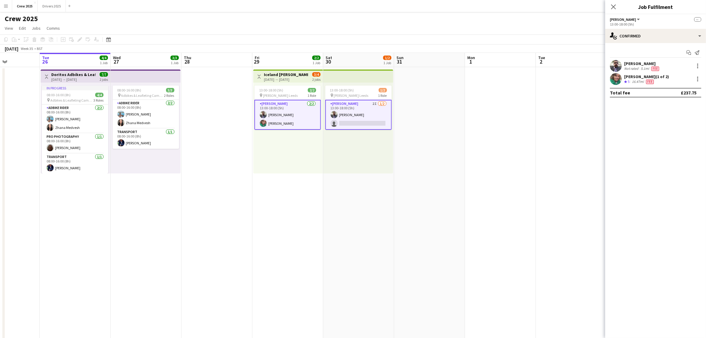
click at [378, 110] on app-card-role "Advert Walkers 2I [DATE] 13:00-18:00 (5h) [PERSON_NAME] single-neutral-actions" at bounding box center [358, 115] width 66 height 30
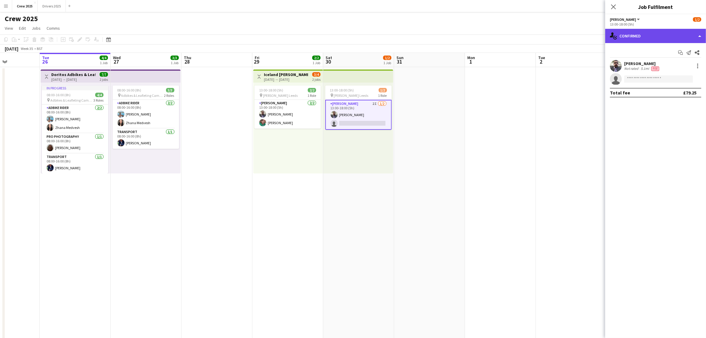
click at [650, 33] on div "single-neutral-actions-check-2 Confirmed" at bounding box center [656, 36] width 101 height 14
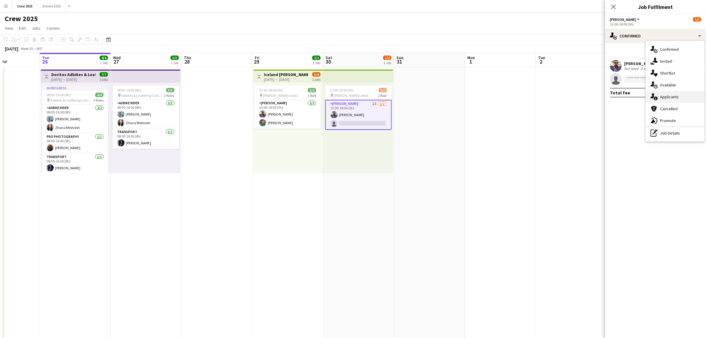
click at [682, 96] on div "single-neutral-actions-information Applicants" at bounding box center [675, 97] width 59 height 12
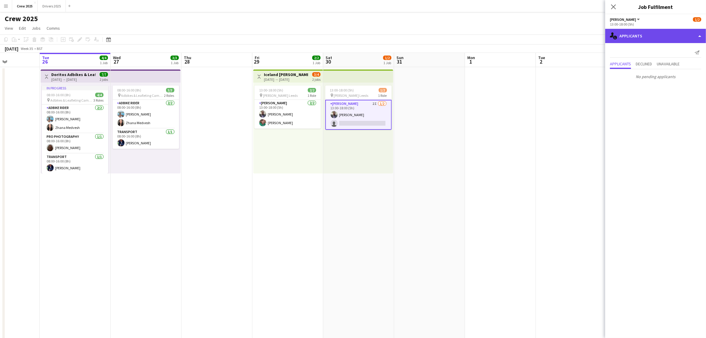
click at [639, 35] on div "single-neutral-actions-information Applicants" at bounding box center [656, 36] width 101 height 14
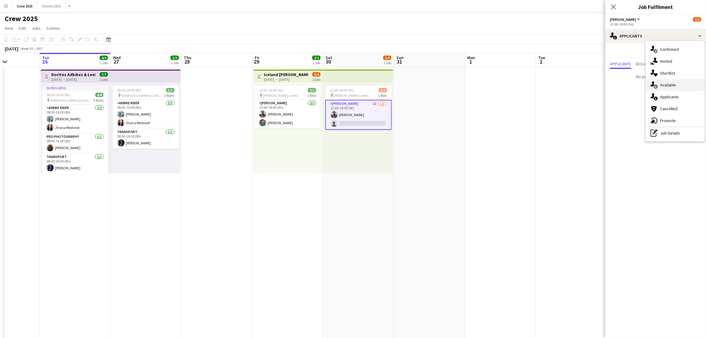
click at [681, 85] on div "single-neutral-actions-upload Available" at bounding box center [675, 85] width 59 height 12
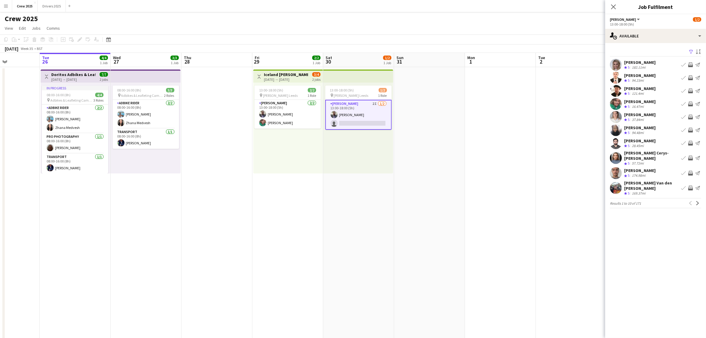
click at [689, 51] on app-icon "Filter" at bounding box center [691, 52] width 5 height 6
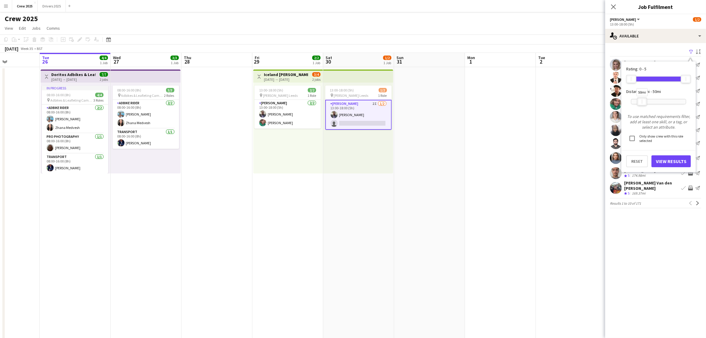
drag, startPoint x: 685, startPoint y: 102, endPoint x: 642, endPoint y: 103, distance: 43.6
click at [642, 103] on div "50mi" at bounding box center [642, 101] width 10 height 8
click at [678, 158] on button "View Results" at bounding box center [671, 161] width 39 height 12
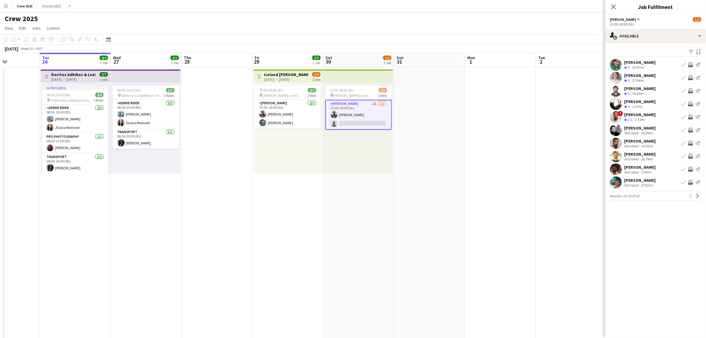
click at [641, 74] on div "[PERSON_NAME]" at bounding box center [640, 75] width 31 height 5
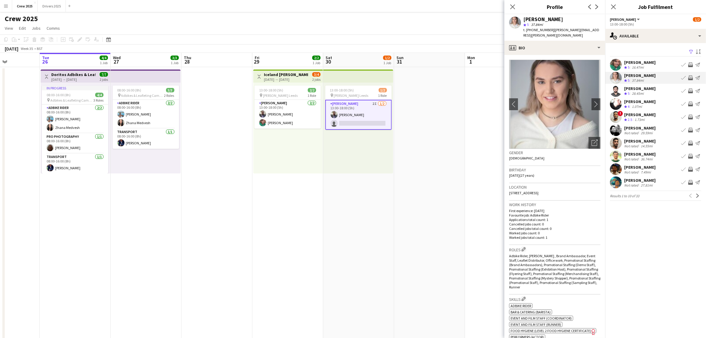
click at [358, 119] on app-card-role "Advert Walkers 2I [DATE] 13:00-18:00 (5h) [PERSON_NAME] single-neutral-actions" at bounding box center [358, 115] width 66 height 30
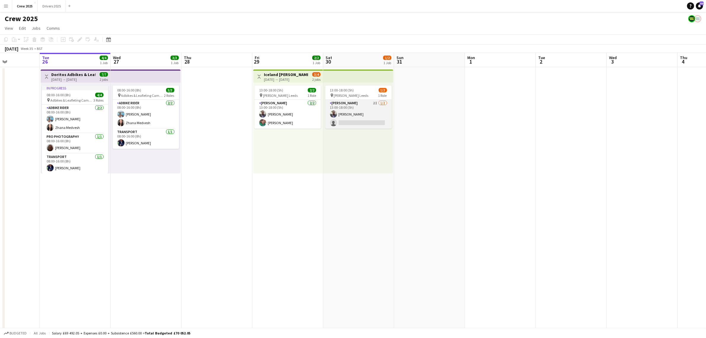
click at [358, 117] on app-card-role "Advert Walkers 2I [DATE] 13:00-18:00 (5h) [PERSON_NAME] single-neutral-actions" at bounding box center [358, 114] width 66 height 29
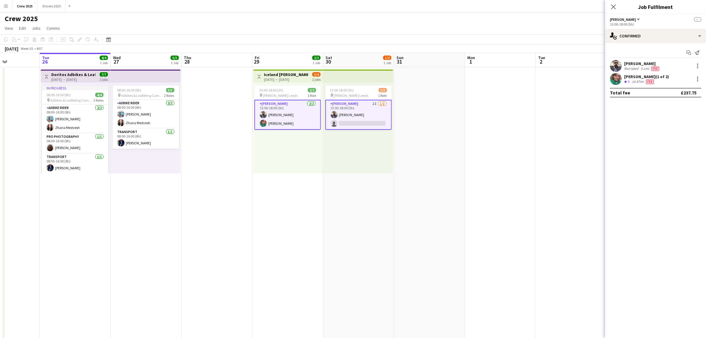
click at [356, 114] on app-card-role "Advert Walkers 2I [DATE] 13:00-18:00 (5h) [PERSON_NAME] single-neutral-actions" at bounding box center [358, 115] width 66 height 30
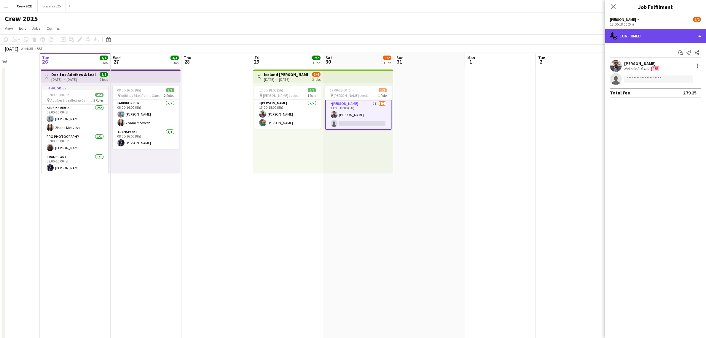
click at [628, 37] on div "single-neutral-actions-check-2 Confirmed" at bounding box center [656, 36] width 101 height 14
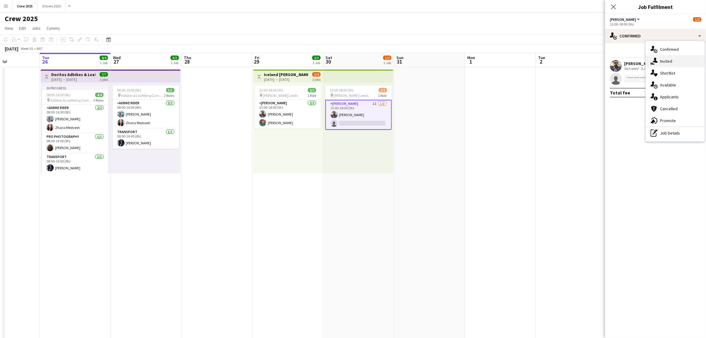
click at [665, 60] on div "single-neutral-actions-share-1 Invited" at bounding box center [675, 61] width 59 height 12
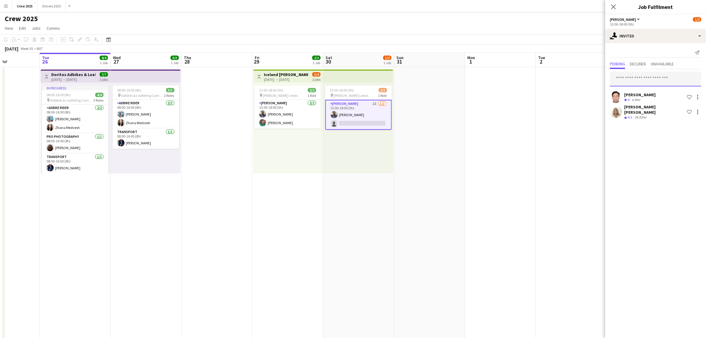
click at [626, 77] on input "text" at bounding box center [655, 79] width 91 height 15
type input "****"
click at [632, 112] on span "[PERSON_NAME][EMAIL_ADDRESS][PERSON_NAME][DOMAIN_NAME]" at bounding box center [656, 112] width 82 height 5
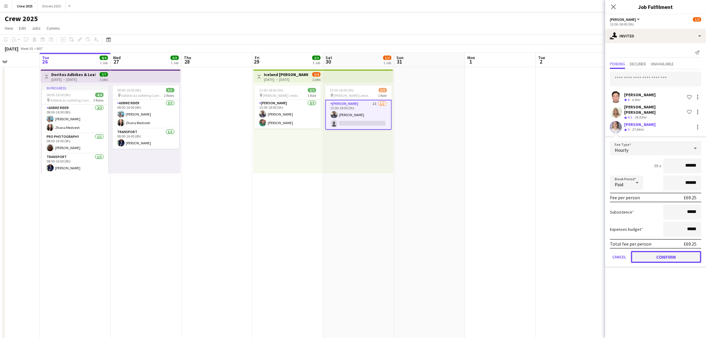
click at [668, 251] on button "Confirm" at bounding box center [666, 257] width 70 height 12
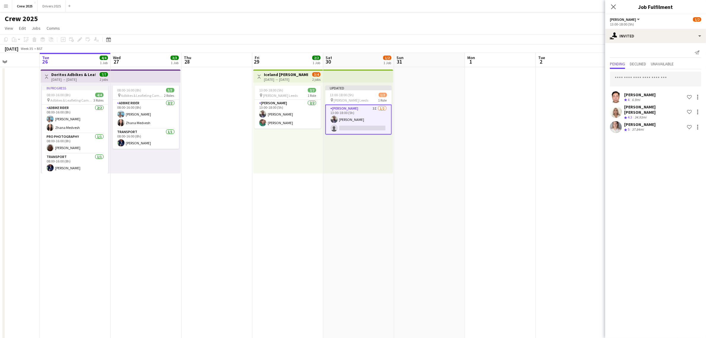
click at [463, 163] on app-date-cell at bounding box center [429, 256] width 71 height 379
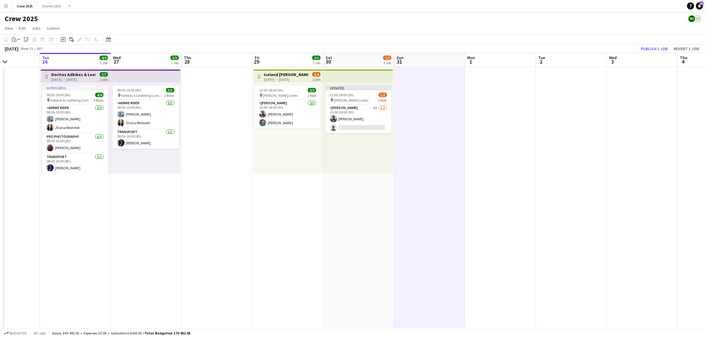
click at [290, 72] on h3 "Iceland [PERSON_NAME] Leeds" at bounding box center [286, 74] width 44 height 5
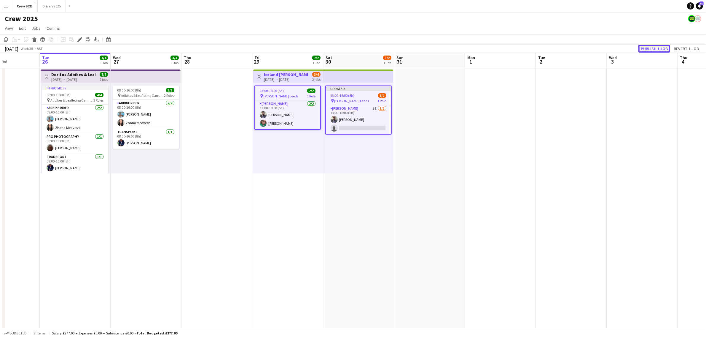
click at [654, 47] on button "Publish 1 job" at bounding box center [655, 49] width 32 height 8
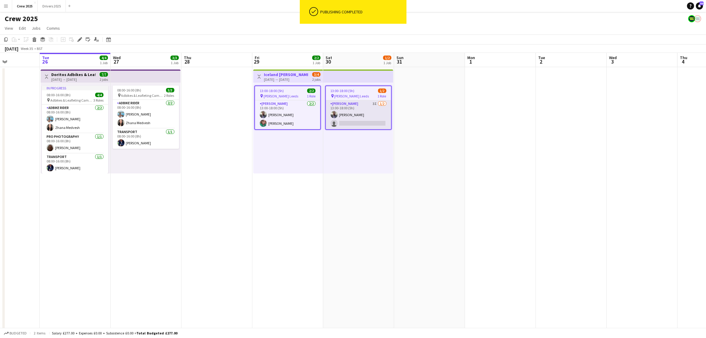
click at [360, 121] on app-card-role "Advert Walkers 3I [DATE] 13:00-18:00 (5h) [PERSON_NAME] single-neutral-actions" at bounding box center [358, 114] width 65 height 29
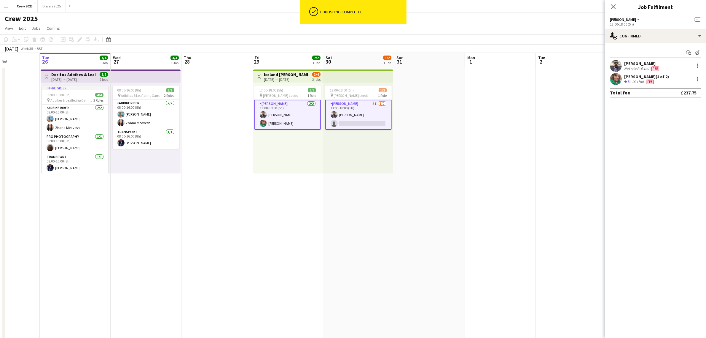
click at [360, 120] on app-card-role "Advert Walkers 3I [DATE] 13:00-18:00 (5h) [PERSON_NAME] single-neutral-actions" at bounding box center [358, 115] width 66 height 30
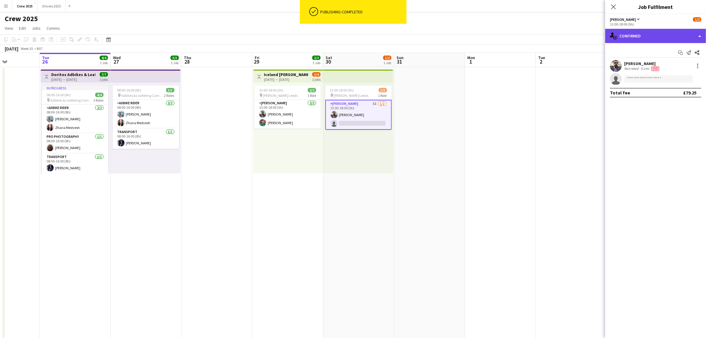
click at [646, 39] on div "single-neutral-actions-check-2 Confirmed" at bounding box center [656, 36] width 101 height 14
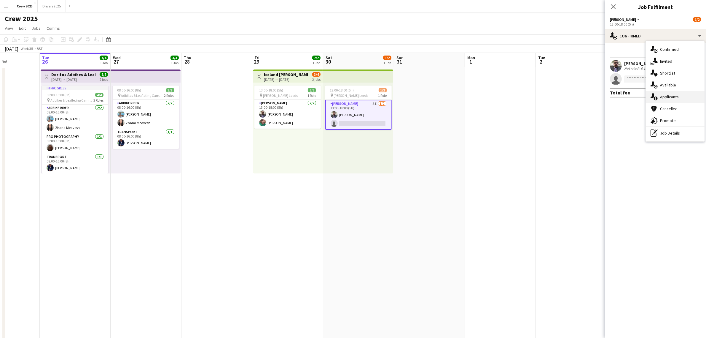
click at [683, 94] on div "single-neutral-actions-information Applicants" at bounding box center [675, 97] width 59 height 12
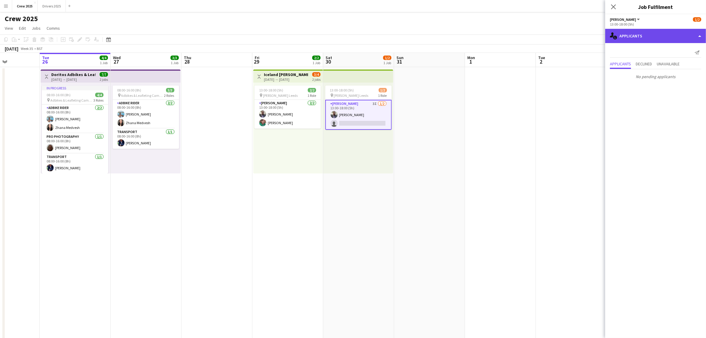
click at [646, 38] on div "single-neutral-actions-information Applicants" at bounding box center [656, 36] width 101 height 14
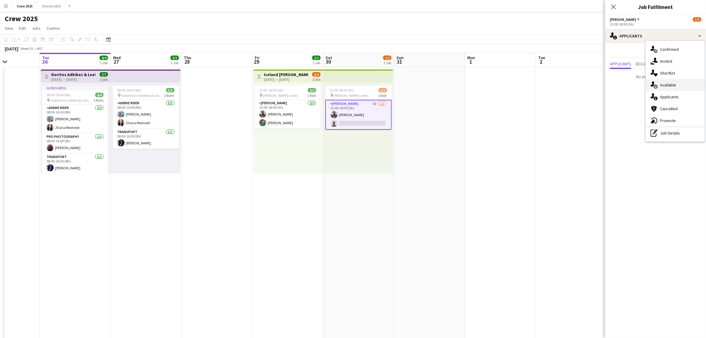
click at [676, 82] on div "single-neutral-actions-upload Available" at bounding box center [675, 85] width 59 height 12
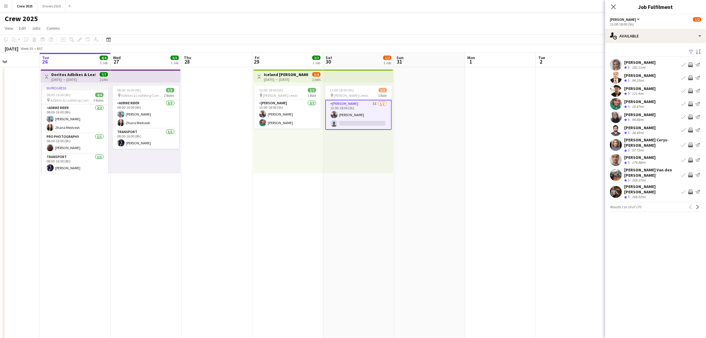
click at [689, 51] on app-icon "Filter" at bounding box center [691, 52] width 5 height 6
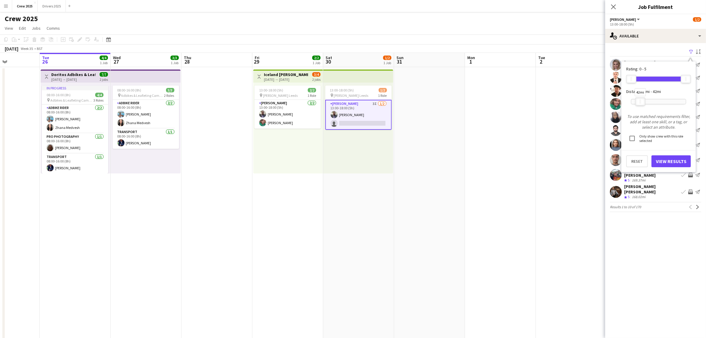
drag, startPoint x: 686, startPoint y: 103, endPoint x: 641, endPoint y: 105, distance: 45.4
click at [641, 105] on div "42mi" at bounding box center [641, 101] width 10 height 8
click at [671, 160] on button "View Results" at bounding box center [671, 161] width 39 height 12
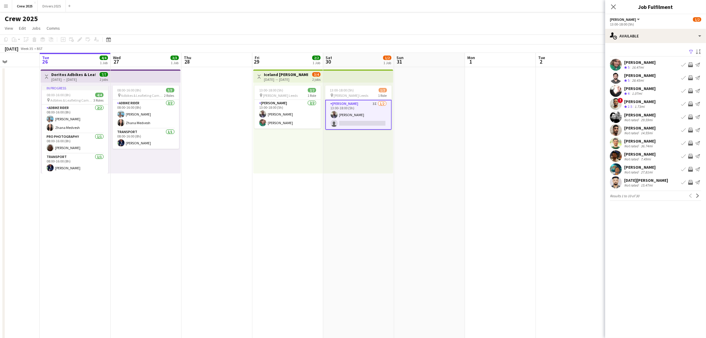
click at [638, 127] on div "[PERSON_NAME]" at bounding box center [640, 127] width 31 height 5
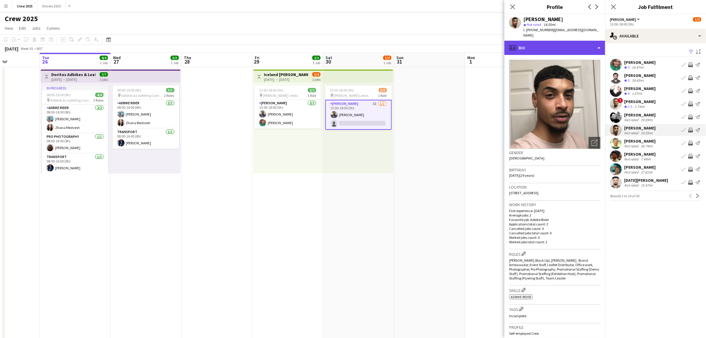
click at [557, 47] on div "profile Bio" at bounding box center [555, 48] width 101 height 14
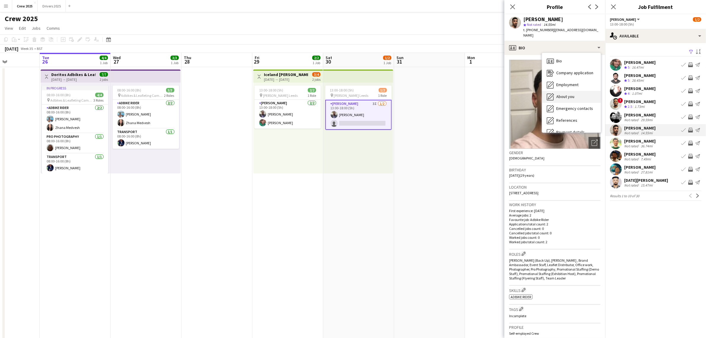
click at [573, 94] on span "About you" at bounding box center [566, 96] width 18 height 5
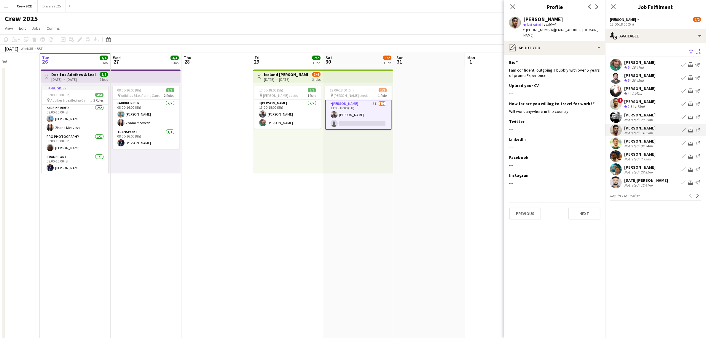
click at [690, 130] on app-icon "Invite crew" at bounding box center [691, 130] width 5 height 5
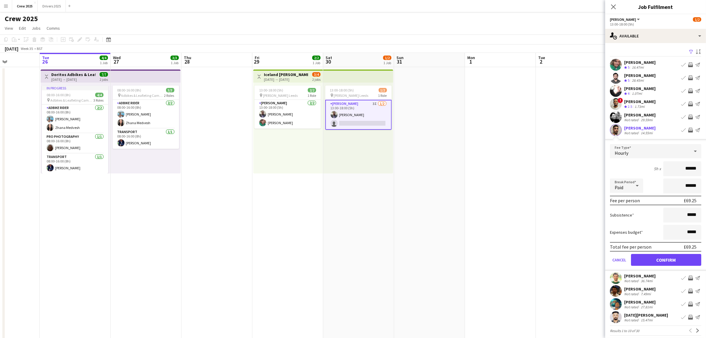
click at [359, 112] on app-card-role "Advert Walkers 3I [DATE] 13:00-18:00 (5h) [PERSON_NAME] single-neutral-actions" at bounding box center [358, 115] width 66 height 30
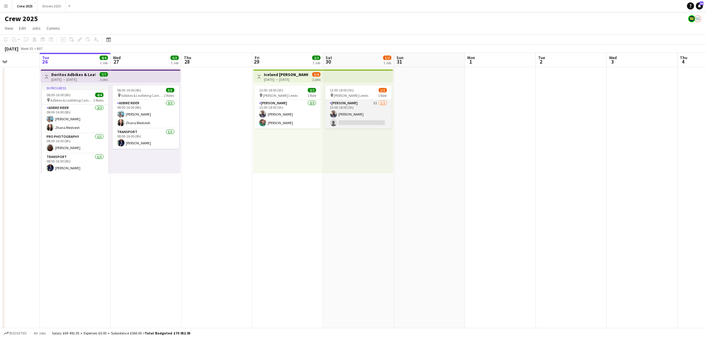
click at [359, 112] on app-card-role "Advert Walkers 3I [DATE] 13:00-18:00 (5h) [PERSON_NAME] single-neutral-actions" at bounding box center [358, 114] width 66 height 29
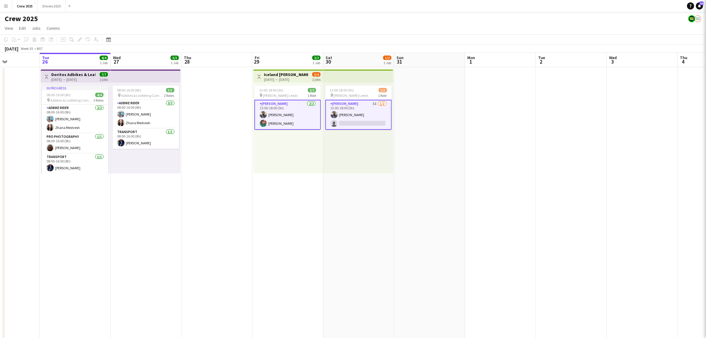
click at [368, 113] on app-card-role "Advert Walkers 3I [DATE] 13:00-18:00 (5h) [PERSON_NAME] single-neutral-actions" at bounding box center [358, 115] width 66 height 30
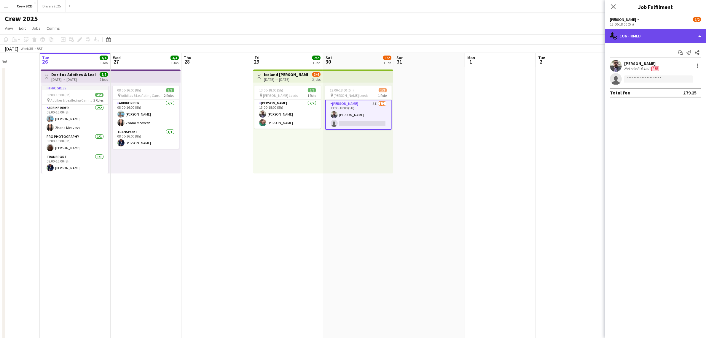
click at [622, 37] on div "single-neutral-actions-check-2 Confirmed" at bounding box center [656, 36] width 101 height 14
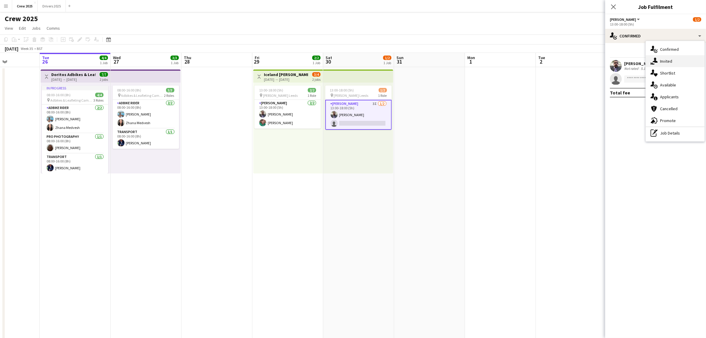
click at [660, 60] on div "single-neutral-actions-share-1 Invited" at bounding box center [675, 61] width 59 height 12
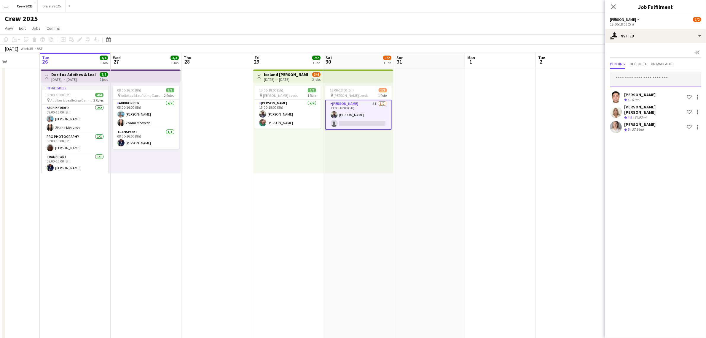
click at [628, 80] on input "text" at bounding box center [655, 79] width 91 height 15
type input "*"
click at [665, 36] on div "single-neutral-actions-share-1 Invited" at bounding box center [656, 36] width 101 height 14
click at [622, 77] on input "text" at bounding box center [655, 79] width 91 height 15
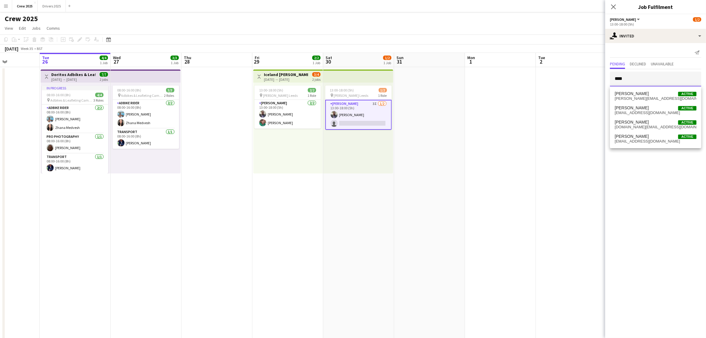
type input "****"
click at [545, 113] on app-date-cell at bounding box center [571, 256] width 71 height 379
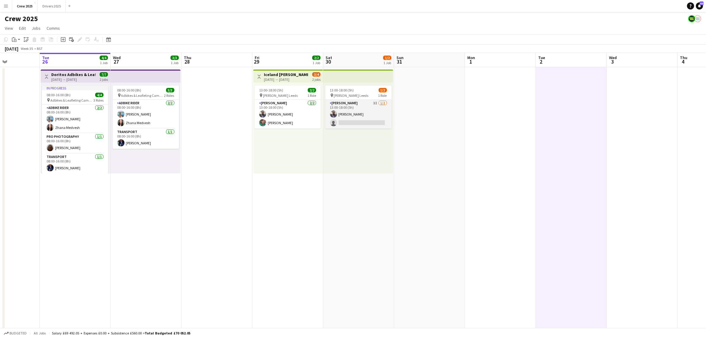
click at [380, 109] on app-card-role "Advert Walkers 3I [DATE] 13:00-18:00 (5h) [PERSON_NAME] single-neutral-actions" at bounding box center [358, 114] width 66 height 29
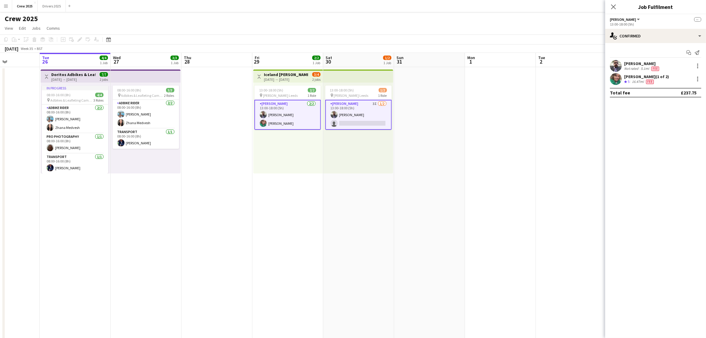
click at [363, 114] on app-card-role "Advert Walkers 3I [DATE] 13:00-18:00 (5h) [PERSON_NAME] single-neutral-actions" at bounding box center [358, 115] width 66 height 30
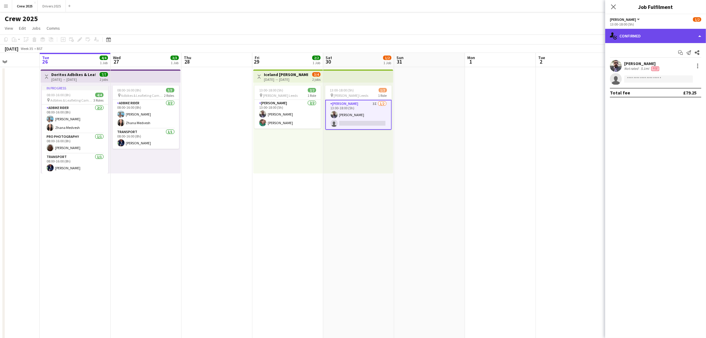
click at [640, 34] on div "single-neutral-actions-check-2 Confirmed" at bounding box center [656, 36] width 101 height 14
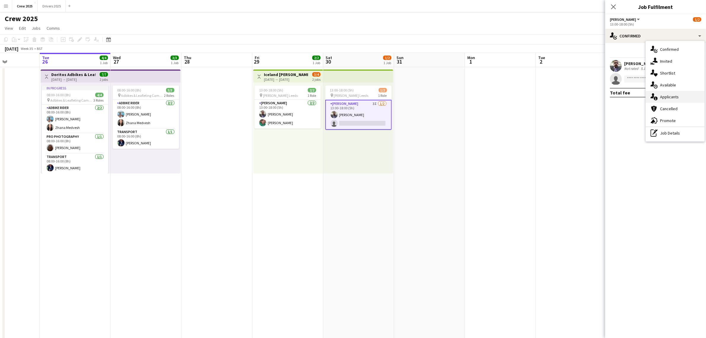
click at [674, 97] on div "single-neutral-actions-information Applicants" at bounding box center [675, 97] width 59 height 12
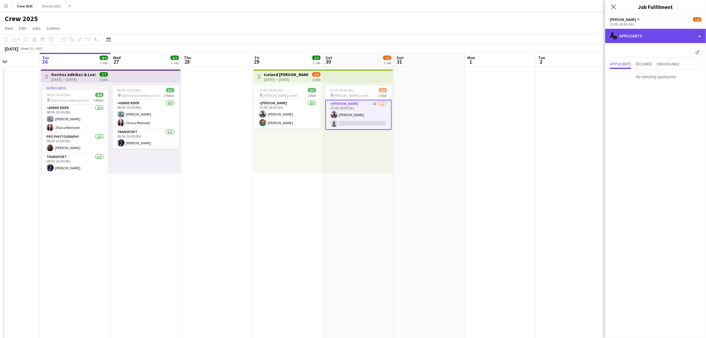
click at [656, 38] on div "single-neutral-actions-information Applicants" at bounding box center [656, 36] width 101 height 14
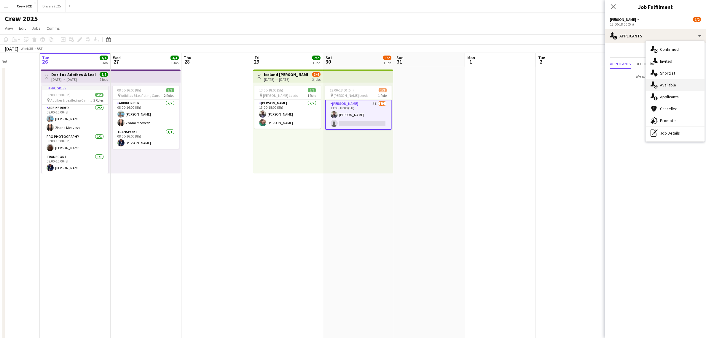
click at [674, 85] on div "single-neutral-actions-upload Available" at bounding box center [675, 85] width 59 height 12
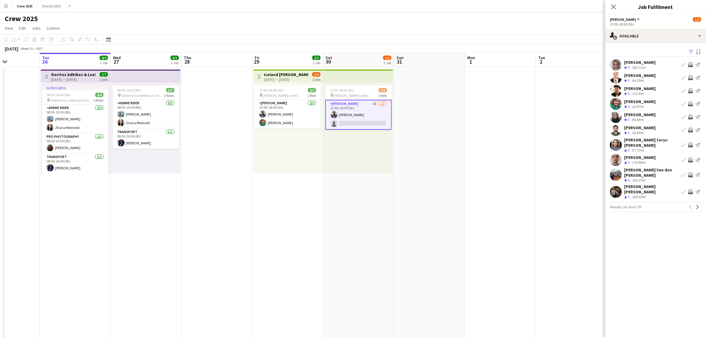
click at [687, 48] on button "Filter" at bounding box center [690, 51] width 7 height 7
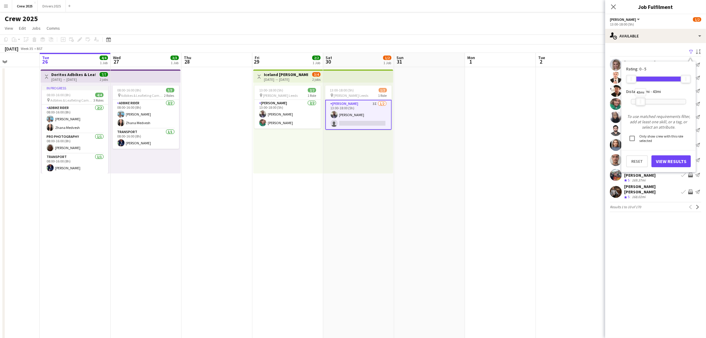
drag, startPoint x: 686, startPoint y: 100, endPoint x: 641, endPoint y: 103, distance: 45.2
click at [641, 103] on div "43mi" at bounding box center [641, 101] width 10 height 8
click at [672, 160] on button "View Results" at bounding box center [671, 161] width 39 height 12
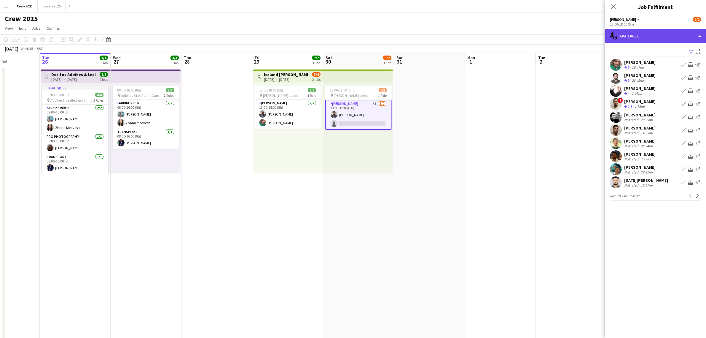
click at [641, 38] on div "single-neutral-actions-upload Available" at bounding box center [656, 36] width 101 height 14
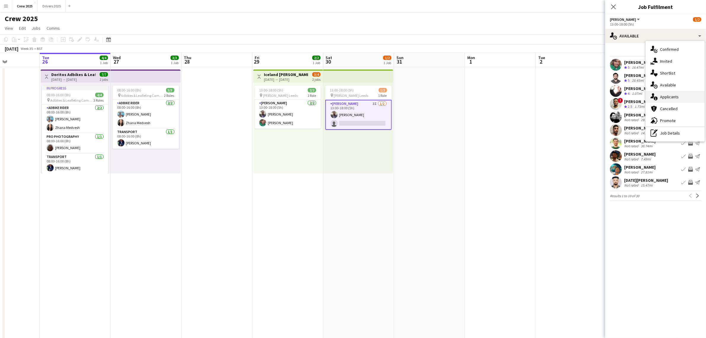
click at [681, 97] on div "single-neutral-actions-information Applicants" at bounding box center [675, 97] width 59 height 12
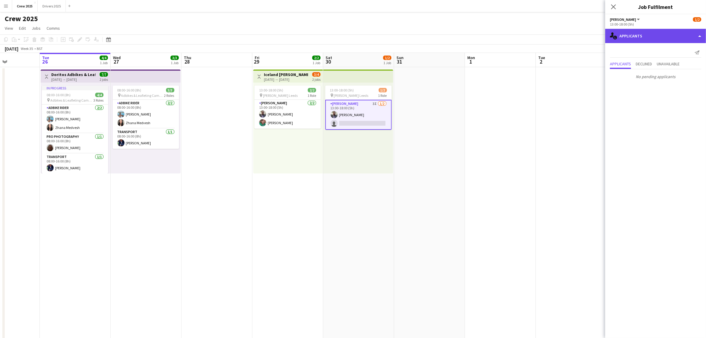
click at [650, 35] on div "single-neutral-actions-information Applicants" at bounding box center [656, 36] width 101 height 14
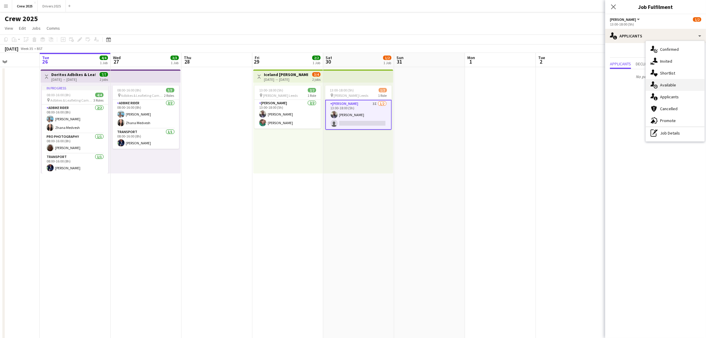
click at [676, 82] on div "single-neutral-actions-upload Available" at bounding box center [675, 85] width 59 height 12
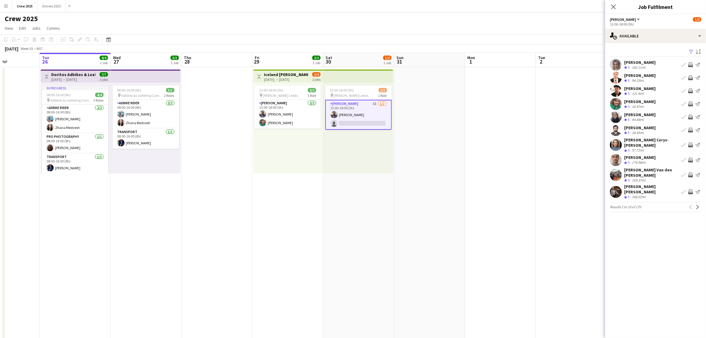
click at [689, 51] on app-icon "Filter" at bounding box center [691, 52] width 5 height 6
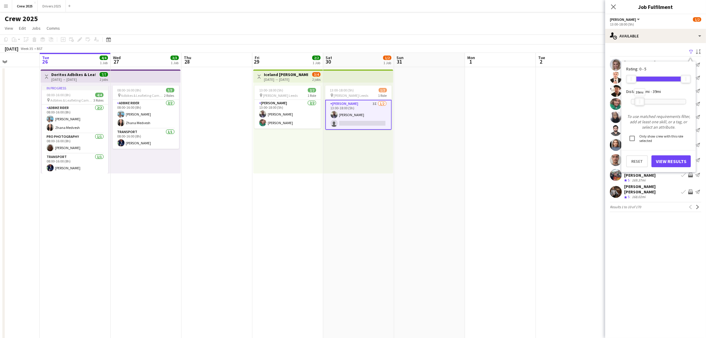
drag, startPoint x: 687, startPoint y: 101, endPoint x: 641, endPoint y: 102, distance: 46.0
click at [641, 102] on div at bounding box center [639, 102] width 9 height 8
click at [675, 160] on button "View Results" at bounding box center [671, 161] width 39 height 12
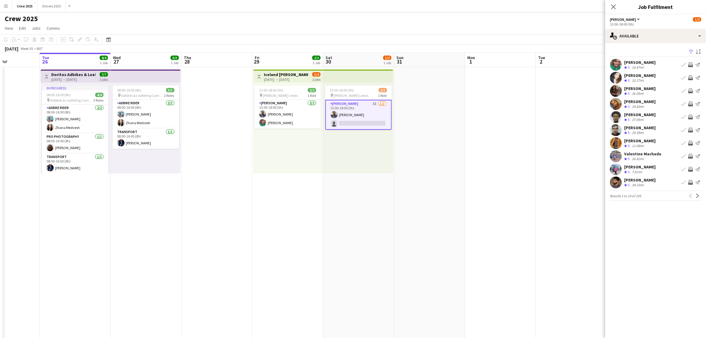
click at [544, 145] on app-date-cell at bounding box center [571, 256] width 71 height 379
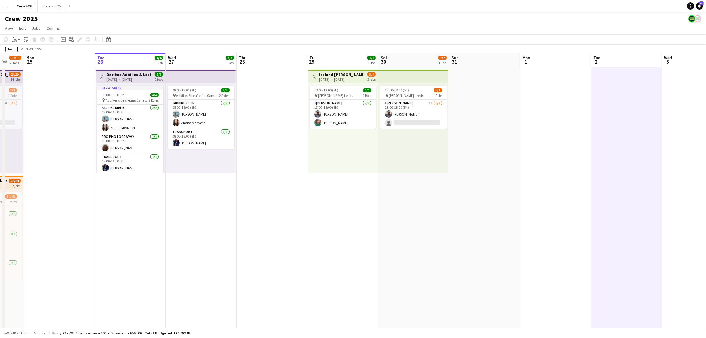
drag, startPoint x: 180, startPoint y: 249, endPoint x: 296, endPoint y: 183, distance: 132.5
click at [225, 250] on app-calendar-viewport "Fri 22 6/6 2 Jobs Sat 23 16/18 4 Jobs Sun 24 12/15 2 Jobs Mon 25 Tue 26 4/4 1 J…" at bounding box center [353, 249] width 706 height 393
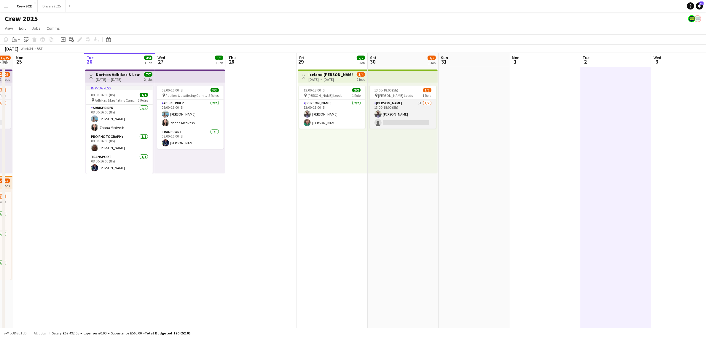
click at [397, 113] on app-card-role "Advert Walkers 3I [DATE] 13:00-18:00 (5h) [PERSON_NAME] single-neutral-actions" at bounding box center [403, 114] width 66 height 29
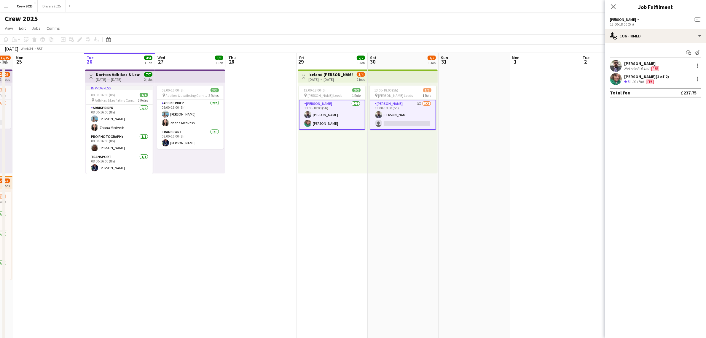
click at [404, 119] on app-card-role "Advert Walkers 3I [DATE] 13:00-18:00 (5h) [PERSON_NAME] single-neutral-actions" at bounding box center [403, 115] width 66 height 30
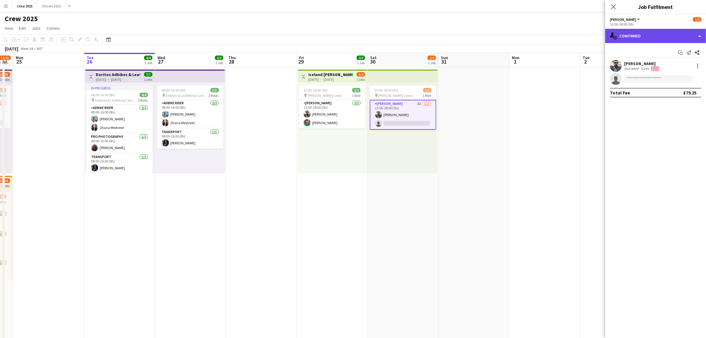
click at [629, 38] on div "single-neutral-actions-check-2 Confirmed" at bounding box center [656, 36] width 101 height 14
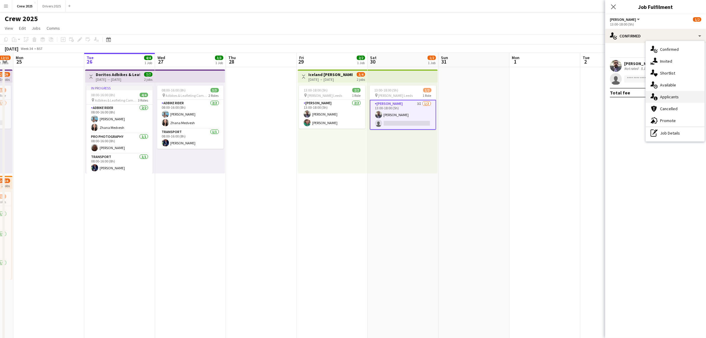
click at [679, 96] on div "single-neutral-actions-information Applicants" at bounding box center [675, 97] width 59 height 12
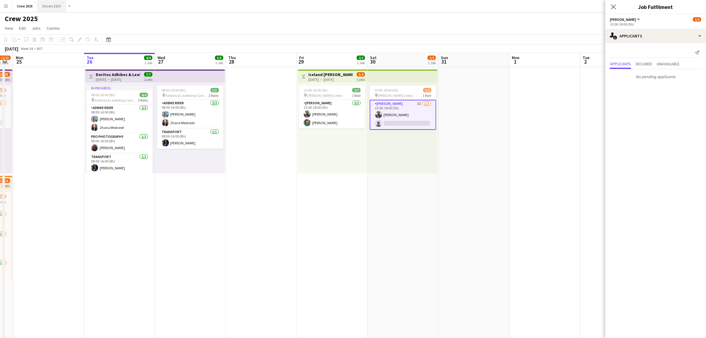
click at [58, 7] on button "Drivers 2025 Close" at bounding box center [52, 6] width 28 height 12
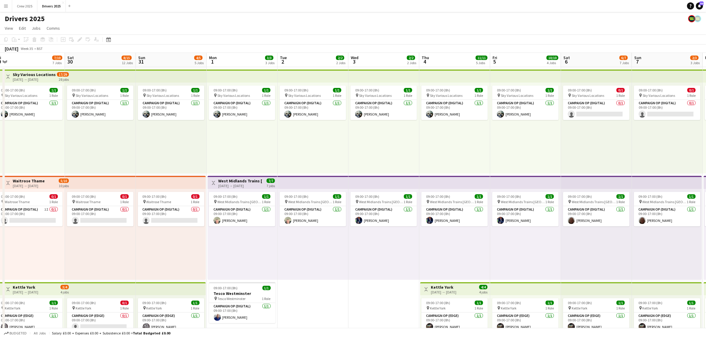
scroll to position [0, 236]
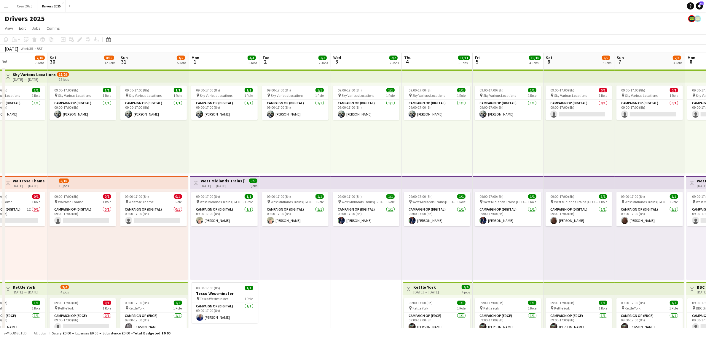
drag, startPoint x: 607, startPoint y: 266, endPoint x: 300, endPoint y: 271, distance: 307.4
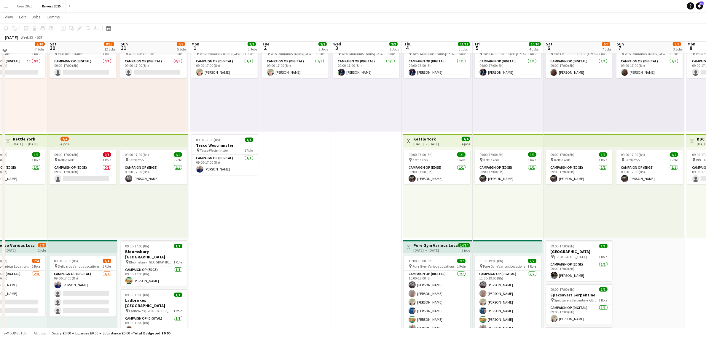
scroll to position [148, 0]
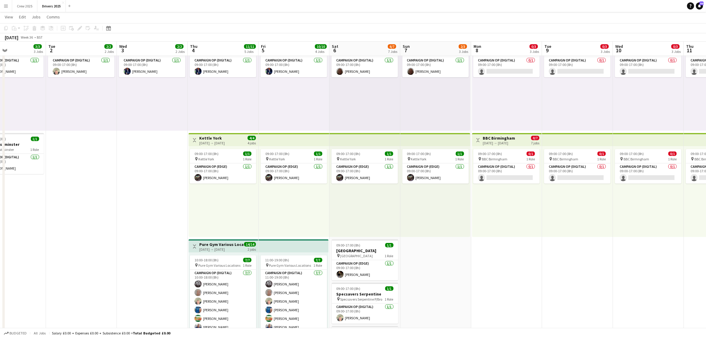
drag, startPoint x: 648, startPoint y: 231, endPoint x: 434, endPoint y: 253, distance: 215.9
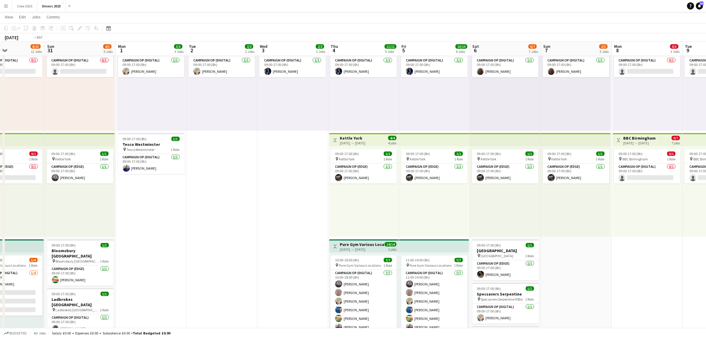
drag, startPoint x: 161, startPoint y: 224, endPoint x: 552, endPoint y: 242, distance: 391.2
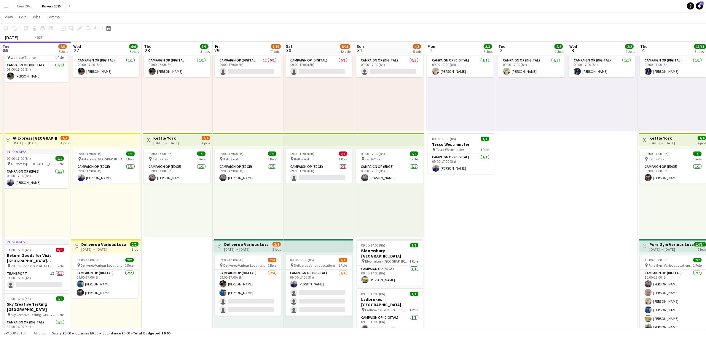
drag, startPoint x: 327, startPoint y: 252, endPoint x: 458, endPoint y: 264, distance: 131.4
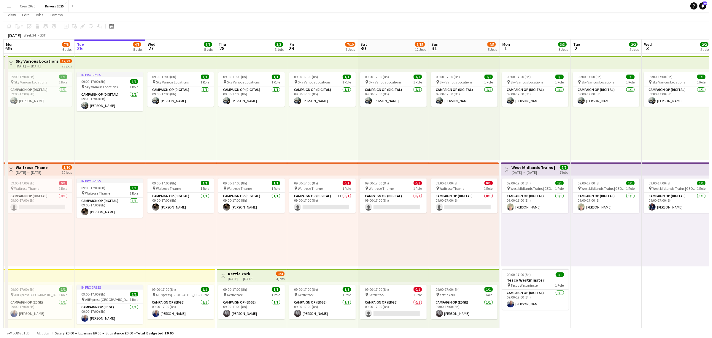
scroll to position [0, 0]
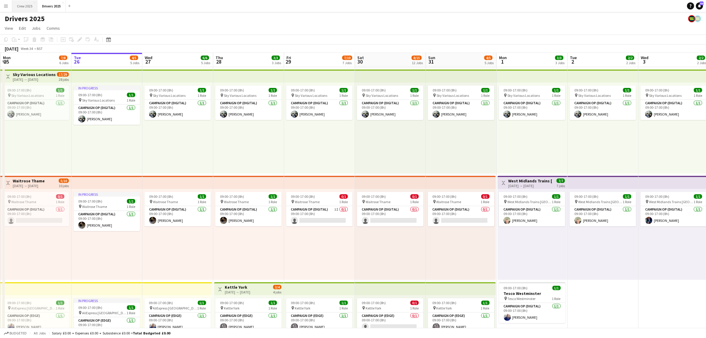
click at [20, 2] on button "Crew 2025 Close" at bounding box center [24, 6] width 25 height 12
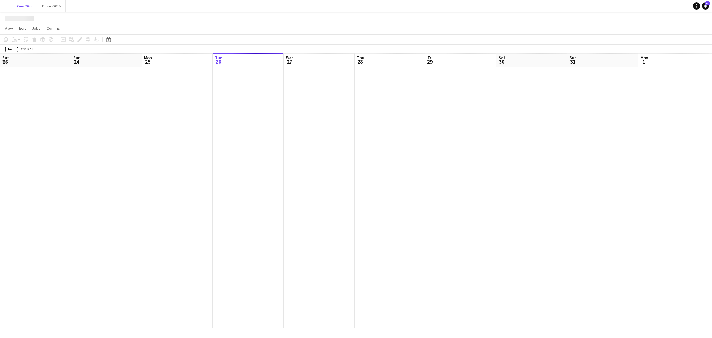
scroll to position [0, 142]
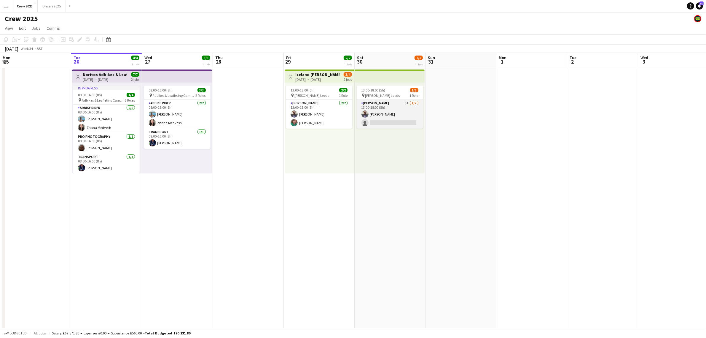
click at [404, 114] on app-card-role "Advert Walkers 3I [DATE] 13:00-18:00 (5h) [PERSON_NAME] single-neutral-actions" at bounding box center [390, 114] width 66 height 29
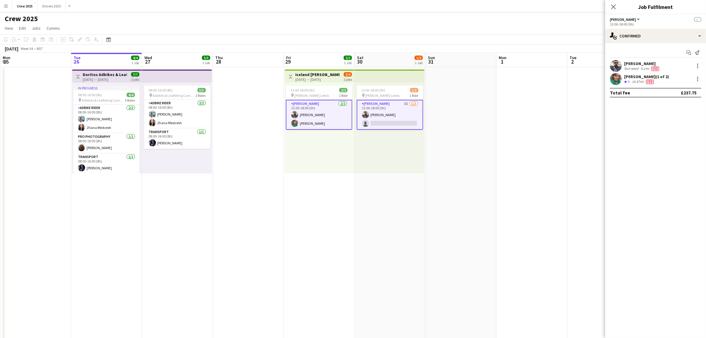
click at [400, 115] on app-card-role "Advert Walkers 3I [DATE] 13:00-18:00 (5h) [PERSON_NAME] single-neutral-actions" at bounding box center [390, 115] width 66 height 30
click at [347, 220] on app-date-cell "Toggle View Iceland Advert Walkers Leeds [DATE] → [DATE] 3/4 2 jobs 13:00-18:00…" at bounding box center [319, 254] width 71 height 374
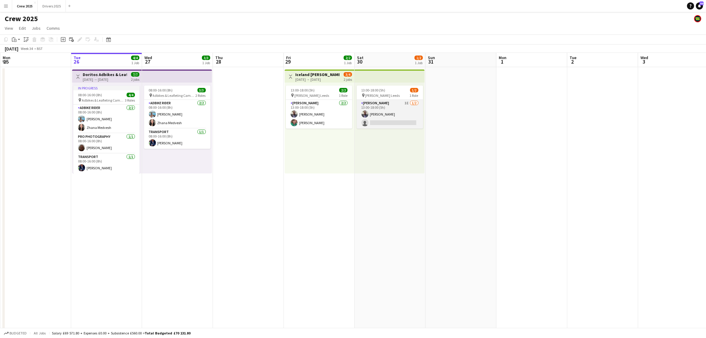
click at [393, 120] on app-card-role "Advert Walkers 3I [DATE] 13:00-18:00 (5h) [PERSON_NAME] single-neutral-actions" at bounding box center [390, 114] width 66 height 29
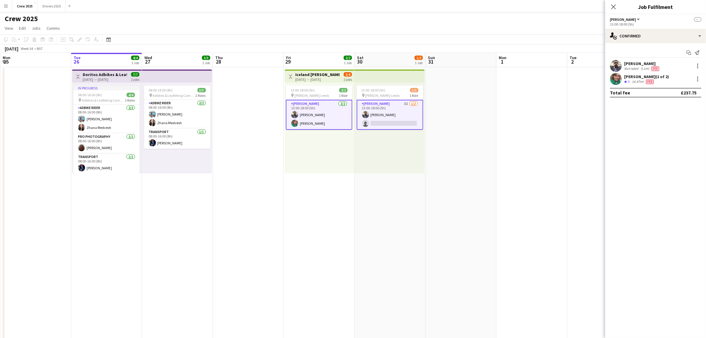
click at [393, 120] on app-card-role "Advert Walkers 3I [DATE] 13:00-18:00 (5h) [PERSON_NAME] single-neutral-actions" at bounding box center [390, 115] width 66 height 30
click at [4, 5] on app-icon "Menu" at bounding box center [6, 6] width 5 height 5
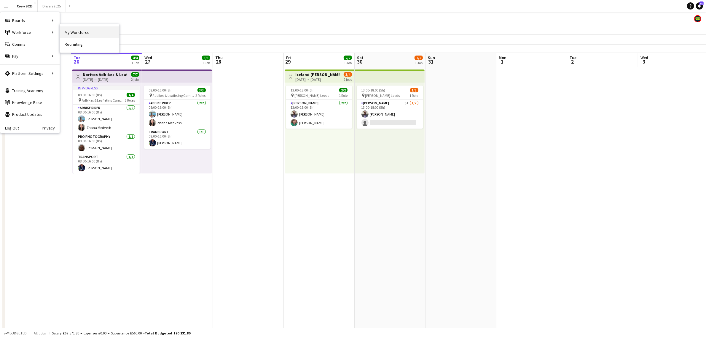
click at [79, 31] on link "My Workforce" at bounding box center [89, 32] width 59 height 12
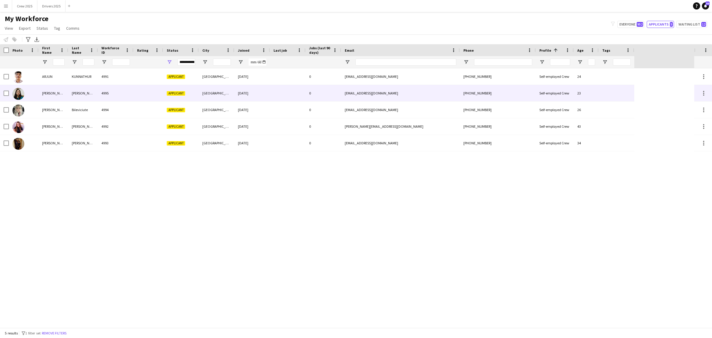
click at [66, 90] on div "[PERSON_NAME]" at bounding box center [54, 93] width 30 height 16
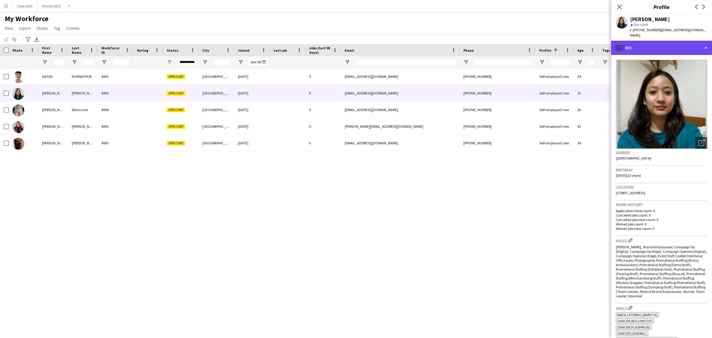
drag, startPoint x: 623, startPoint y: 42, endPoint x: 628, endPoint y: 42, distance: 5.1
click at [623, 41] on div "profile Bio" at bounding box center [661, 48] width 101 height 14
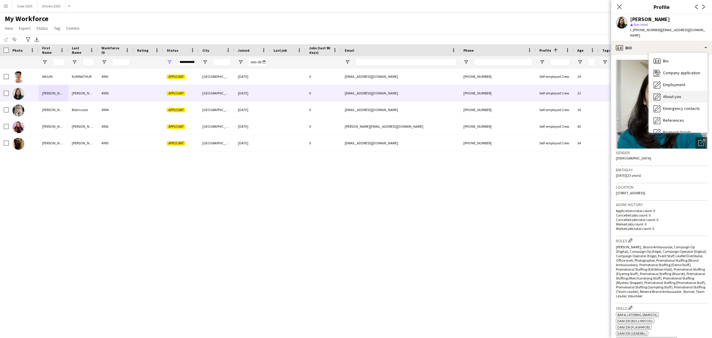
click at [684, 91] on div "About you About you" at bounding box center [678, 97] width 59 height 12
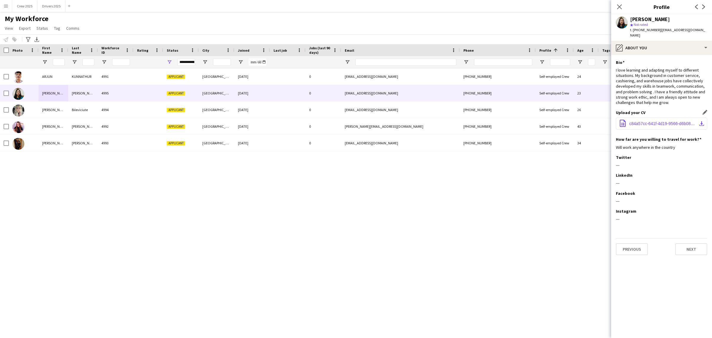
click at [663, 121] on span "c84a57cc-641f-4d19-9566-d6b08b0ce298.PDF" at bounding box center [662, 123] width 67 height 5
click at [547, 210] on div "[PERSON_NAME] 4991 Applicant [GEOGRAPHIC_DATA] [DATE] 0 [EMAIL_ADDRESS][DOMAIN_…" at bounding box center [347, 197] width 694 height 259
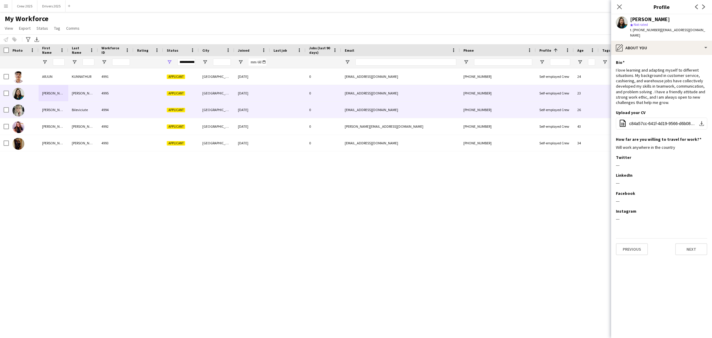
click at [93, 109] on div "Bileviciute" at bounding box center [83, 109] width 30 height 16
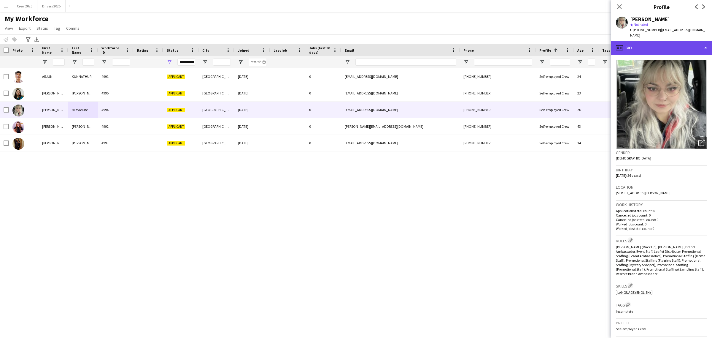
click at [631, 41] on div "profile Bio" at bounding box center [661, 48] width 101 height 14
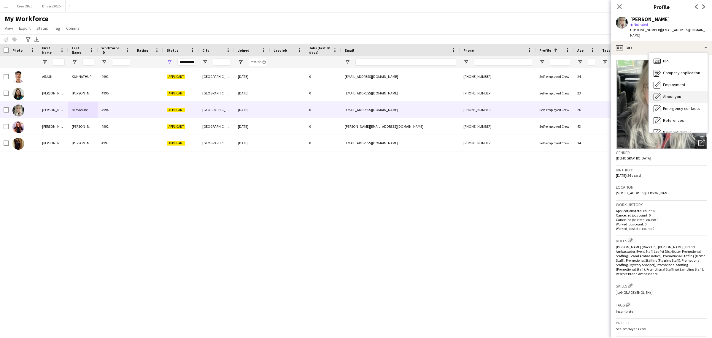
click at [677, 94] on span "About you" at bounding box center [672, 96] width 18 height 5
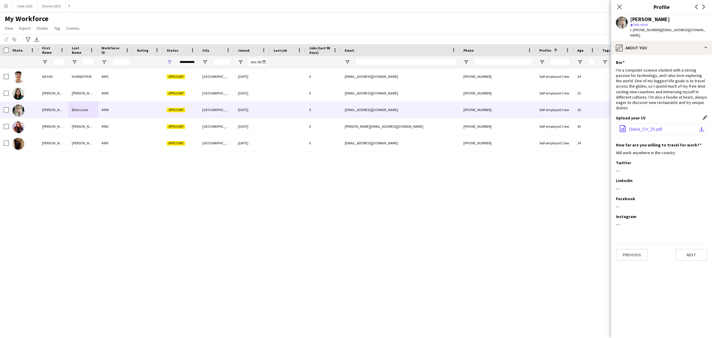
click at [640, 127] on span "Diana_CV_25.pdf" at bounding box center [645, 129] width 33 height 5
click at [659, 41] on div "pencil4 About you" at bounding box center [661, 48] width 101 height 14
click at [675, 70] on span "Company application" at bounding box center [681, 72] width 37 height 5
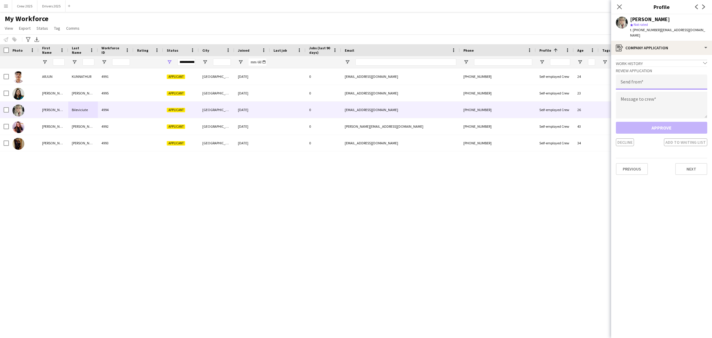
click at [668, 79] on input "email" at bounding box center [661, 81] width 91 height 15
type input "**********"
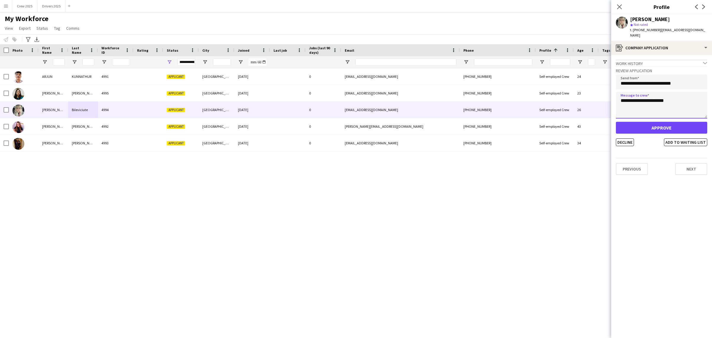
type textarea "**********"
click at [660, 123] on button "Approve" at bounding box center [661, 128] width 91 height 12
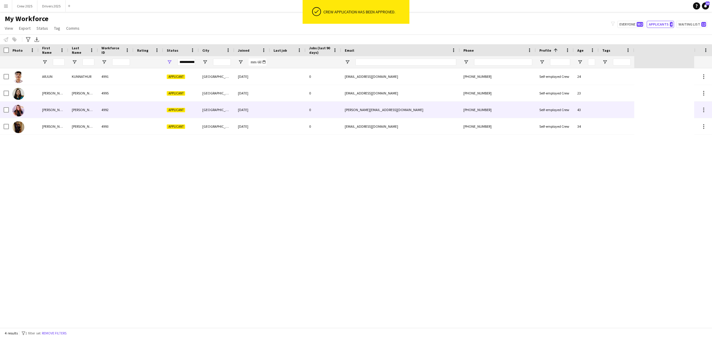
click at [123, 110] on div "4992" at bounding box center [116, 109] width 36 height 16
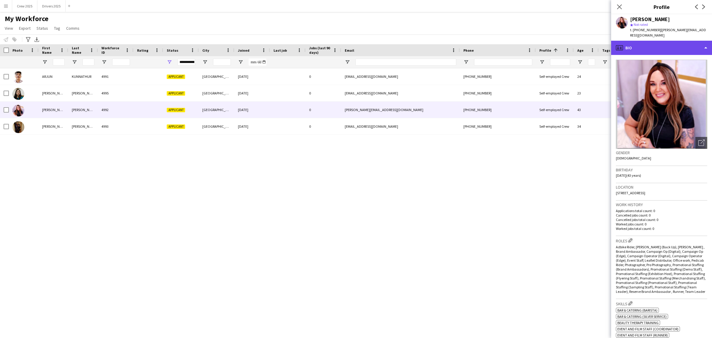
click at [646, 51] on div "profile Bio" at bounding box center [661, 48] width 101 height 14
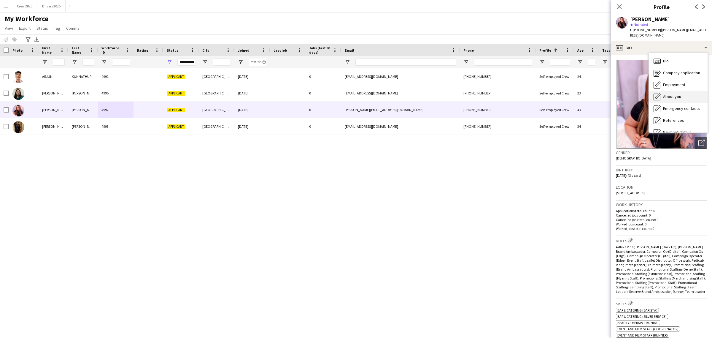
click at [668, 96] on span "About you" at bounding box center [672, 96] width 18 height 5
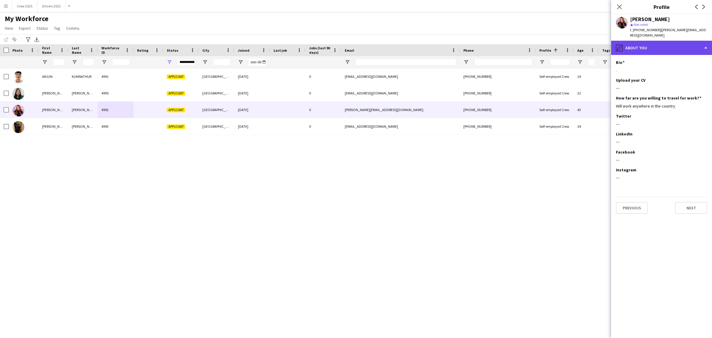
click at [646, 48] on div "pencil4 About you" at bounding box center [661, 48] width 101 height 14
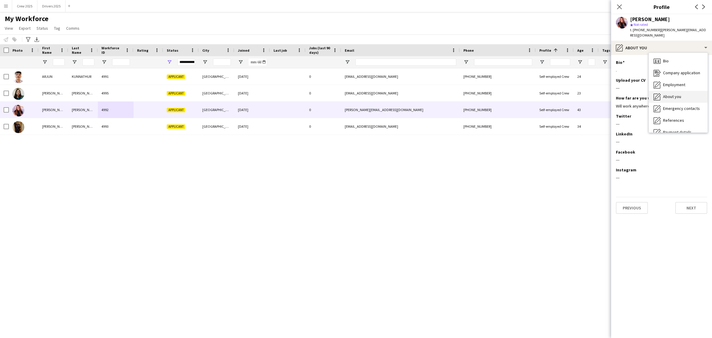
click at [687, 97] on div "About you About you" at bounding box center [678, 97] width 59 height 12
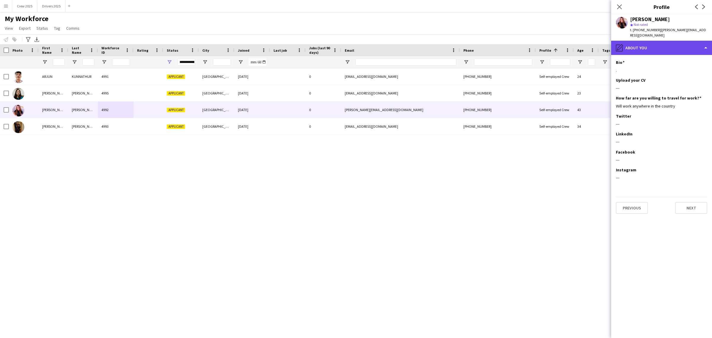
click at [643, 47] on div "pencil4 About you" at bounding box center [661, 48] width 101 height 14
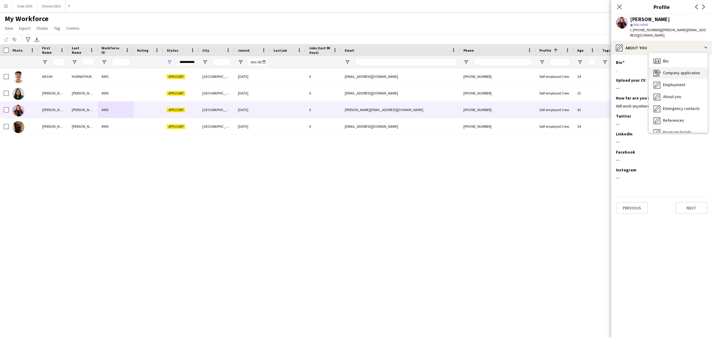
click at [669, 73] on span "Company application" at bounding box center [681, 72] width 37 height 5
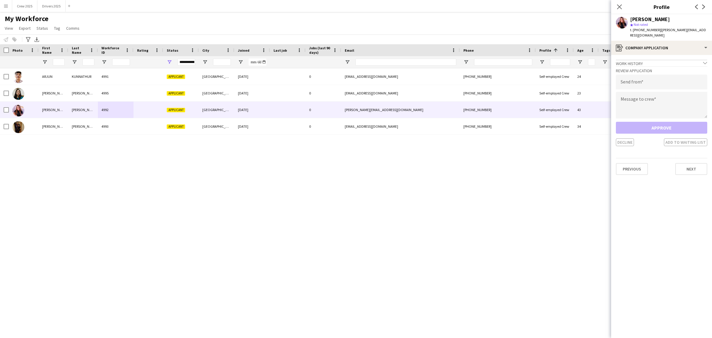
click at [619, 20] on app-user-avatar at bounding box center [622, 23] width 12 height 12
click at [621, 25] on app-user-avatar at bounding box center [622, 23] width 12 height 12
click at [658, 51] on div "register Company application" at bounding box center [661, 48] width 101 height 14
click at [679, 87] on span "Employment" at bounding box center [674, 84] width 22 height 5
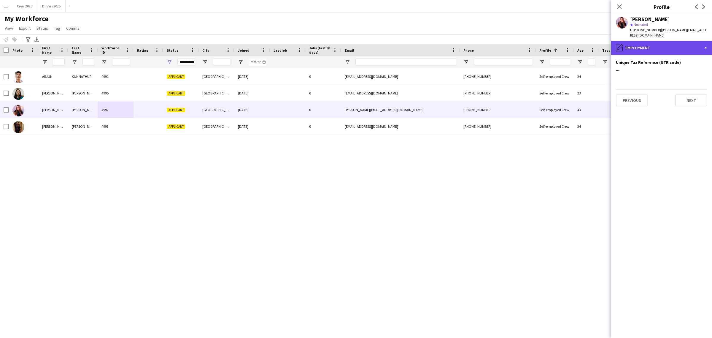
click at [638, 48] on div "pencil4 Employment" at bounding box center [661, 48] width 101 height 14
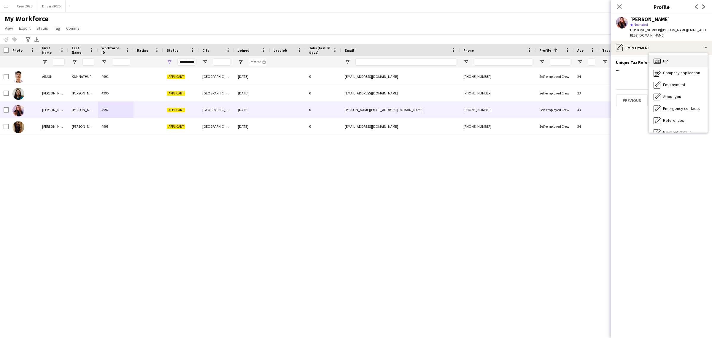
click at [674, 63] on div "Bio Bio" at bounding box center [678, 61] width 59 height 12
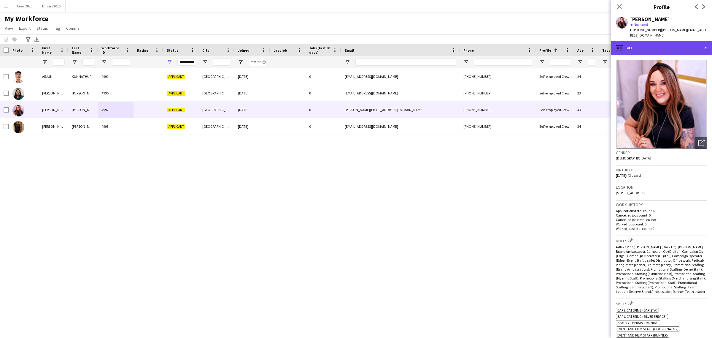
click at [647, 44] on div "profile Bio" at bounding box center [661, 48] width 101 height 14
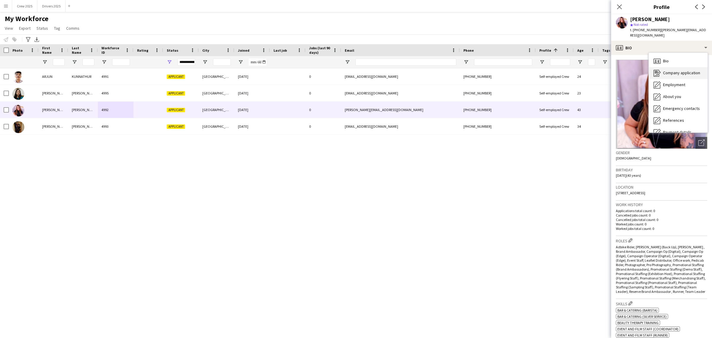
click at [682, 69] on div "Company application Company application" at bounding box center [678, 73] width 59 height 12
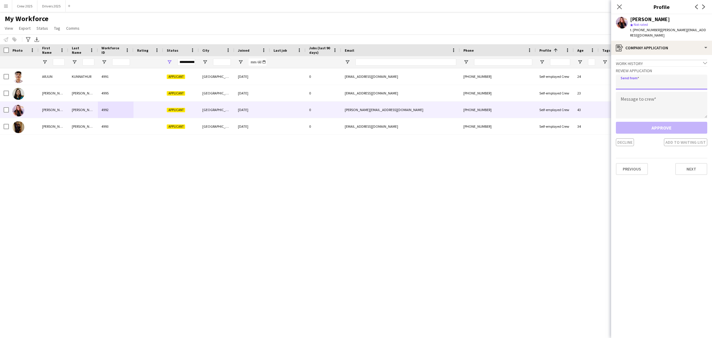
click at [650, 83] on input "email" at bounding box center [661, 81] width 91 height 15
click at [647, 48] on div "register Company application" at bounding box center [661, 48] width 101 height 14
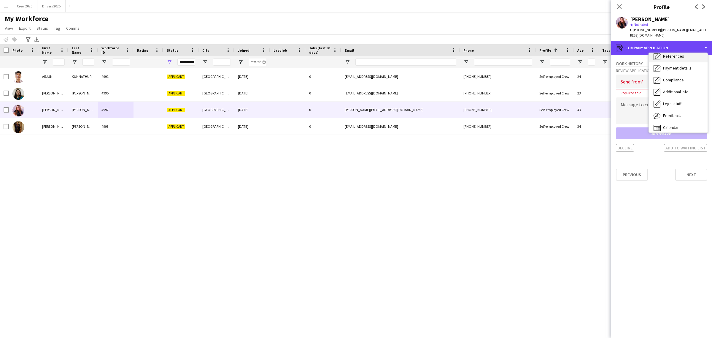
scroll to position [67, 0]
click at [695, 87] on div "Additional info Additional info" at bounding box center [678, 89] width 59 height 12
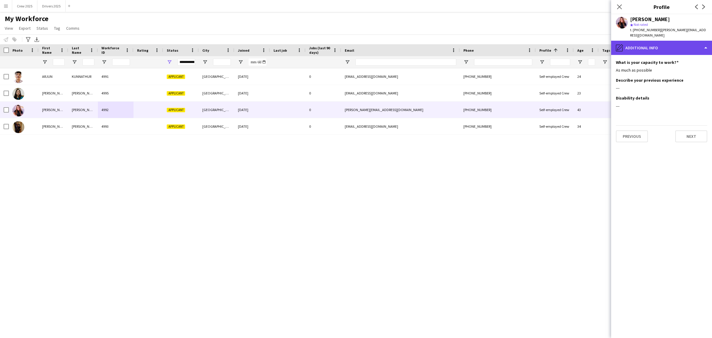
click at [675, 47] on div "pencil4 Additional info" at bounding box center [661, 48] width 101 height 14
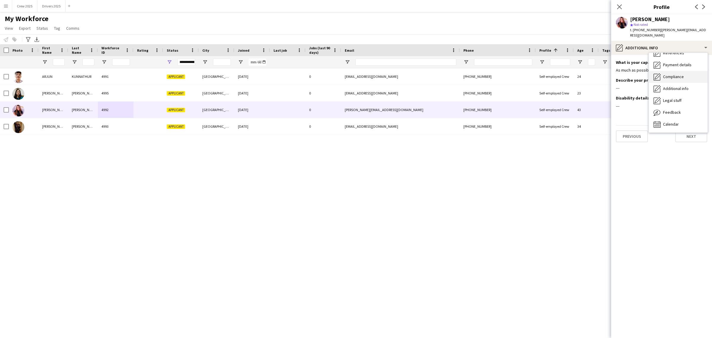
click at [680, 79] on span "Compliance" at bounding box center [673, 76] width 21 height 5
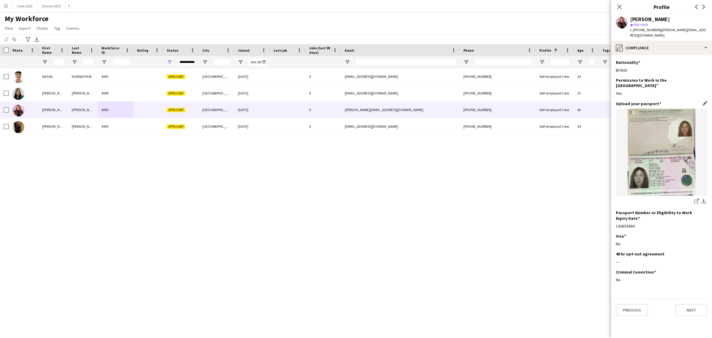
click at [663, 153] on img at bounding box center [661, 152] width 91 height 87
click at [655, 47] on div "pencil4 Compliance" at bounding box center [661, 48] width 101 height 14
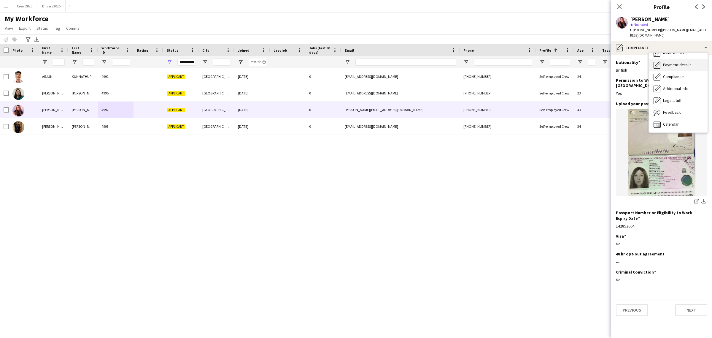
click at [681, 66] on span "Payment details" at bounding box center [677, 64] width 28 height 5
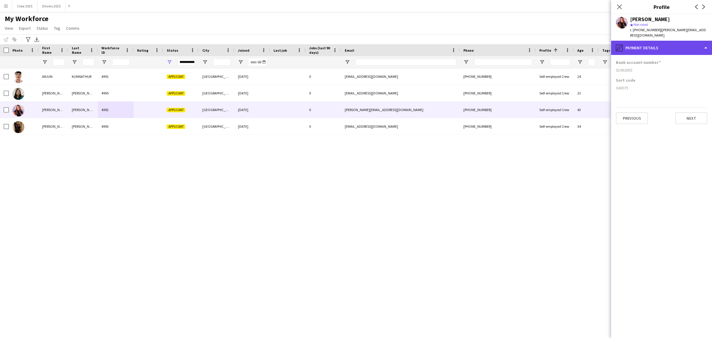
click at [662, 48] on div "pencil4 Payment details" at bounding box center [661, 48] width 101 height 14
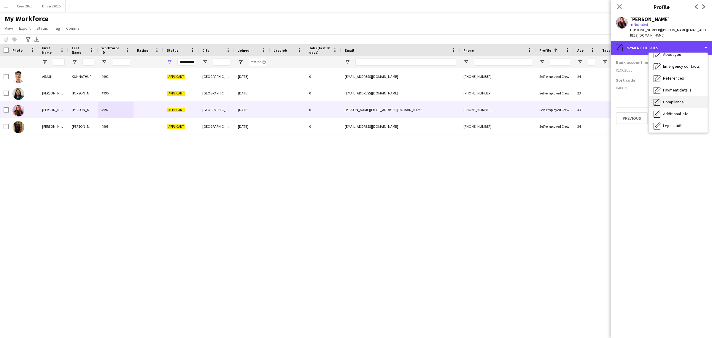
scroll to position [30, 0]
click at [676, 79] on span "Emergency contacts" at bounding box center [681, 77] width 37 height 5
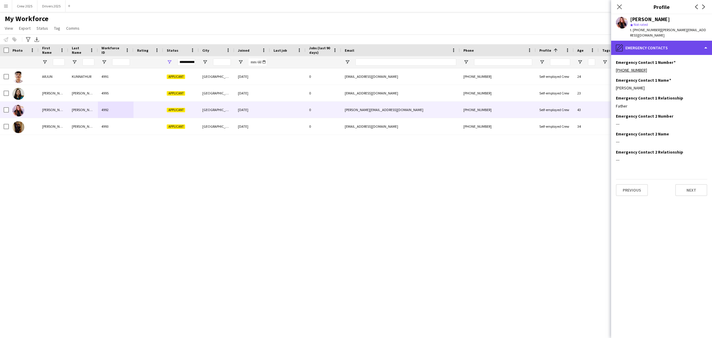
click at [662, 50] on div "pencil4 Emergency contacts" at bounding box center [661, 48] width 101 height 14
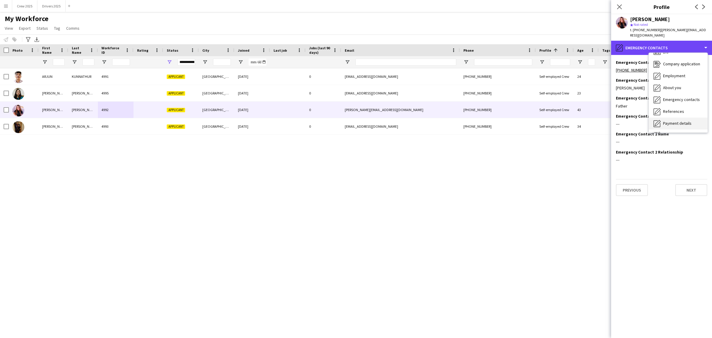
scroll to position [0, 0]
click at [672, 74] on span "Company application" at bounding box center [681, 72] width 37 height 5
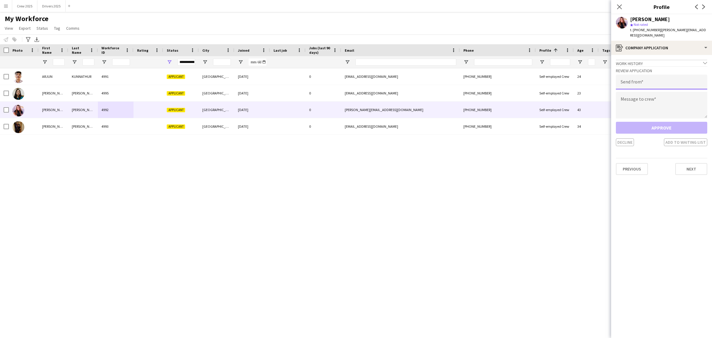
click at [647, 83] on input "email" at bounding box center [661, 81] width 91 height 15
type input "**********"
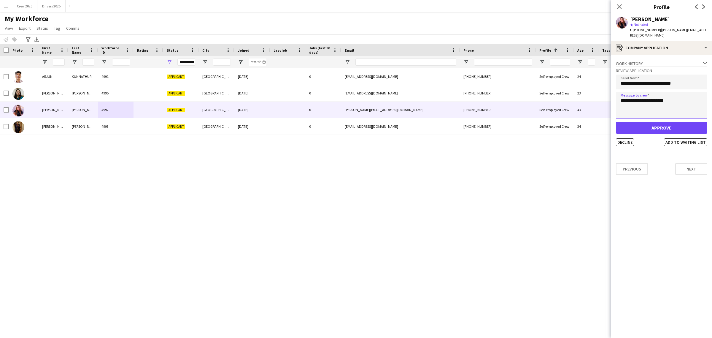
click at [644, 101] on textarea "**********" at bounding box center [661, 105] width 91 height 27
type textarea "**********"
click at [657, 127] on button "Approve" at bounding box center [661, 128] width 91 height 12
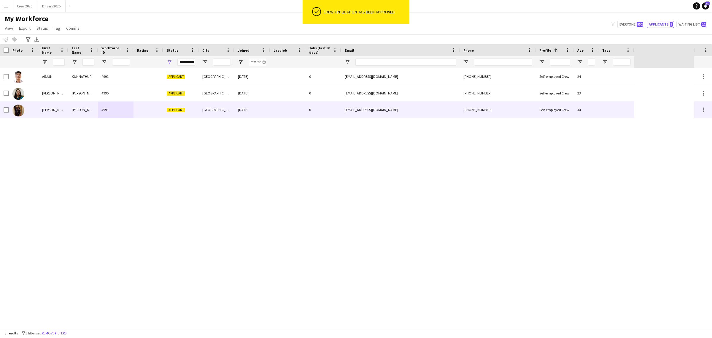
click at [131, 107] on div "4993" at bounding box center [116, 109] width 36 height 16
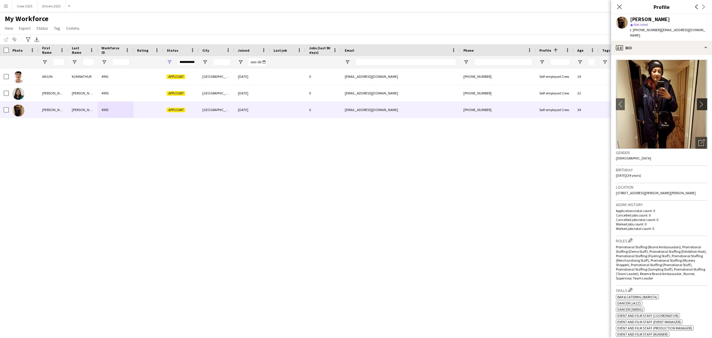
click at [698, 101] on app-icon "chevron-right" at bounding box center [702, 104] width 9 height 6
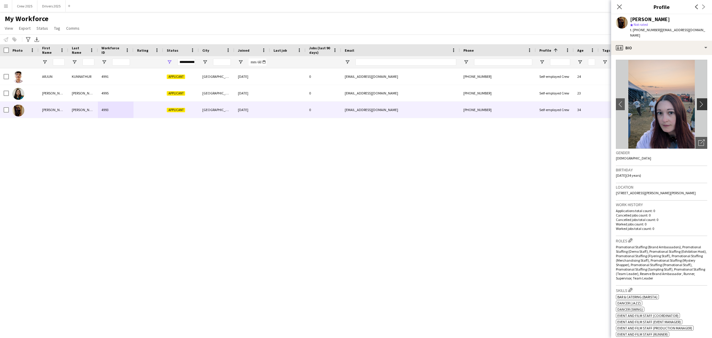
click at [698, 101] on app-icon "chevron-right" at bounding box center [702, 104] width 9 height 6
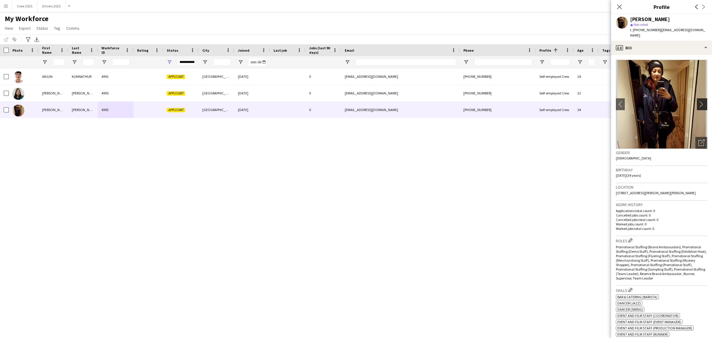
click at [698, 101] on app-icon "chevron-right" at bounding box center [702, 104] width 9 height 6
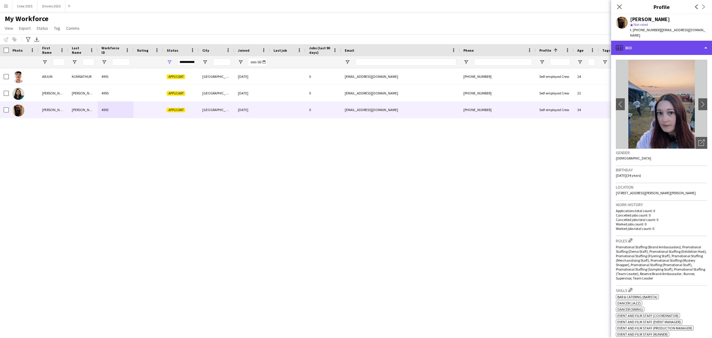
click at [646, 41] on div "profile Bio" at bounding box center [661, 48] width 101 height 14
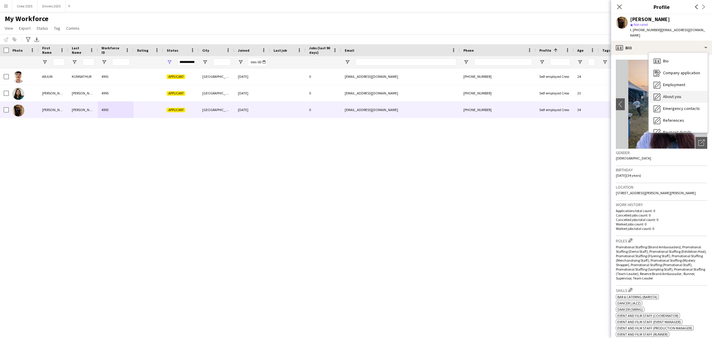
click at [683, 91] on div "About you About you" at bounding box center [678, 97] width 59 height 12
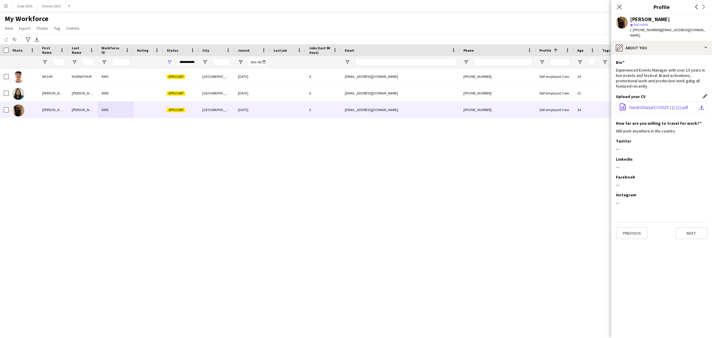
click at [647, 105] on span "SarahSharpeCV2025 (1) (1).pdf" at bounding box center [658, 107] width 59 height 5
click at [663, 46] on div "pencil4 About you" at bounding box center [661, 48] width 101 height 14
click at [687, 70] on span "Company application" at bounding box center [681, 72] width 37 height 5
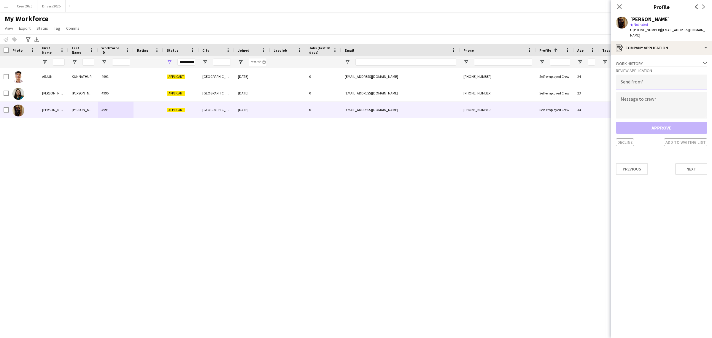
click at [652, 74] on input "email" at bounding box center [661, 81] width 91 height 15
type input "**********"
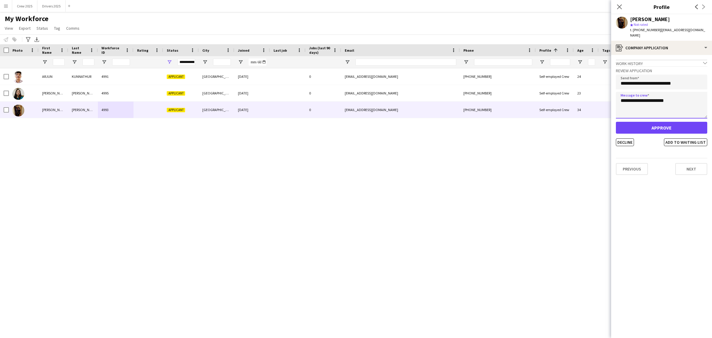
type textarea "**********"
click at [658, 122] on button "Approve" at bounding box center [661, 128] width 91 height 12
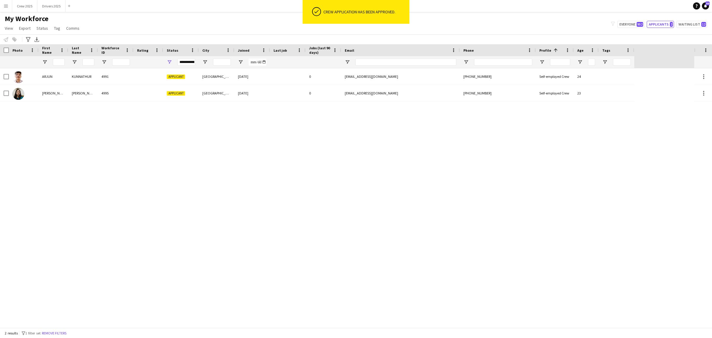
click at [202, 150] on div "[PERSON_NAME] 4991 Applicant [GEOGRAPHIC_DATA] [DATE] 0 [EMAIL_ADDRESS][DOMAIN_…" at bounding box center [347, 197] width 694 height 259
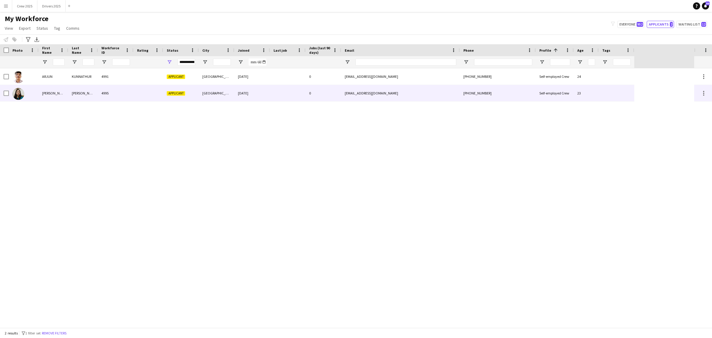
click at [108, 92] on div "4995" at bounding box center [116, 93] width 36 height 16
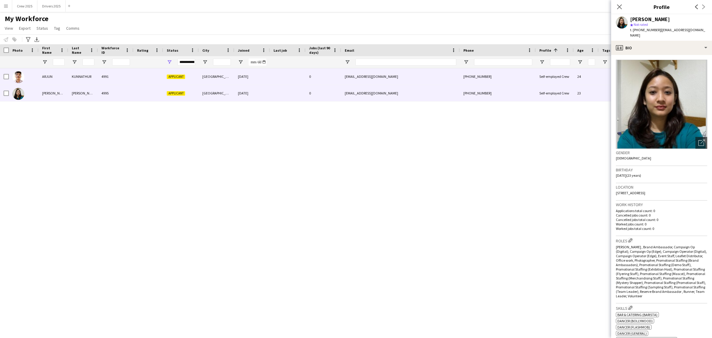
click at [336, 79] on div "0" at bounding box center [324, 76] width 36 height 16
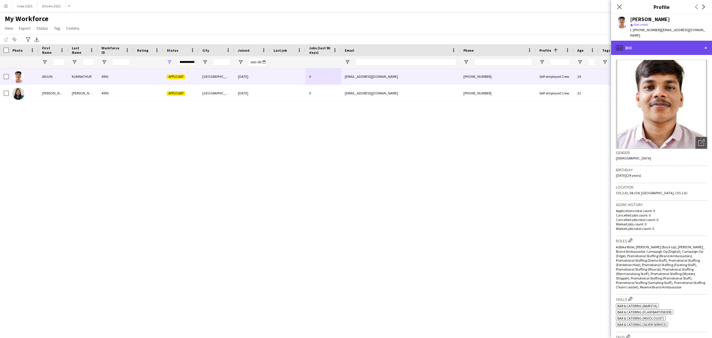
click at [656, 43] on div "profile Bio" at bounding box center [661, 48] width 101 height 14
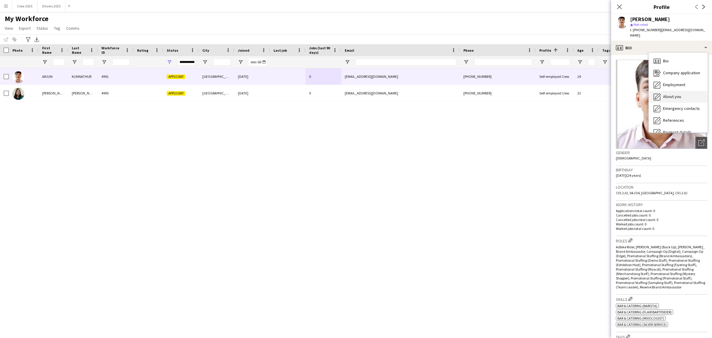
click at [683, 94] on div "About you About you" at bounding box center [678, 97] width 59 height 12
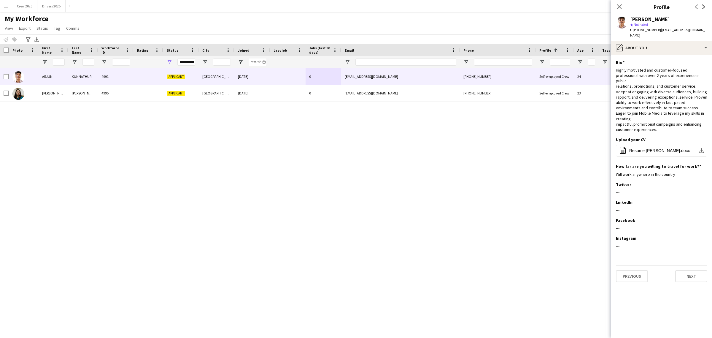
click at [214, 144] on div "[PERSON_NAME] 4991 Applicant [GEOGRAPHIC_DATA] [DATE] 0 [EMAIL_ADDRESS][DOMAIN_…" at bounding box center [347, 197] width 694 height 259
click at [619, 7] on icon "Close pop-in" at bounding box center [620, 7] width 6 height 6
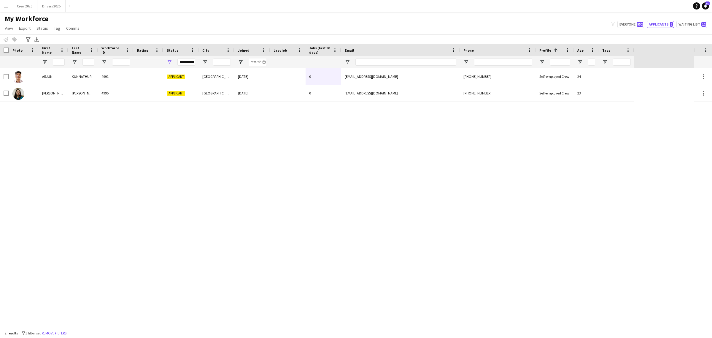
click at [260, 171] on div "[PERSON_NAME] 4991 Applicant [GEOGRAPHIC_DATA] [DATE] 0 [EMAIL_ADDRESS][DOMAIN_…" at bounding box center [347, 197] width 694 height 259
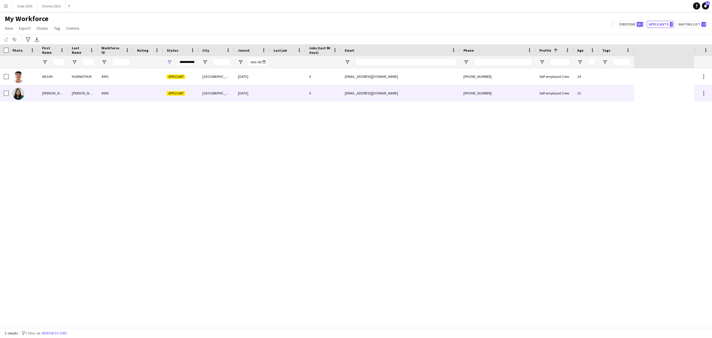
click at [104, 93] on div "4995" at bounding box center [116, 93] width 36 height 16
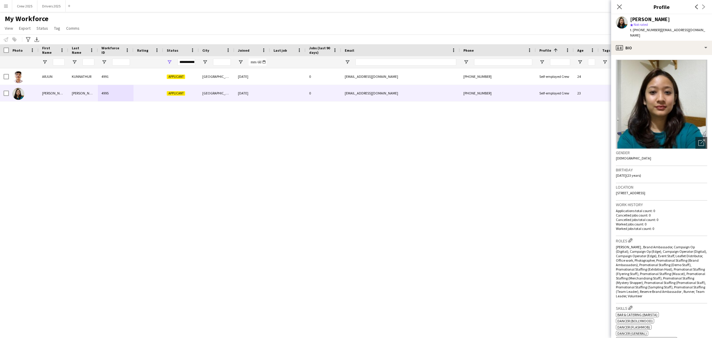
click at [691, 130] on img at bounding box center [661, 104] width 91 height 89
click at [680, 113] on img at bounding box center [661, 104] width 91 height 89
click at [645, 43] on div "profile Bio" at bounding box center [661, 48] width 101 height 14
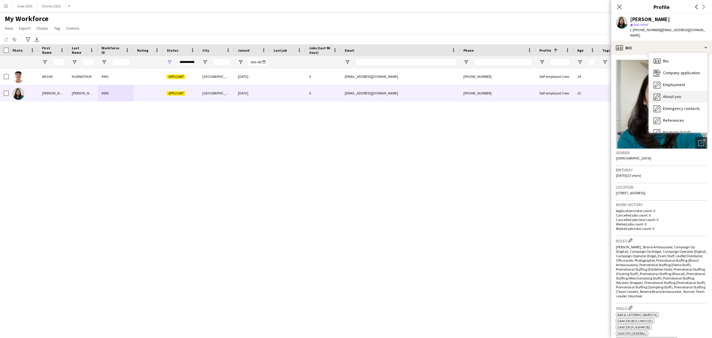
click at [685, 91] on div "About you About you" at bounding box center [678, 97] width 59 height 12
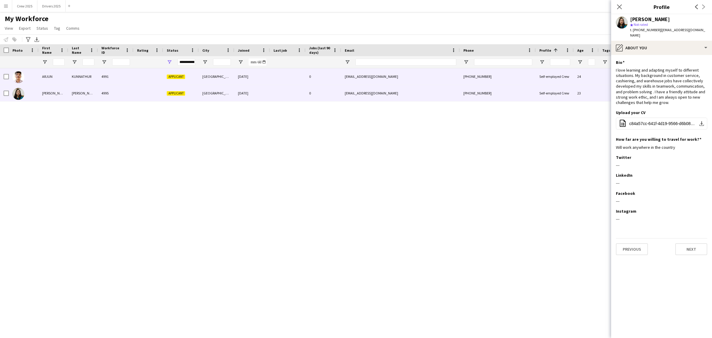
click at [217, 75] on div "[GEOGRAPHIC_DATA]" at bounding box center [217, 76] width 36 height 16
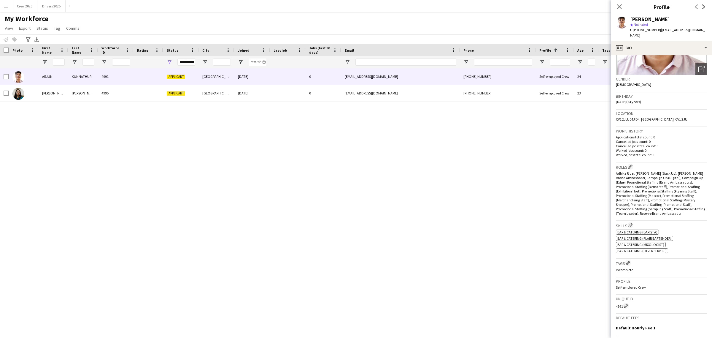
scroll to position [74, 0]
click at [654, 41] on div "profile Bio" at bounding box center [661, 48] width 101 height 14
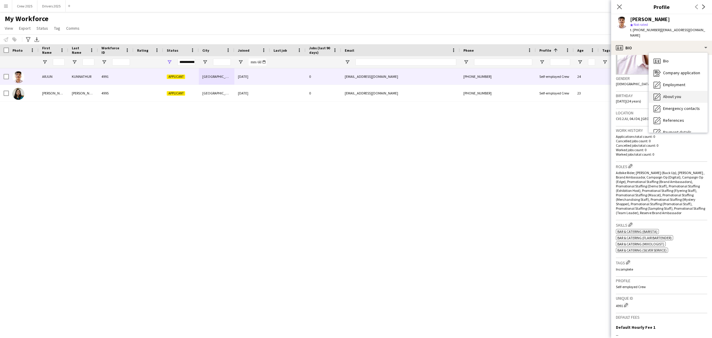
click at [682, 93] on div "About you About you" at bounding box center [678, 97] width 59 height 12
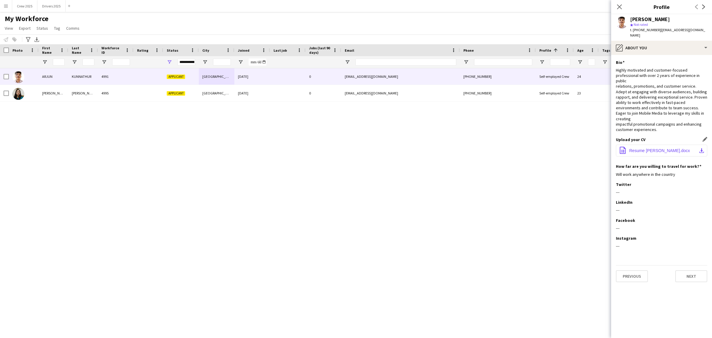
click at [647, 148] on span "Resume [PERSON_NAME].docx" at bounding box center [659, 150] width 61 height 5
click at [633, 42] on div "pencil4 About you" at bounding box center [661, 48] width 101 height 14
click at [685, 70] on span "Company application" at bounding box center [681, 72] width 37 height 5
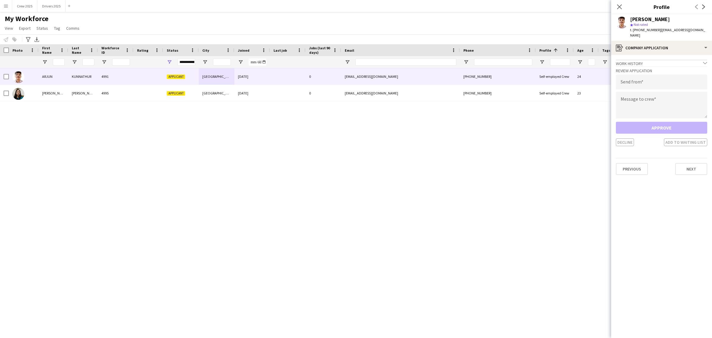
click at [686, 138] on div "Decline Add to waiting list" at bounding box center [661, 142] width 91 height 8
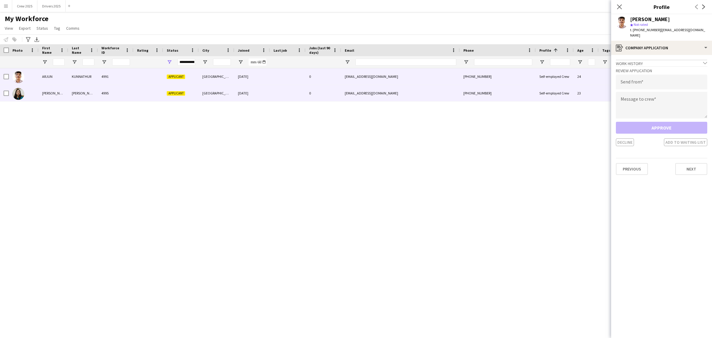
click at [286, 93] on div at bounding box center [288, 93] width 36 height 16
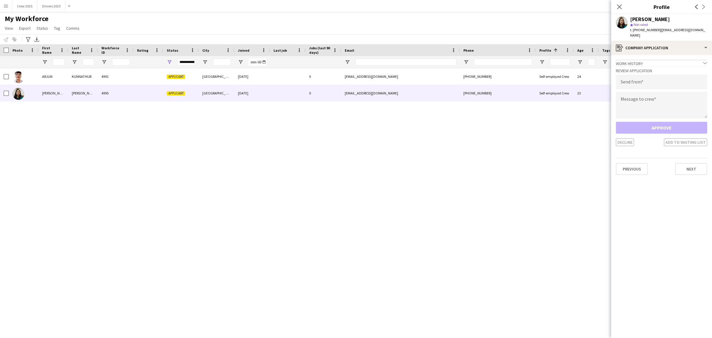
click at [266, 184] on div "[PERSON_NAME] 4991 Applicant [GEOGRAPHIC_DATA] [DATE] 0 [EMAIL_ADDRESS][DOMAIN_…" at bounding box center [347, 197] width 694 height 259
click at [619, 7] on icon "Close pop-in" at bounding box center [620, 7] width 6 height 6
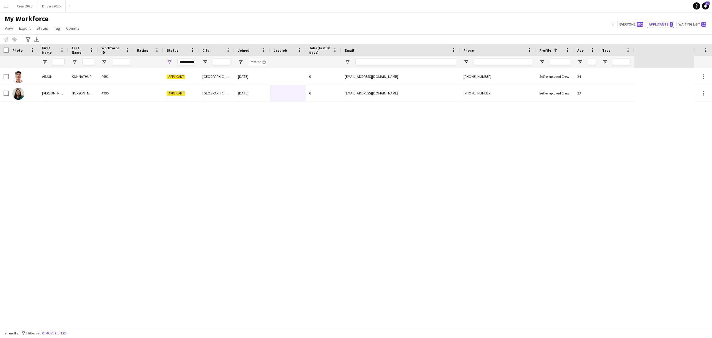
click at [540, 155] on div "[PERSON_NAME] 4991 Applicant [GEOGRAPHIC_DATA] [DATE] 0 [EMAIL_ADDRESS][DOMAIN_…" at bounding box center [347, 197] width 694 height 259
click at [688, 25] on button "Waiting list 12" at bounding box center [692, 24] width 31 height 7
type input "**********"
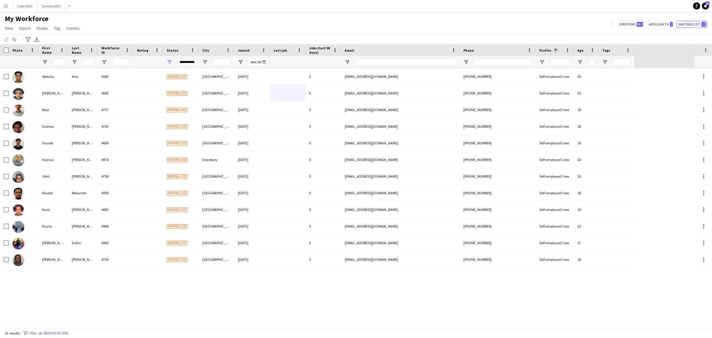
click at [6, 5] on app-icon "Menu" at bounding box center [6, 6] width 5 height 5
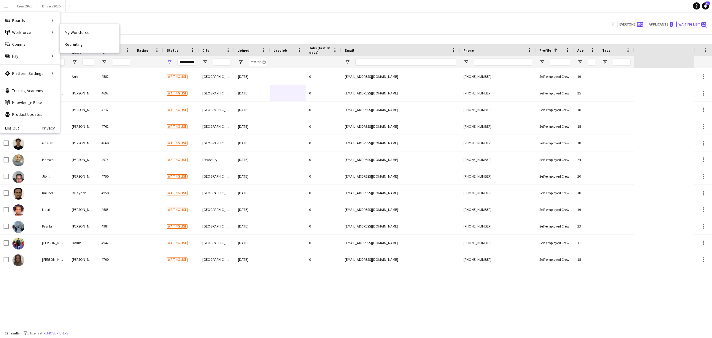
drag, startPoint x: 67, startPoint y: 32, endPoint x: 73, endPoint y: 33, distance: 5.4
click at [67, 32] on link "My Workforce" at bounding box center [89, 32] width 59 height 12
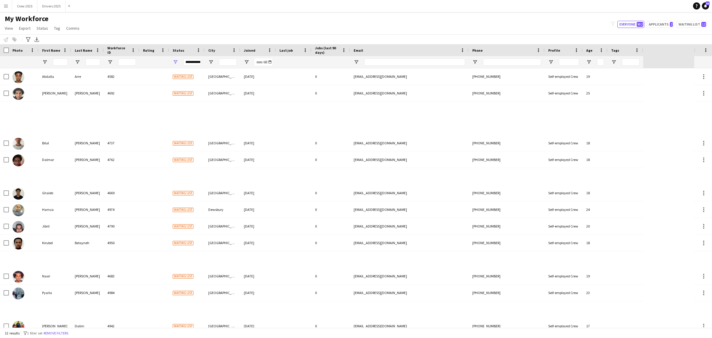
type input "**********"
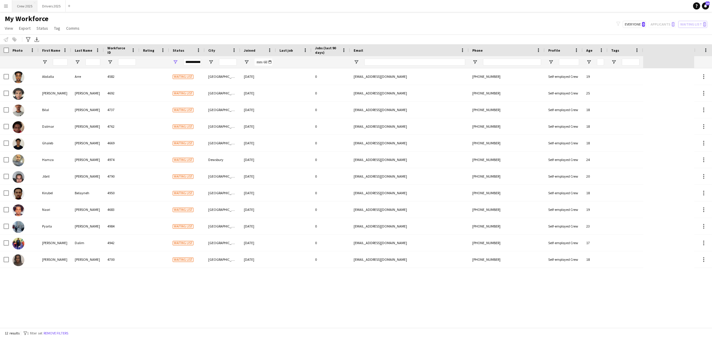
click at [19, 6] on button "Crew 2025 Close" at bounding box center [24, 6] width 25 height 12
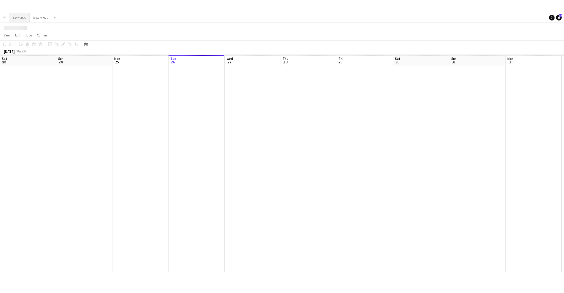
scroll to position [0, 142]
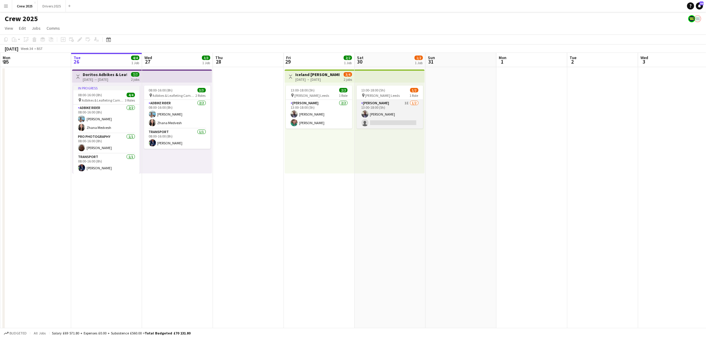
click at [398, 118] on app-card-role "Advert Walkers 3I [DATE] 13:00-18:00 (5h) [PERSON_NAME] single-neutral-actions" at bounding box center [390, 114] width 66 height 29
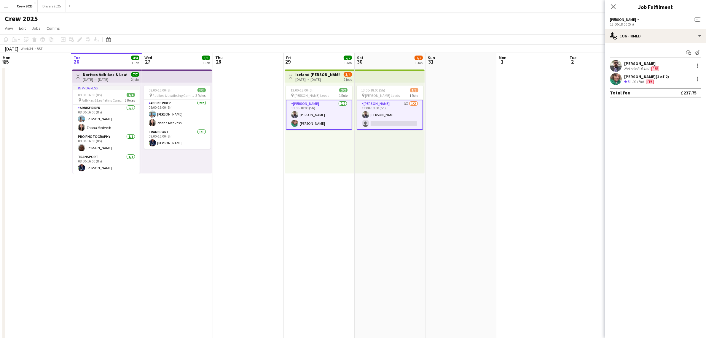
click at [501, 149] on app-date-cell at bounding box center [532, 254] width 71 height 374
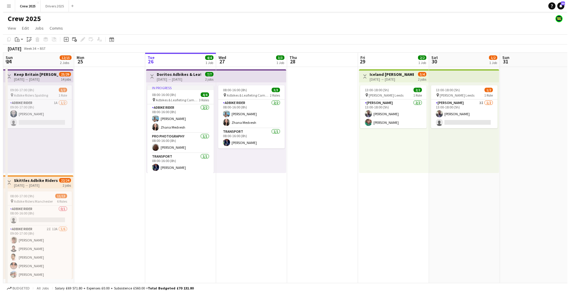
scroll to position [0, 142]
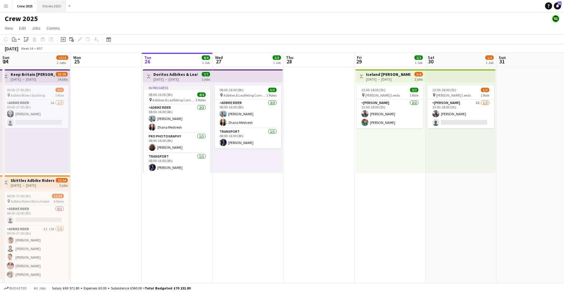
click at [47, 6] on button "Drivers 2025 Close" at bounding box center [52, 6] width 28 height 12
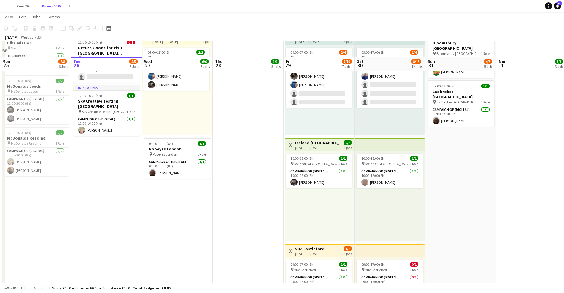
scroll to position [371, 0]
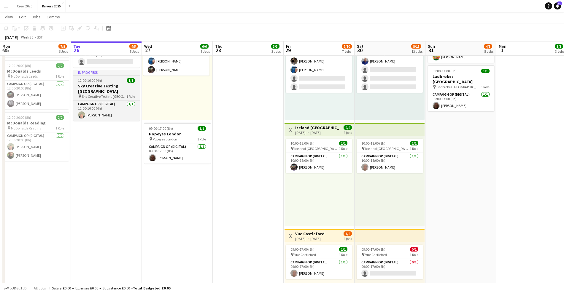
click at [98, 74] on div "In progress" at bounding box center [106, 72] width 66 height 5
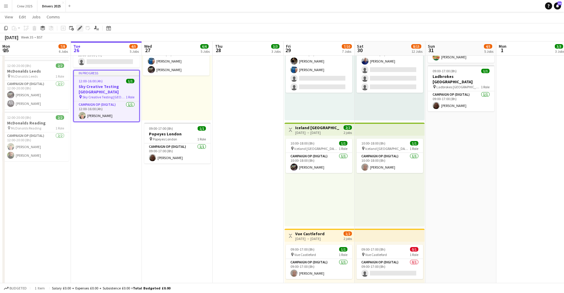
click at [81, 28] on icon at bounding box center [79, 28] width 3 height 3
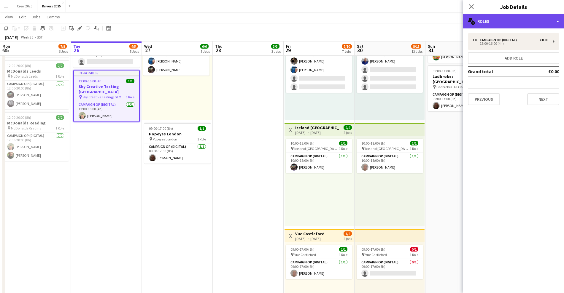
click at [515, 27] on div "multiple-users-add Roles" at bounding box center [513, 21] width 101 height 14
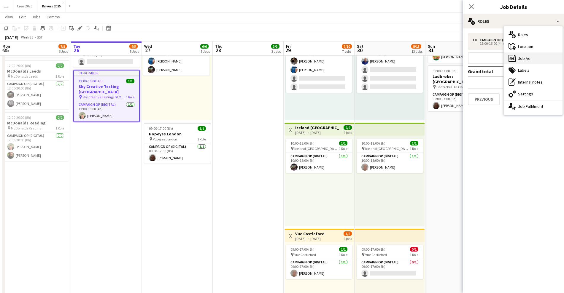
click at [532, 57] on div "ads-window Job Ad" at bounding box center [533, 59] width 59 height 12
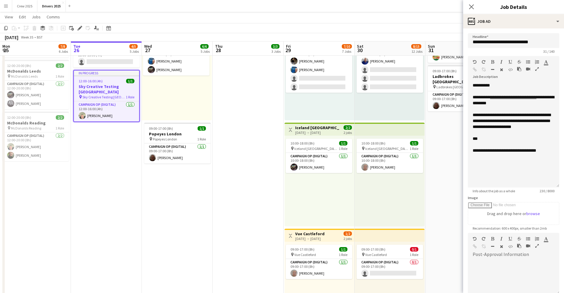
drag, startPoint x: 556, startPoint y: 116, endPoint x: 566, endPoint y: 186, distance: 70.6
drag, startPoint x: 495, startPoint y: 104, endPoint x: 491, endPoint y: 99, distance: 6.5
click at [491, 99] on span "**********" at bounding box center [514, 100] width 82 height 10
copy span "**********"
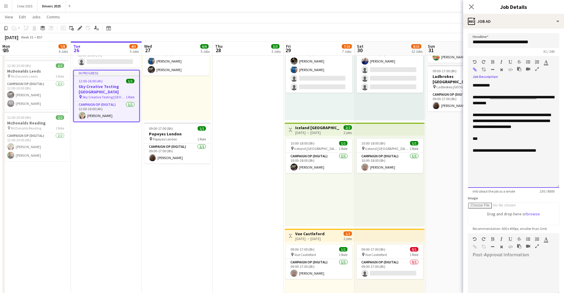
click at [520, 127] on span "**********" at bounding box center [512, 121] width 78 height 16
drag, startPoint x: 528, startPoint y: 104, endPoint x: 462, endPoint y: 99, distance: 66.1
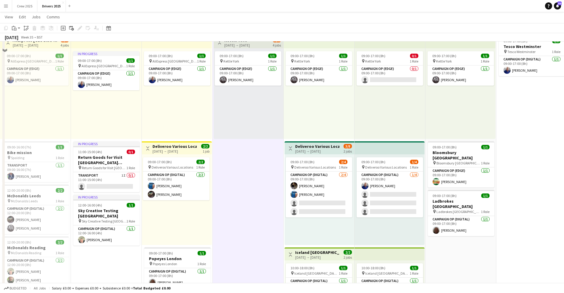
scroll to position [223, 0]
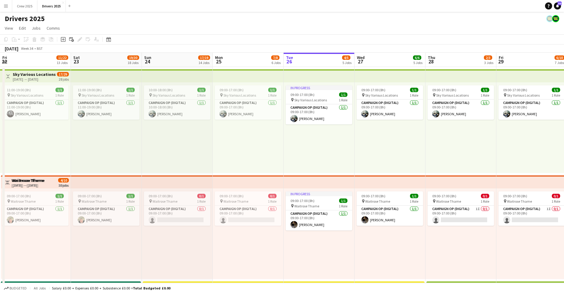
scroll to position [0, 180]
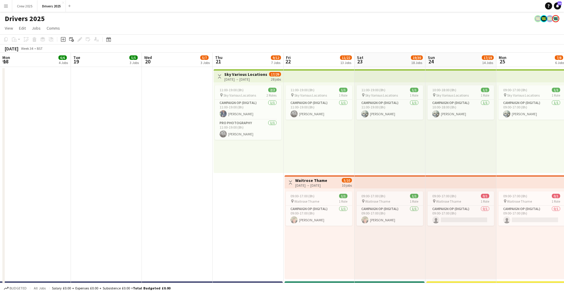
scroll to position [0, 141]
